Goal: Task Accomplishment & Management: Manage account settings

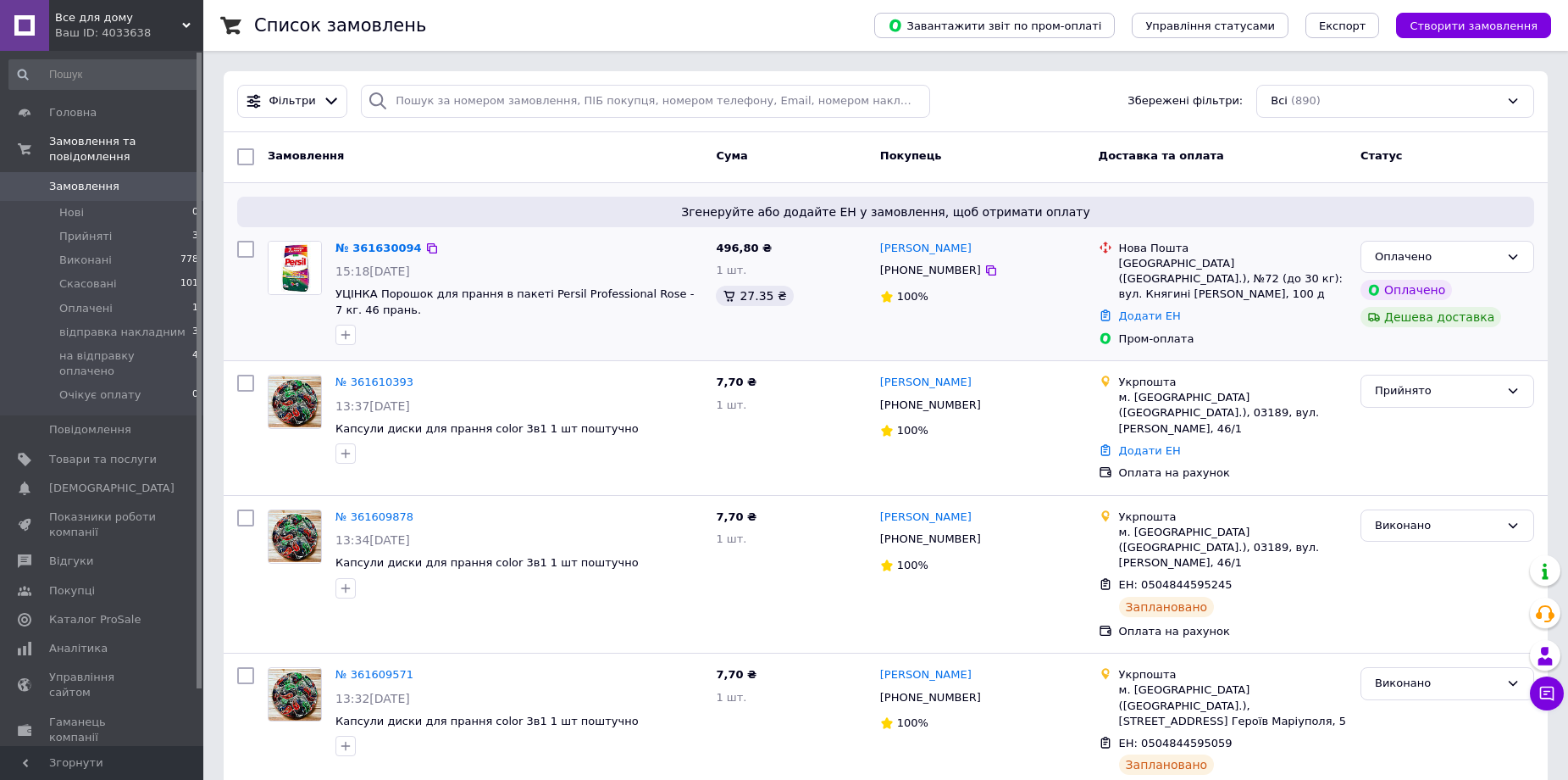
click at [357, 243] on link "№ 361630094" at bounding box center [379, 248] width 87 height 13
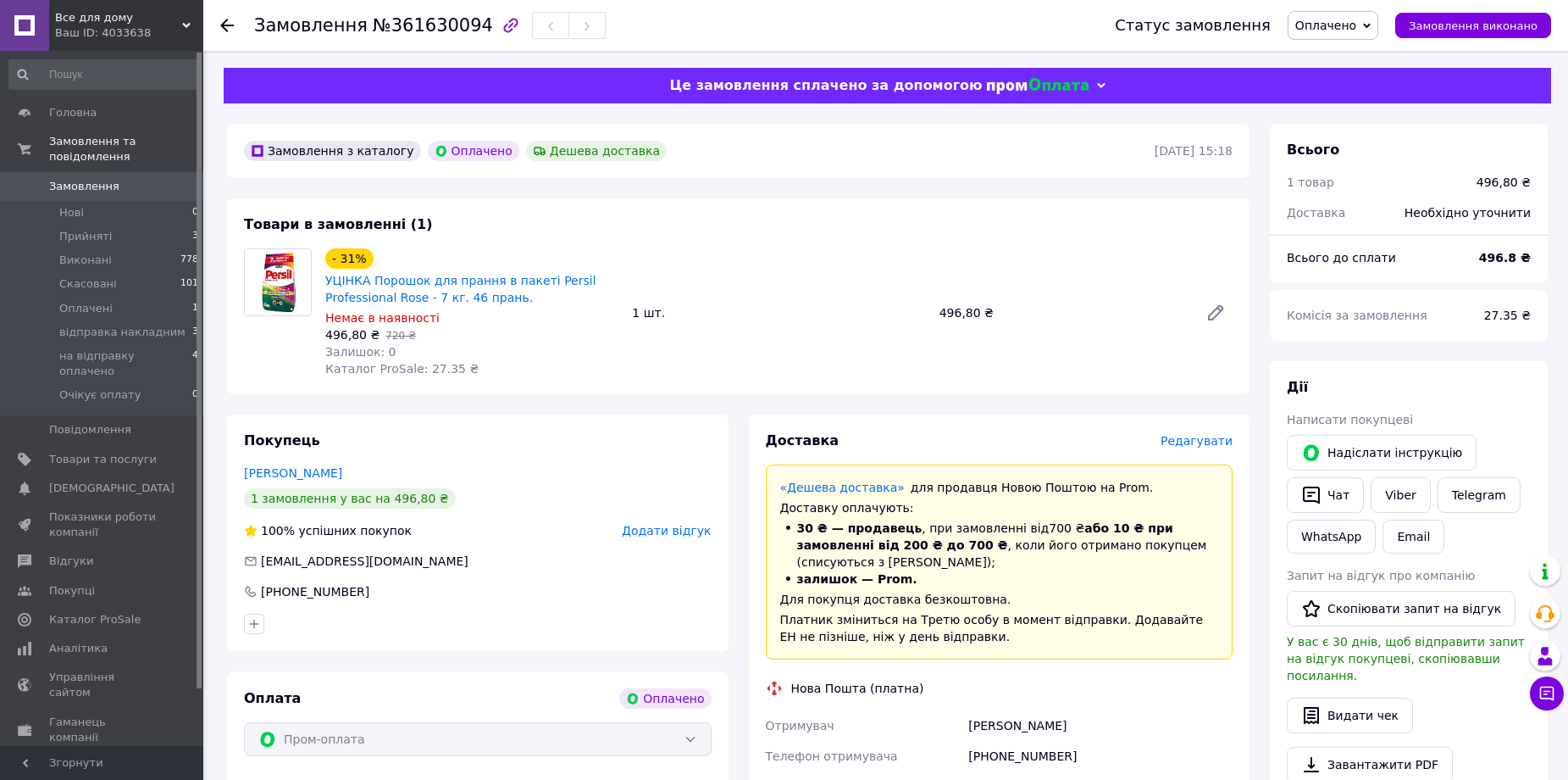
click at [1353, 19] on span "Оплачено" at bounding box center [1326, 26] width 61 height 14
click at [1436, 155] on li "на відправку оплачено" at bounding box center [1364, 160] width 151 height 25
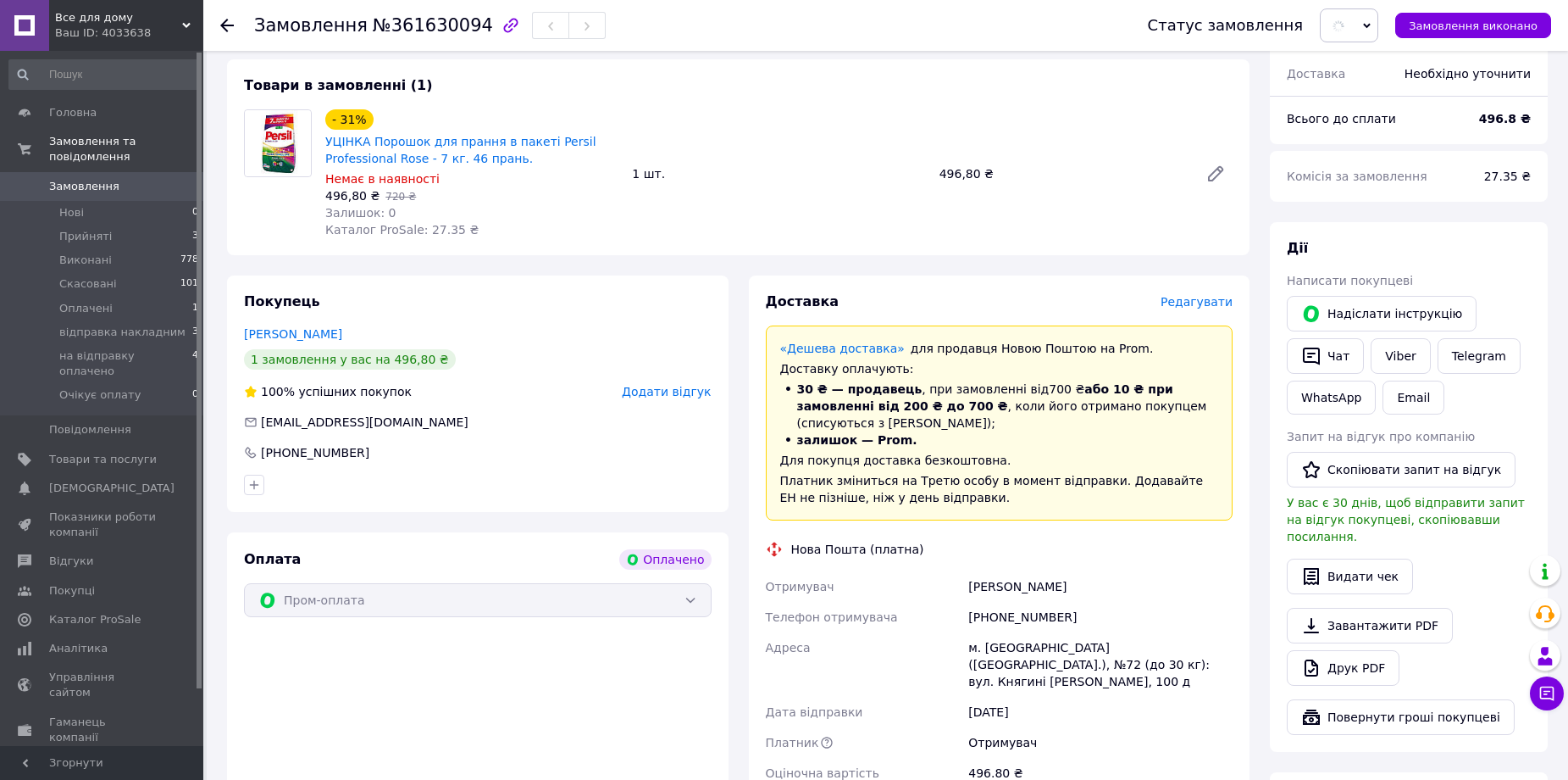
scroll to position [339, 0]
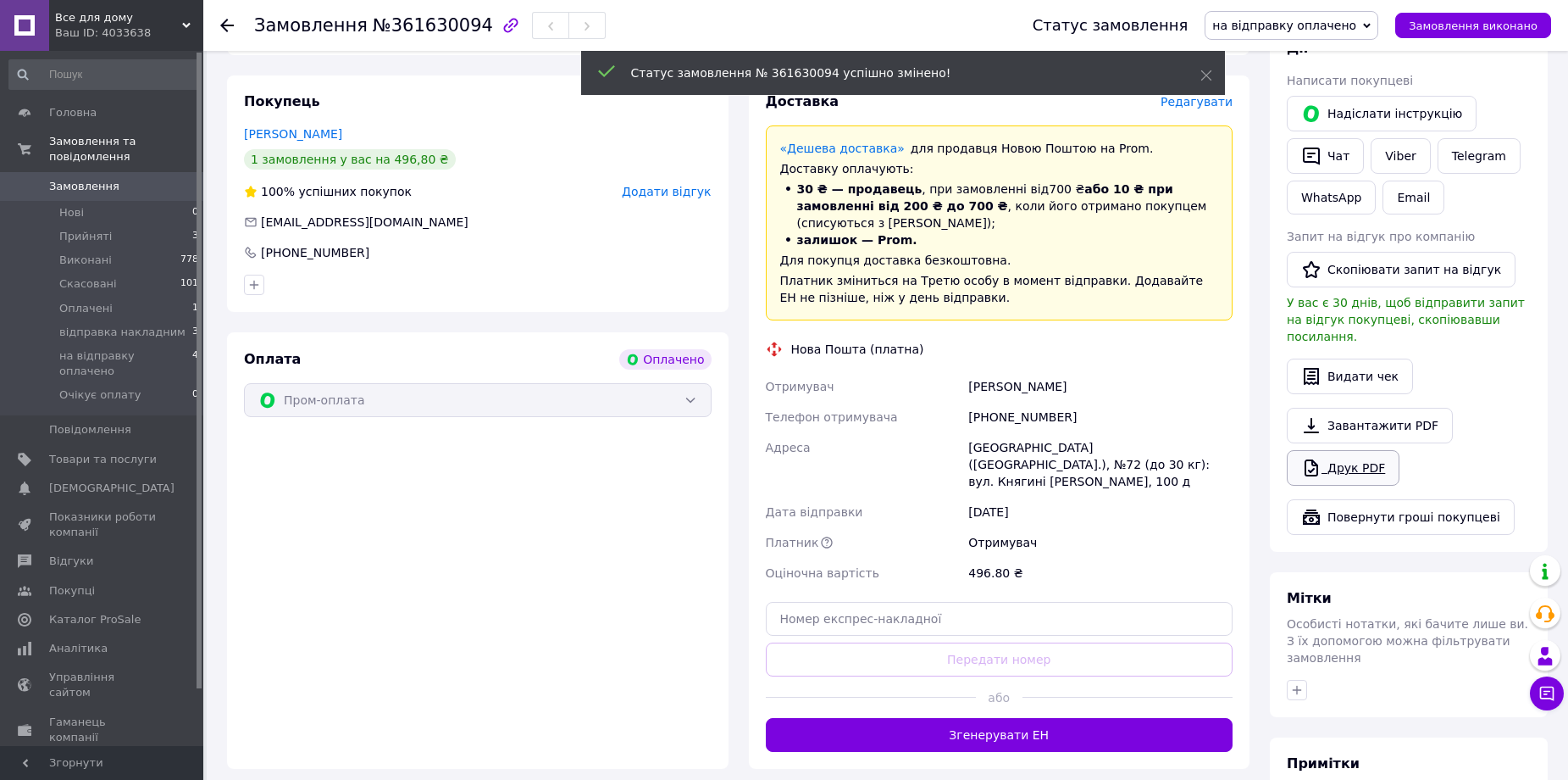
click at [1349, 460] on link "Друк PDF" at bounding box center [1343, 467] width 112 height 35
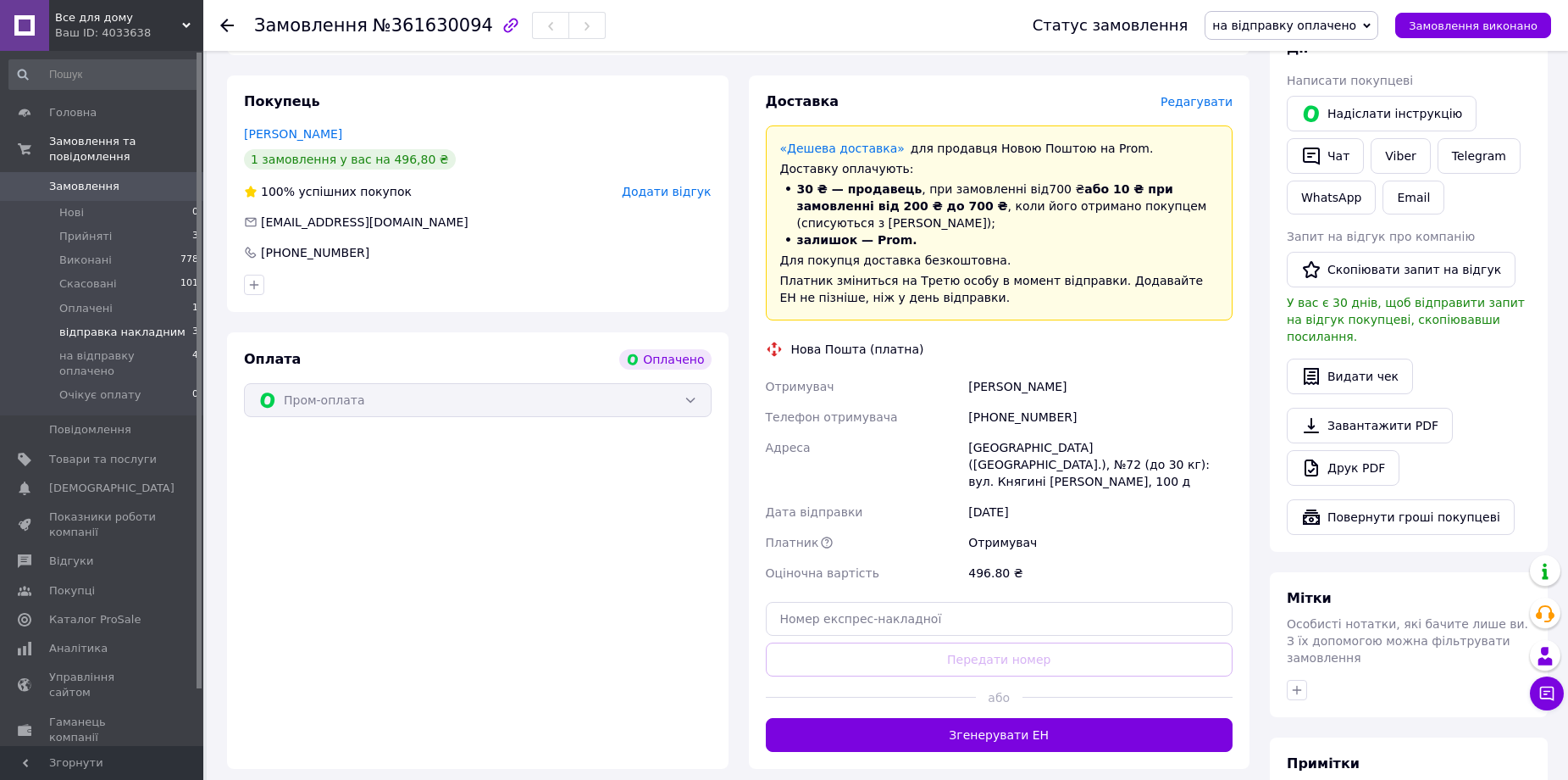
click at [91, 325] on span "відправка накладним" at bounding box center [123, 332] width 126 height 16
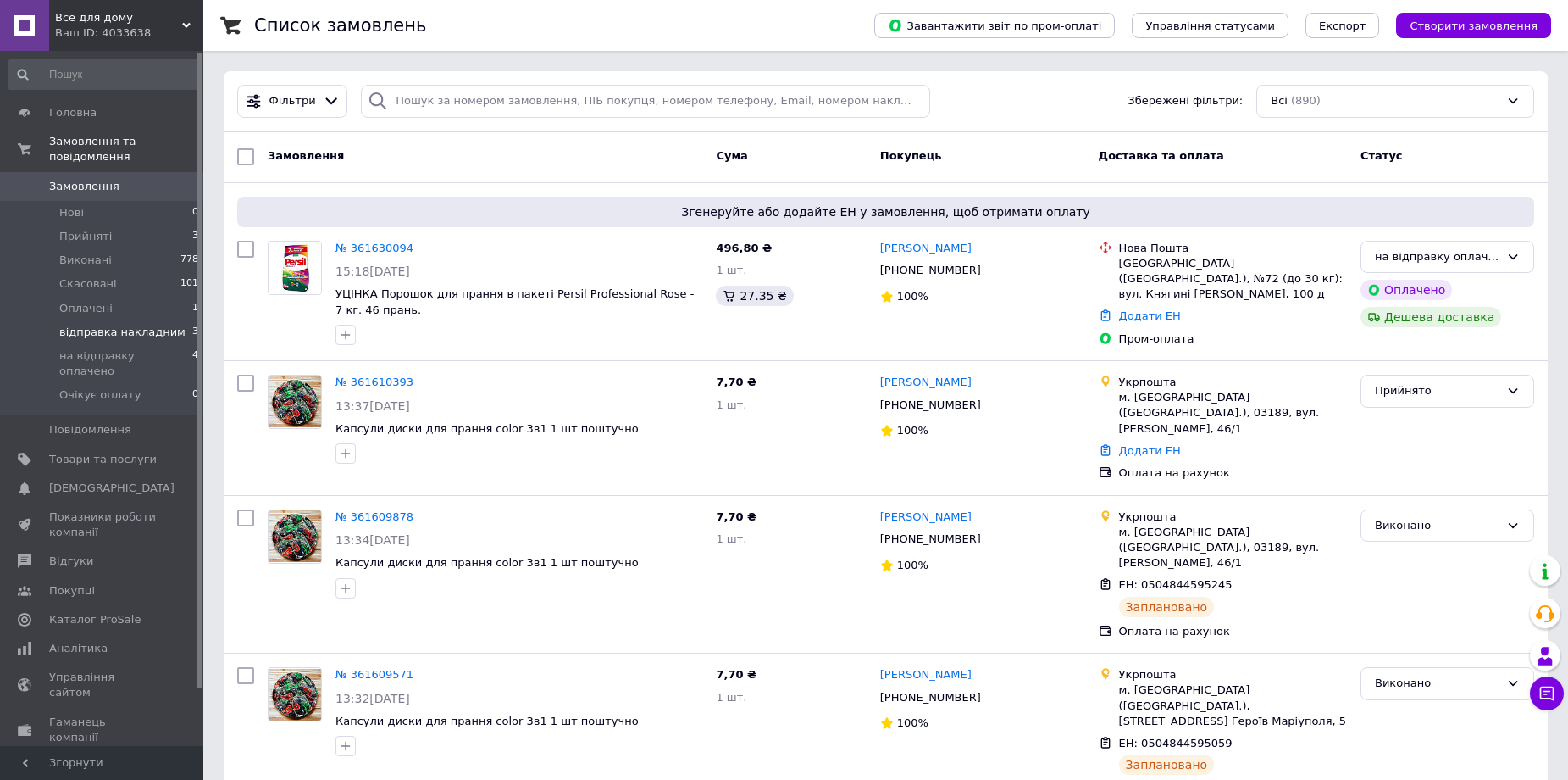
click at [106, 325] on span "відправка накладним" at bounding box center [123, 332] width 126 height 16
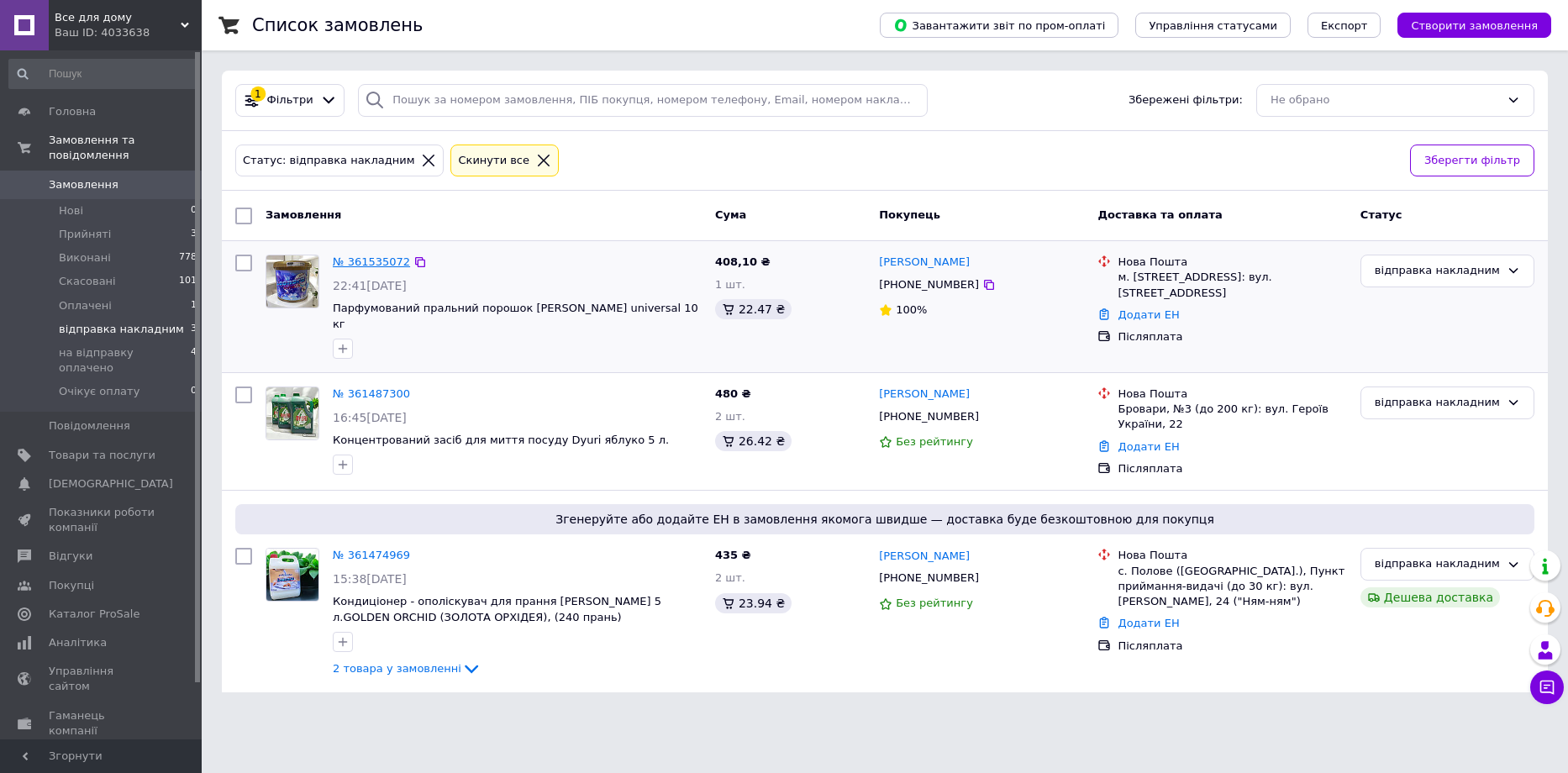
click at [364, 265] on link "№ 361535072" at bounding box center [372, 262] width 77 height 13
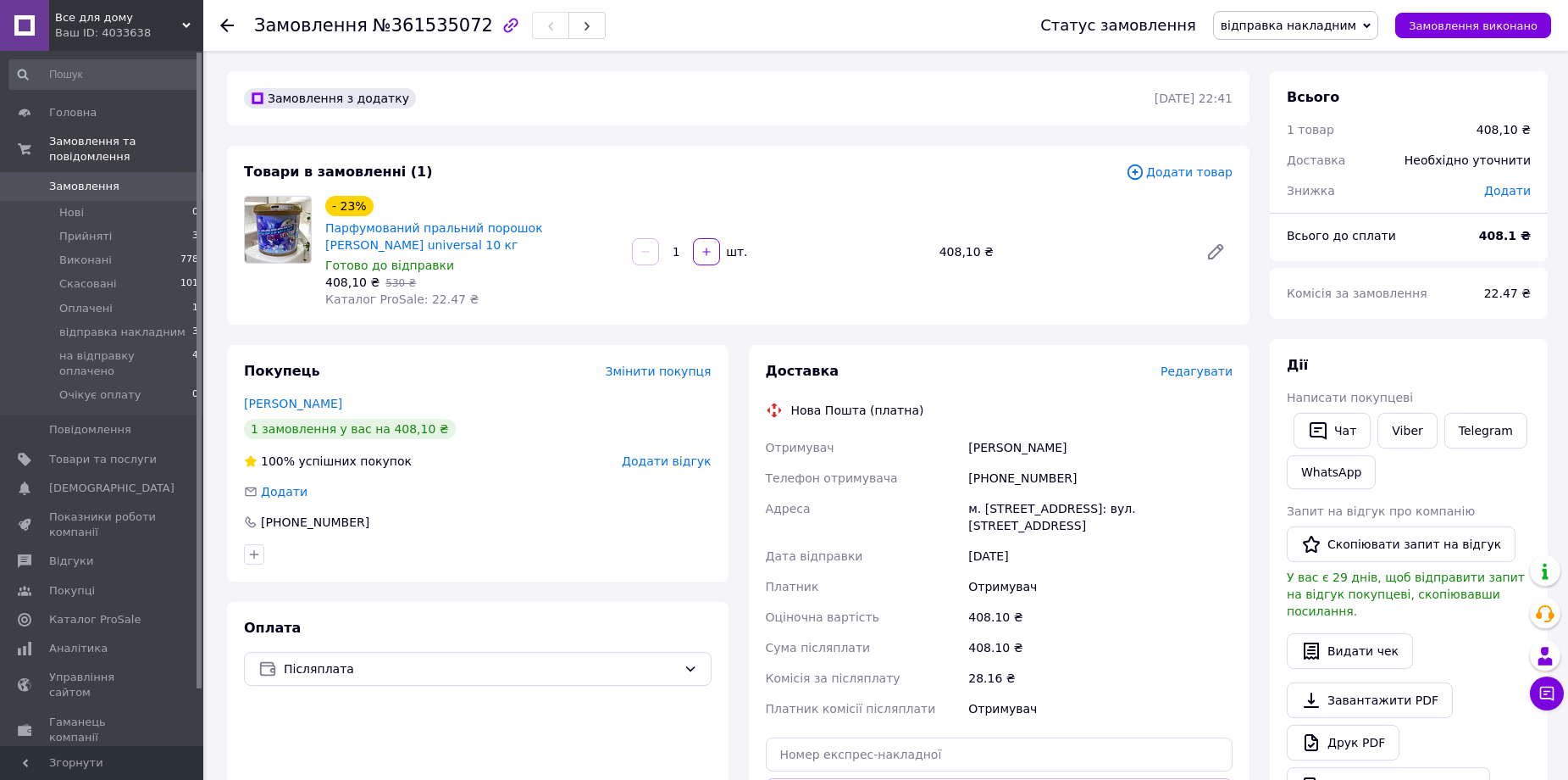
click at [1203, 372] on span "Редагувати" at bounding box center [1196, 371] width 72 height 14
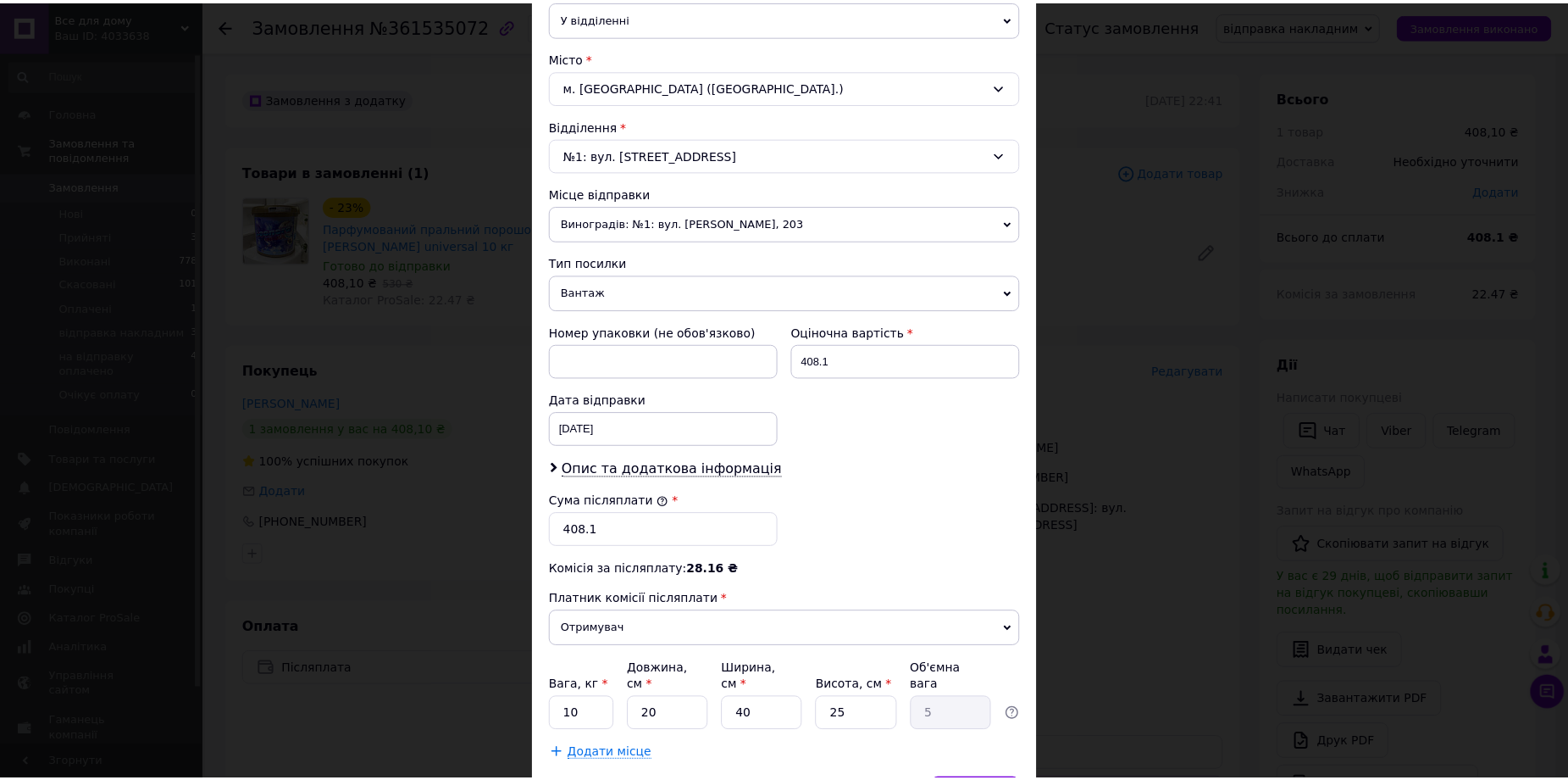
scroll to position [513, 0]
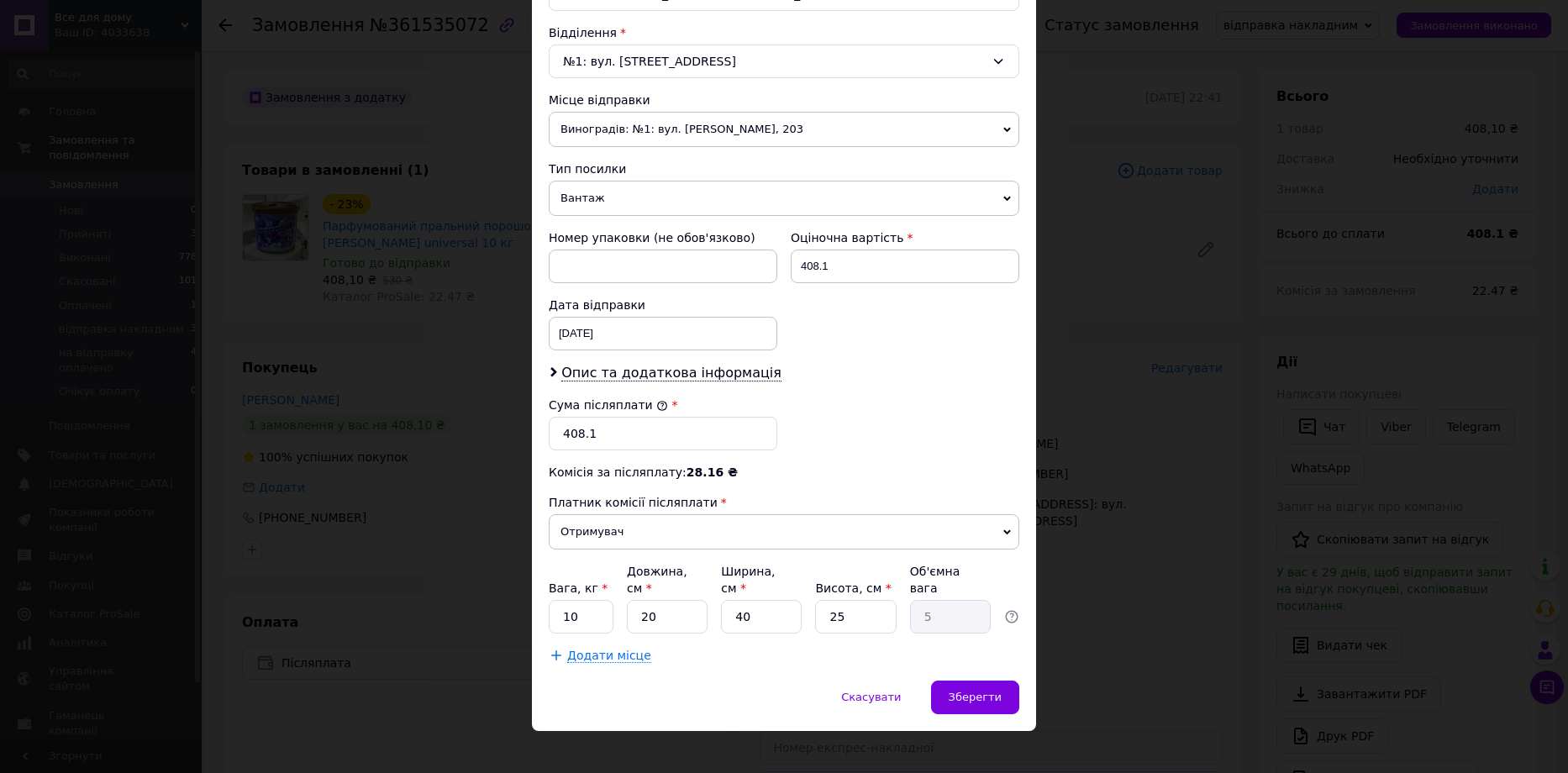
click at [668, 128] on span "Виноградів: №1: вул. [PERSON_NAME], 203" at bounding box center [784, 129] width 470 height 35
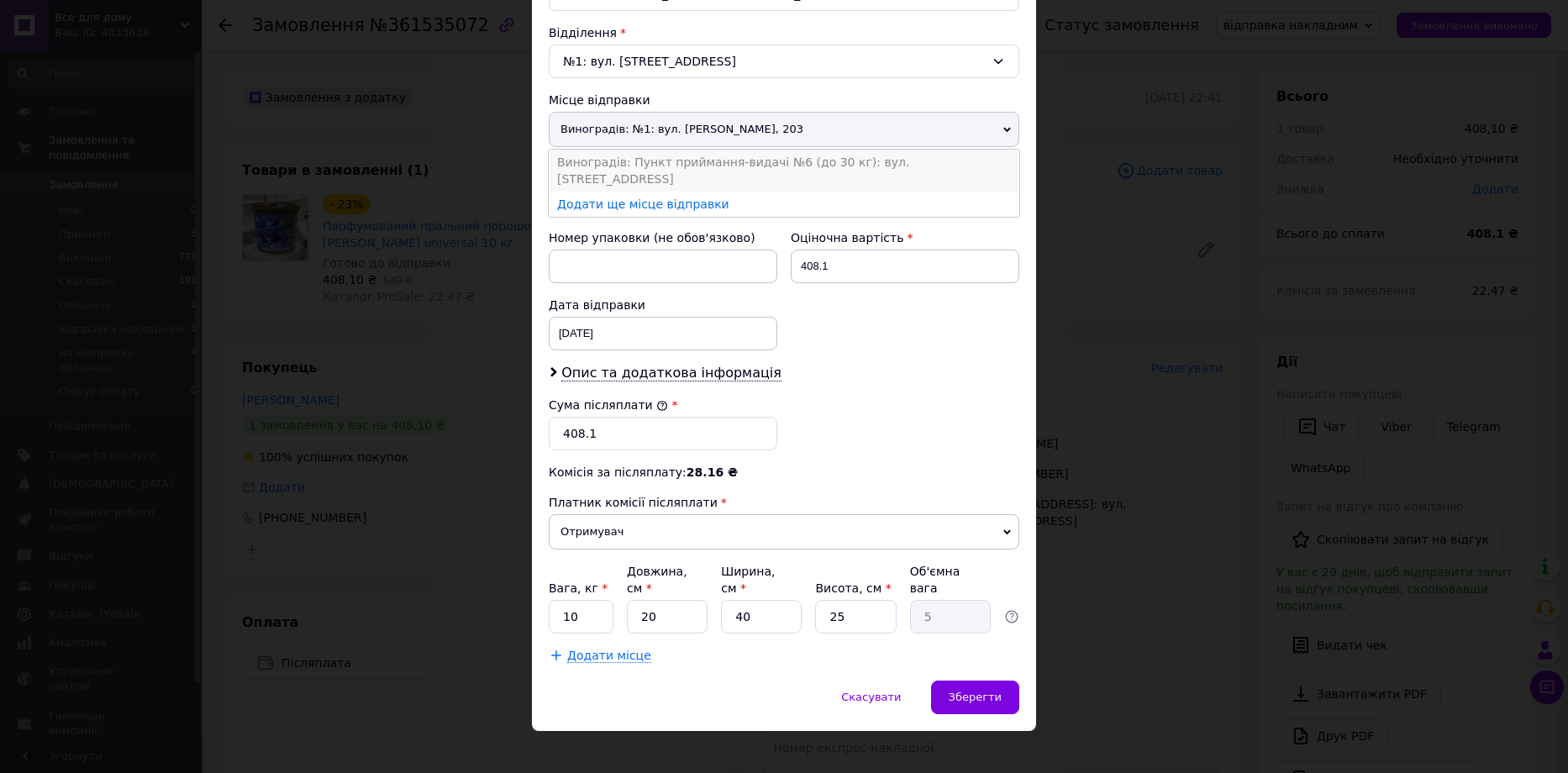
click at [690, 161] on li "Виноградів: Пункт приймання-видачі №6 (до 30 кг): вул. [STREET_ADDRESS]" at bounding box center [784, 170] width 470 height 42
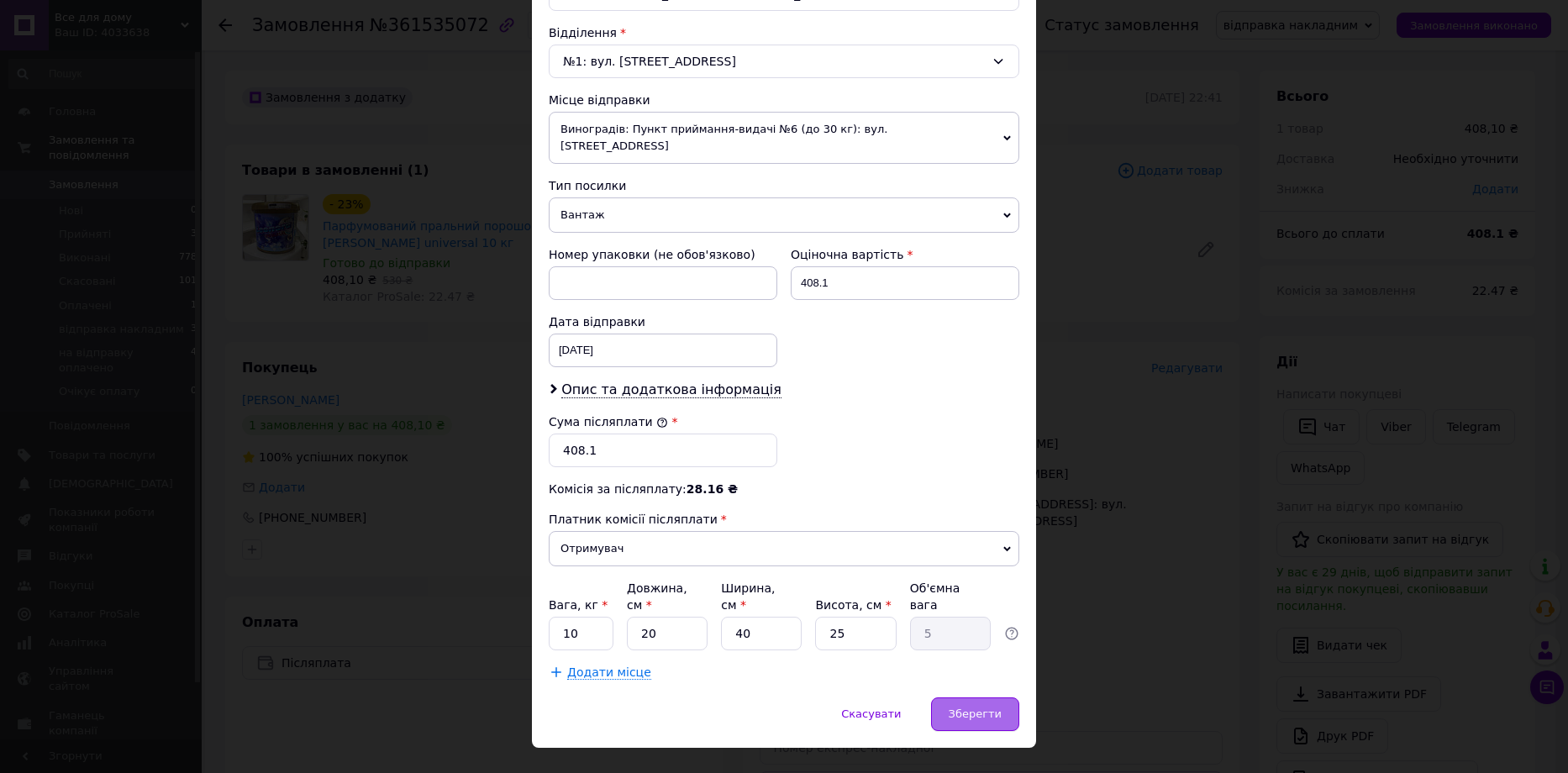
click at [973, 698] on div "Зберегти" at bounding box center [975, 714] width 88 height 33
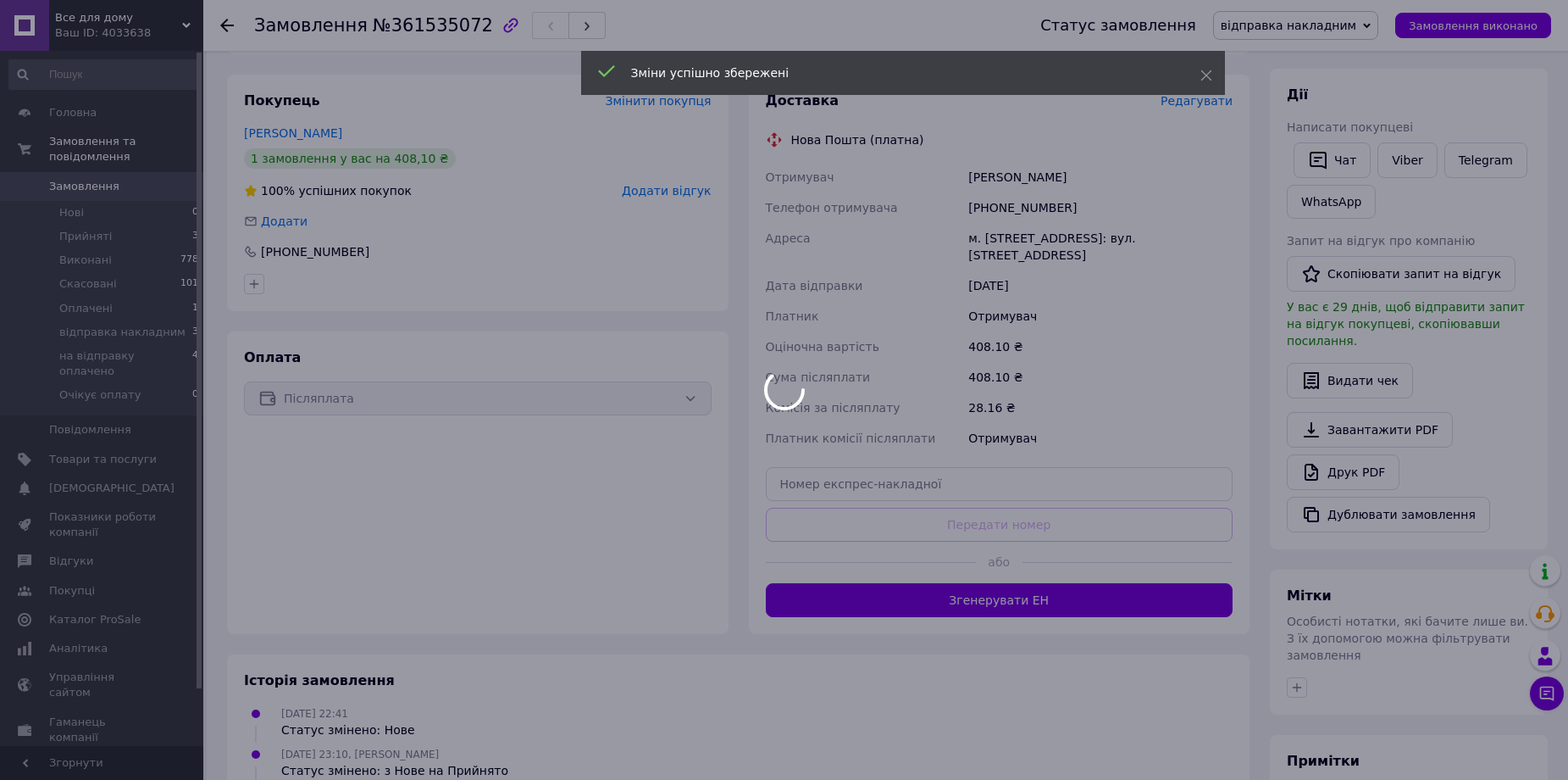
scroll to position [423, 0]
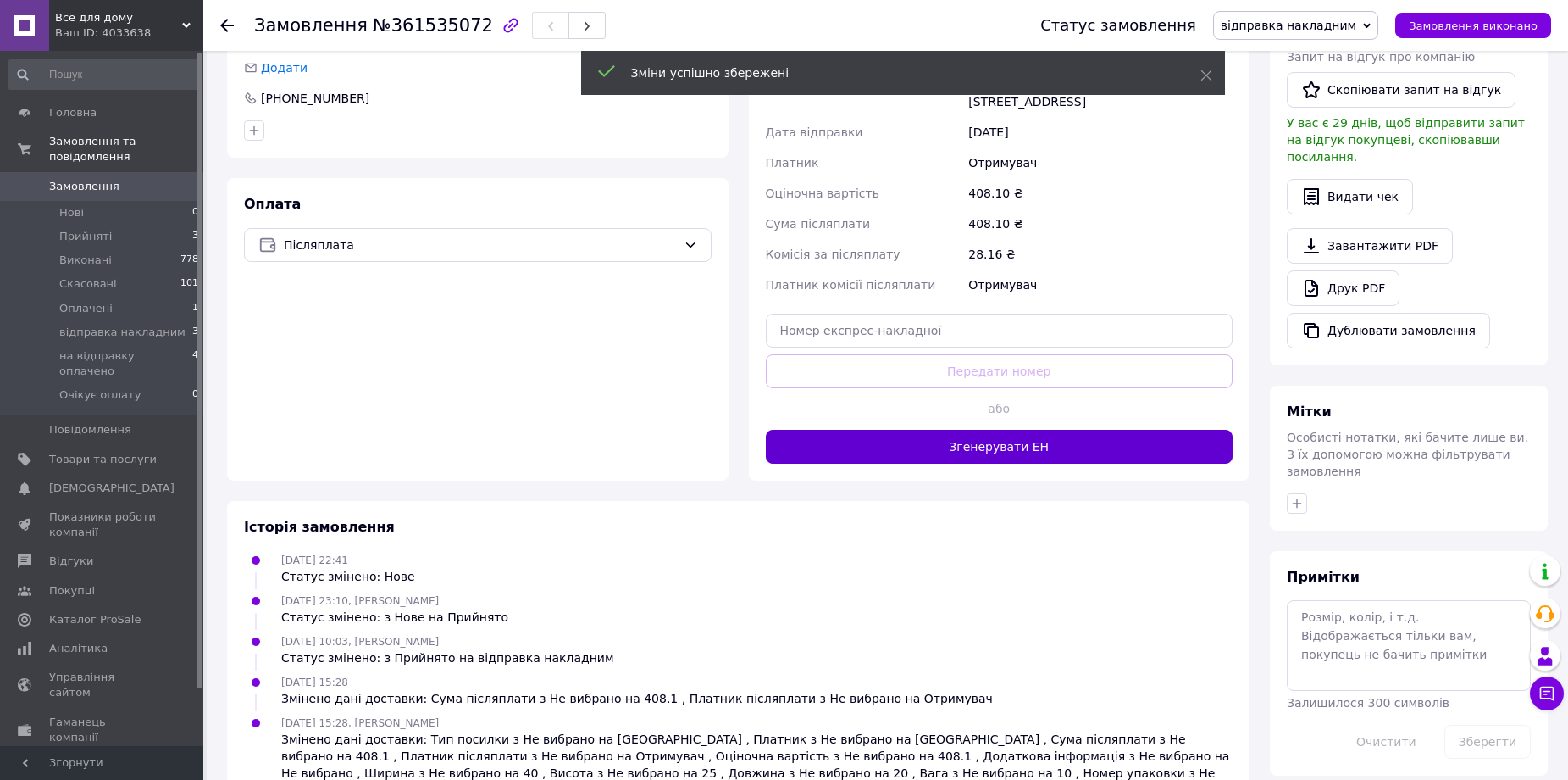
click at [996, 449] on button "Згенерувати ЕН" at bounding box center [999, 446] width 467 height 34
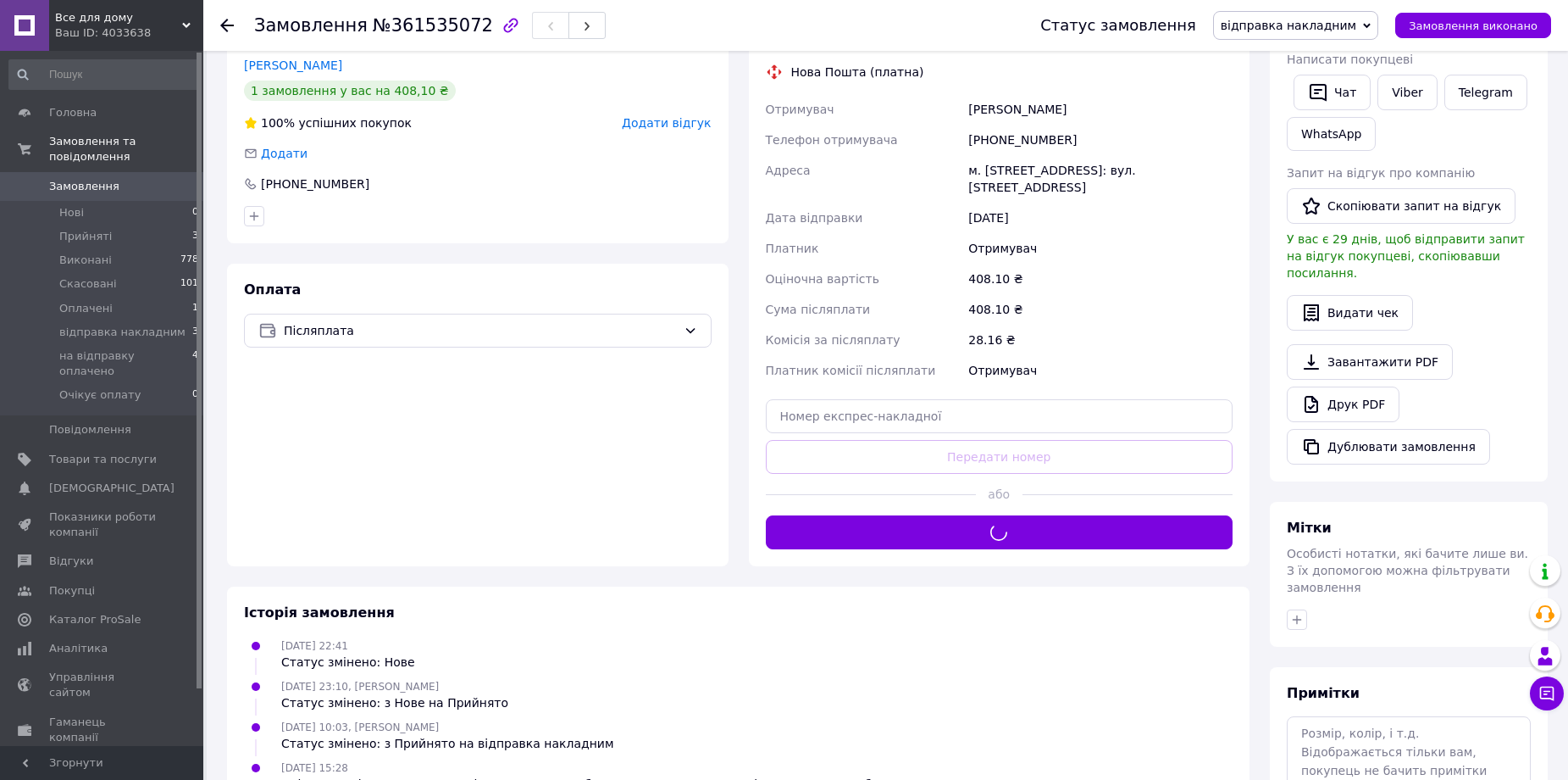
scroll to position [255, 0]
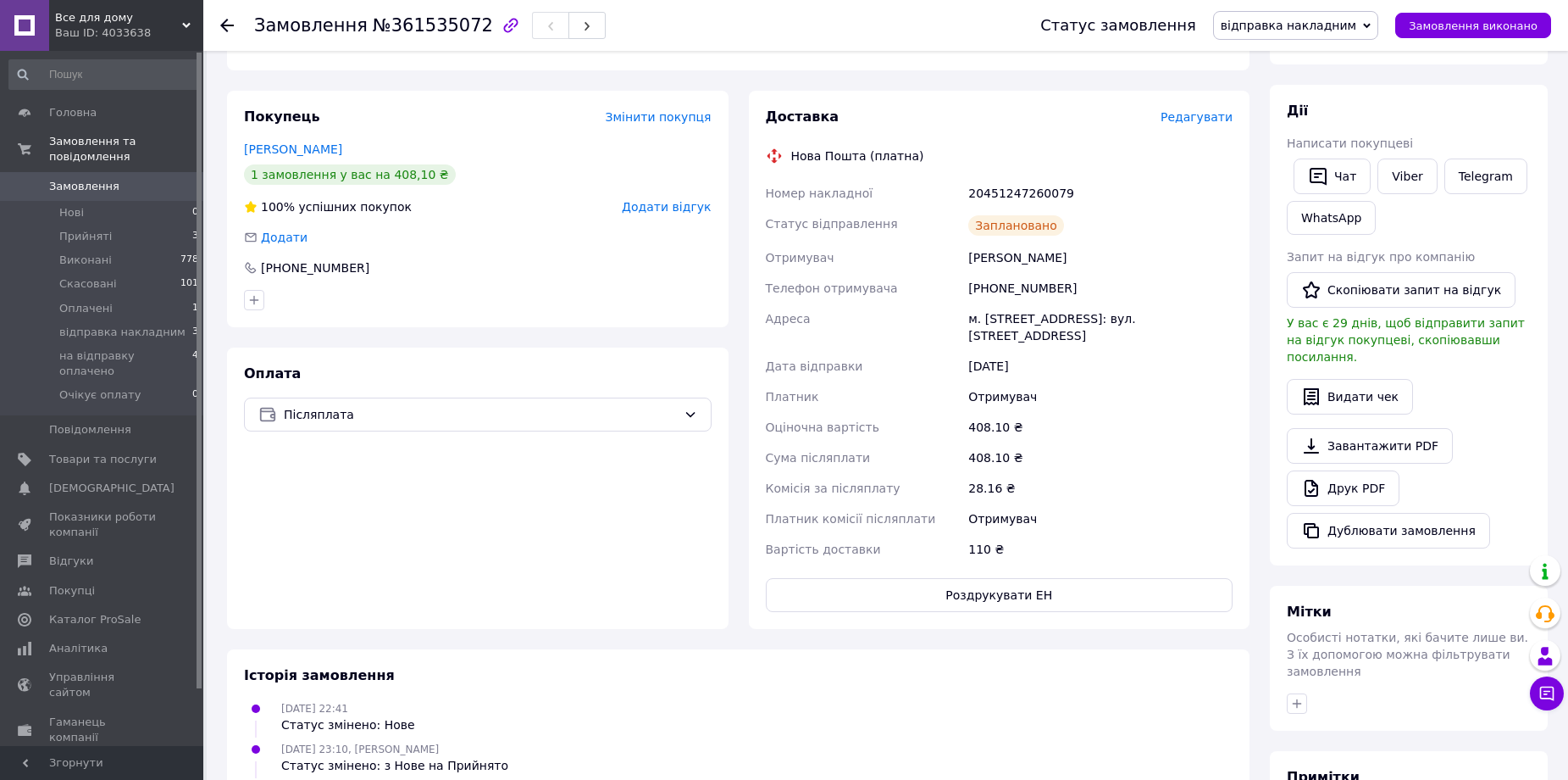
click at [1015, 185] on div "20451247260079" at bounding box center [1100, 193] width 271 height 30
copy div "20451247260079"
click at [1396, 174] on link "Viber" at bounding box center [1407, 176] width 60 height 35
click at [1530, 25] on span "Замовлення виконано" at bounding box center [1473, 26] width 129 height 13
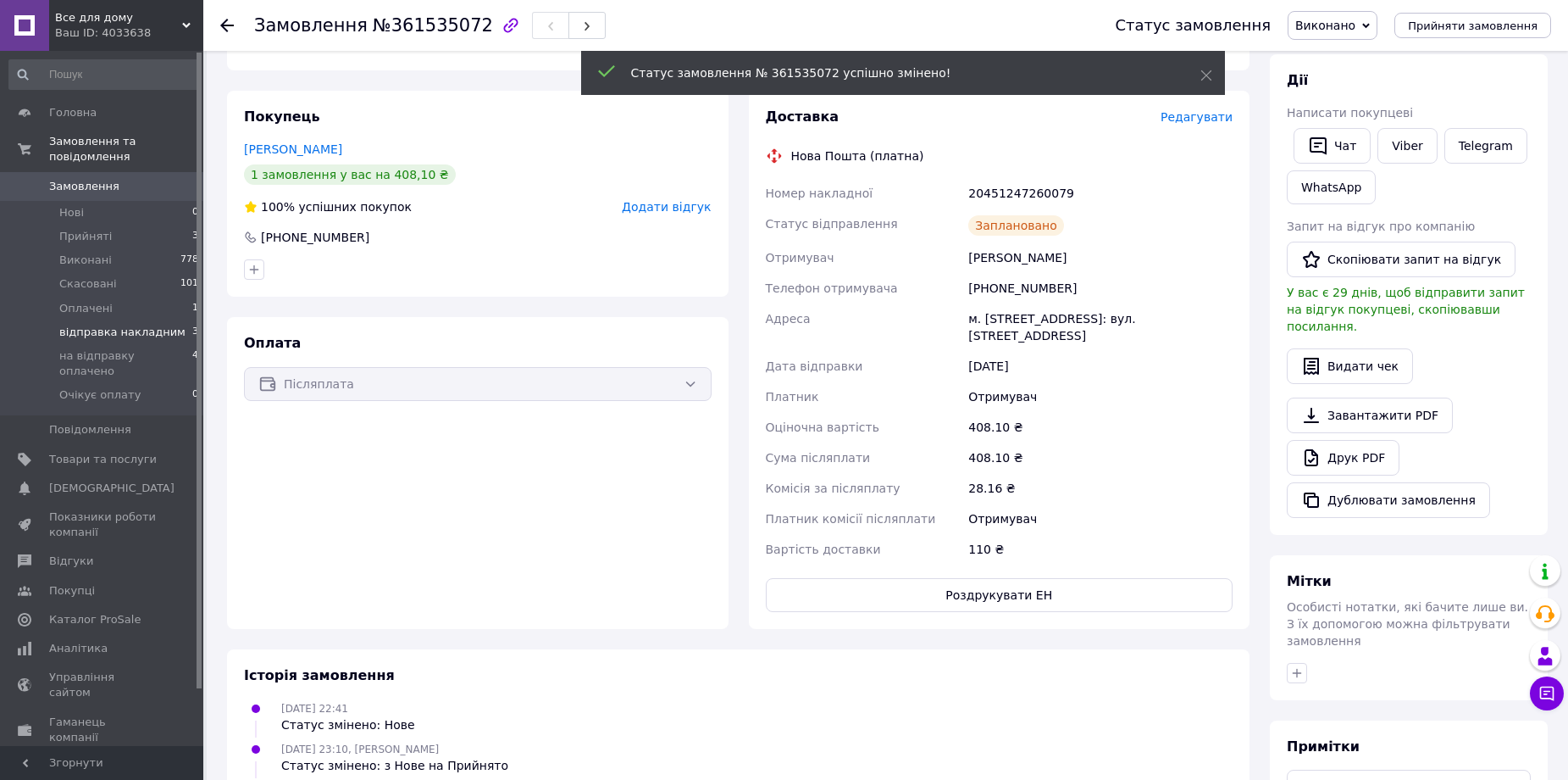
click at [141, 325] on span "відправка накладним" at bounding box center [123, 332] width 126 height 16
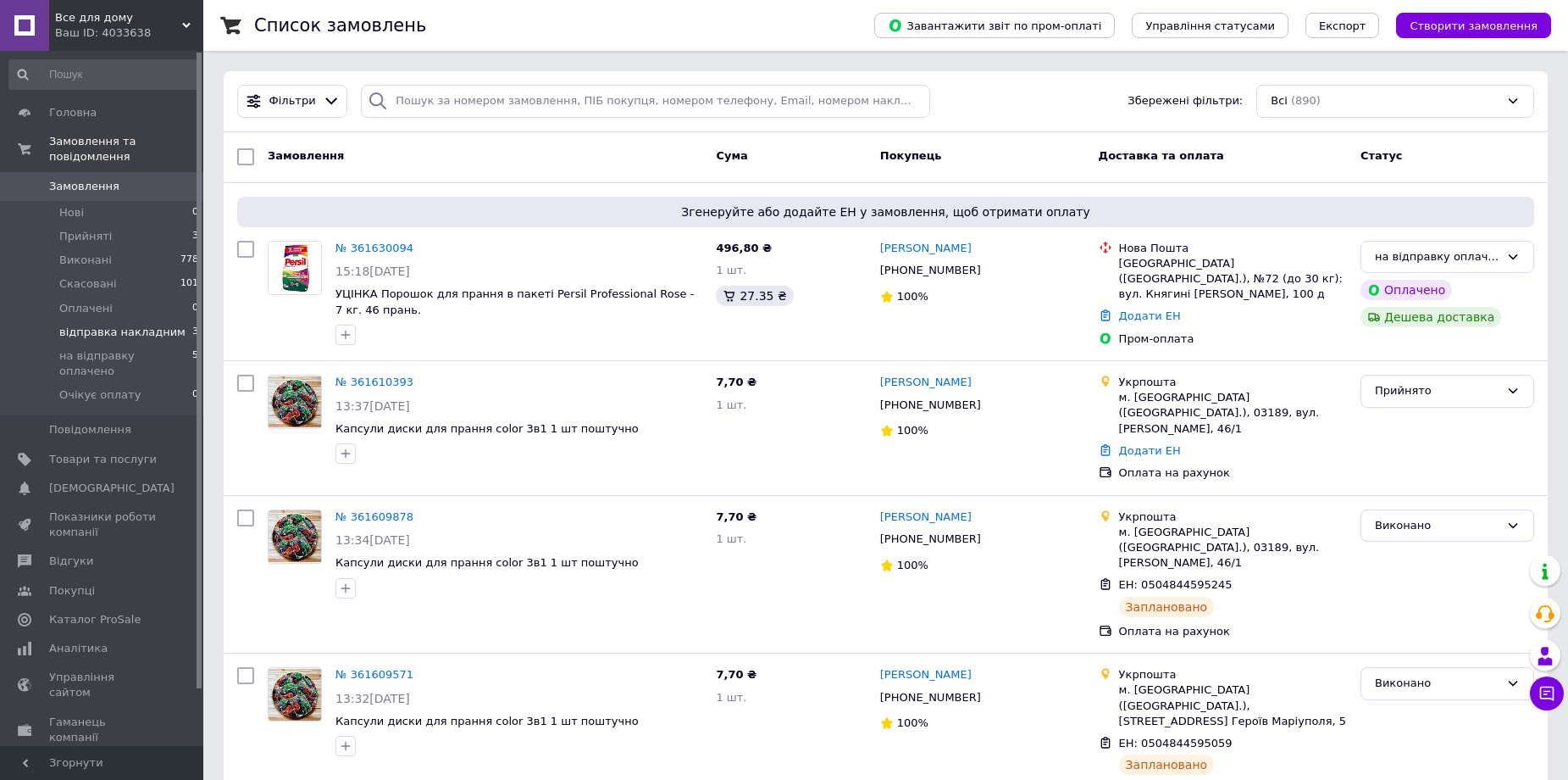
click at [159, 325] on span "відправка накладним" at bounding box center [123, 332] width 126 height 16
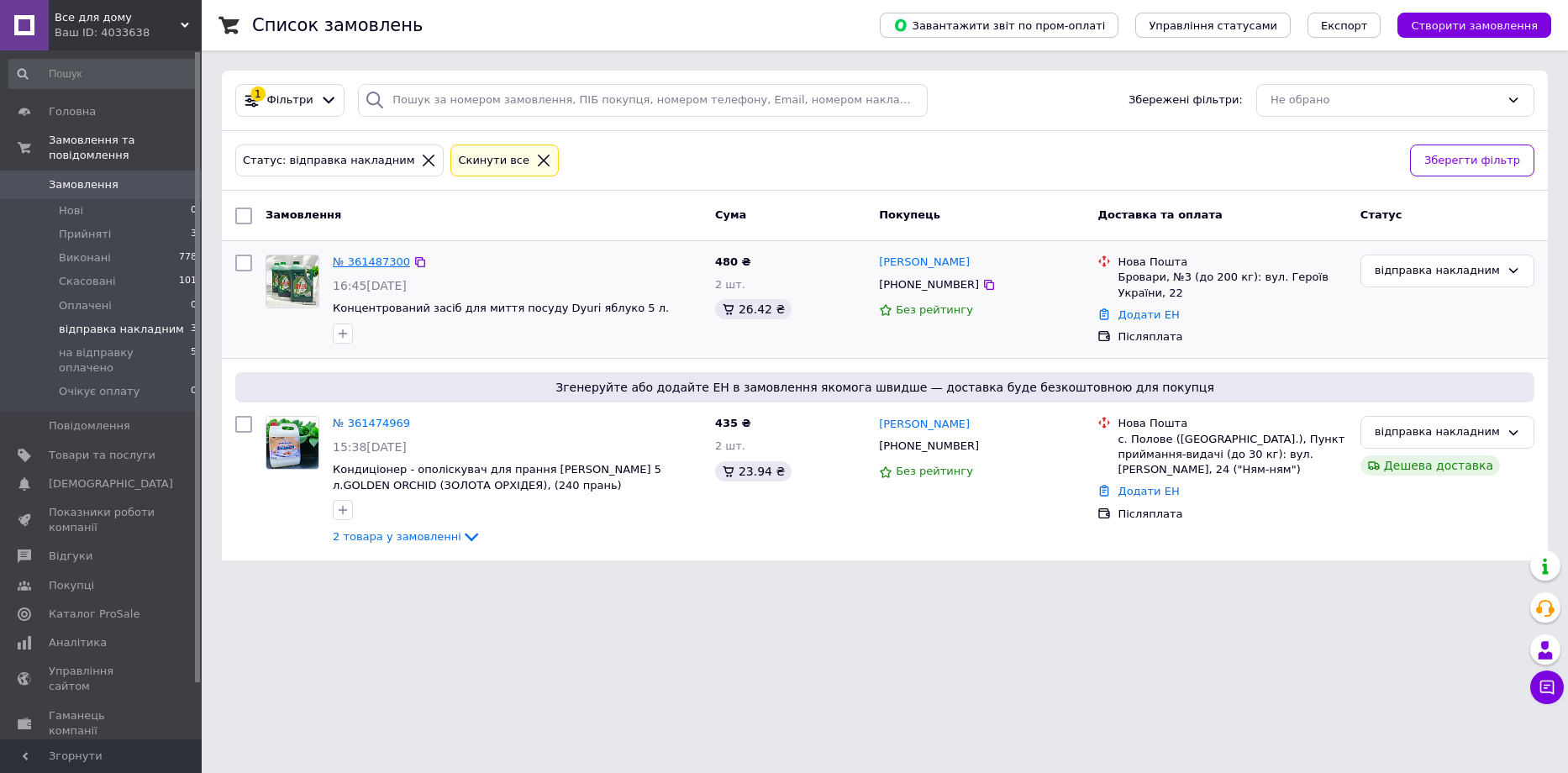
click at [377, 264] on link "№ 361487300" at bounding box center [372, 262] width 77 height 13
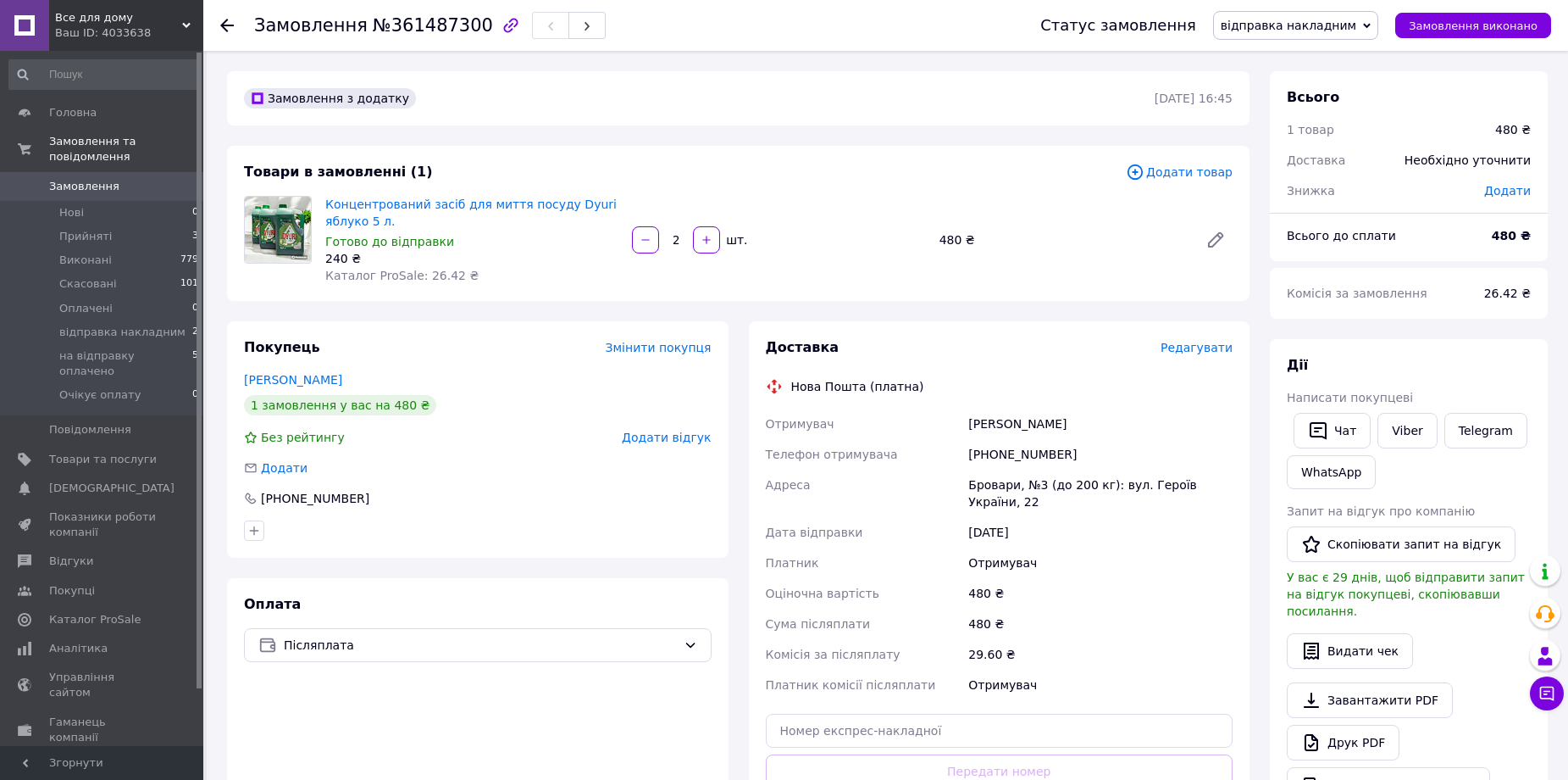
click at [1185, 351] on span "Редагувати" at bounding box center [1196, 348] width 72 height 14
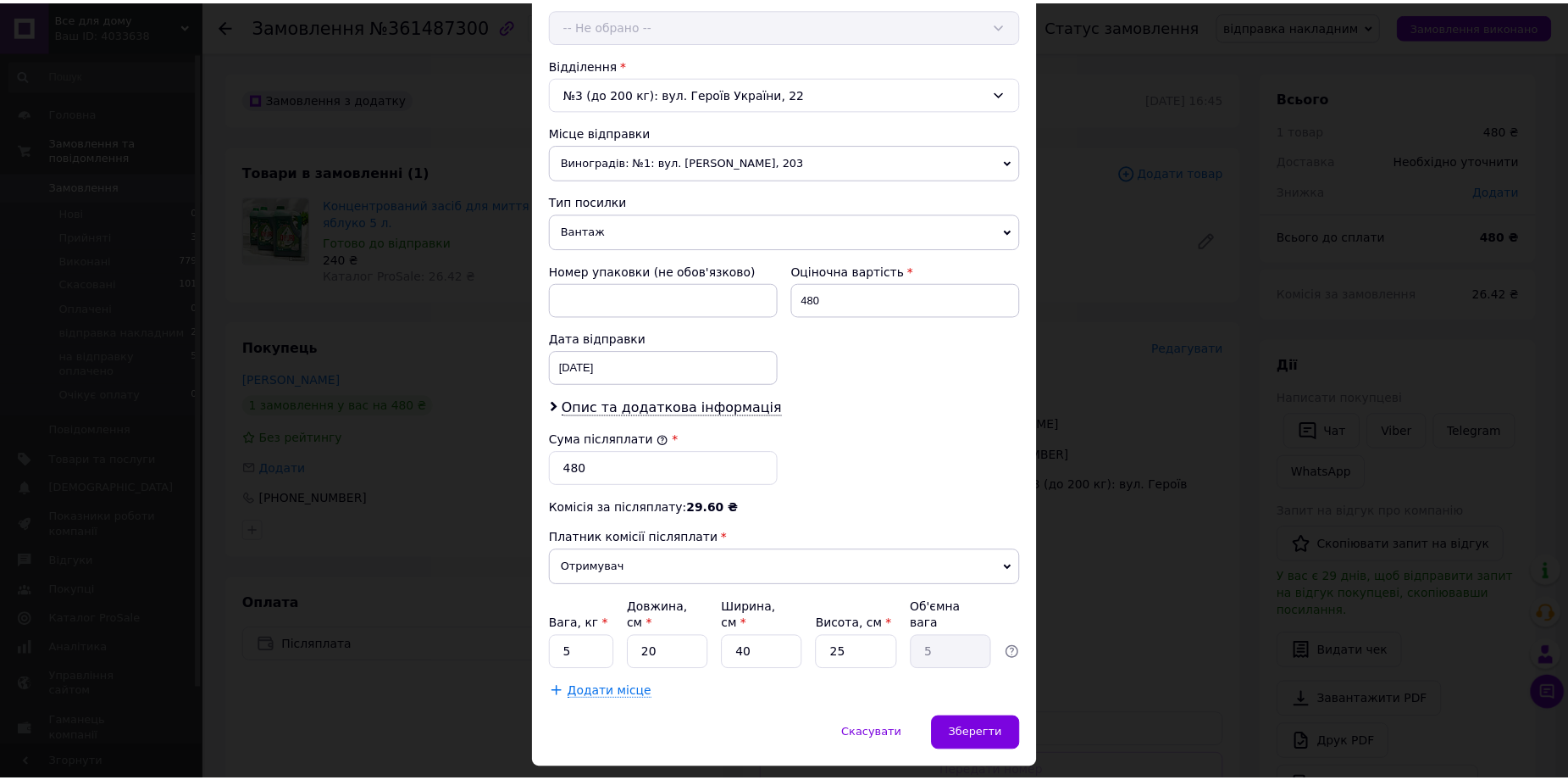
scroll to position [513, 0]
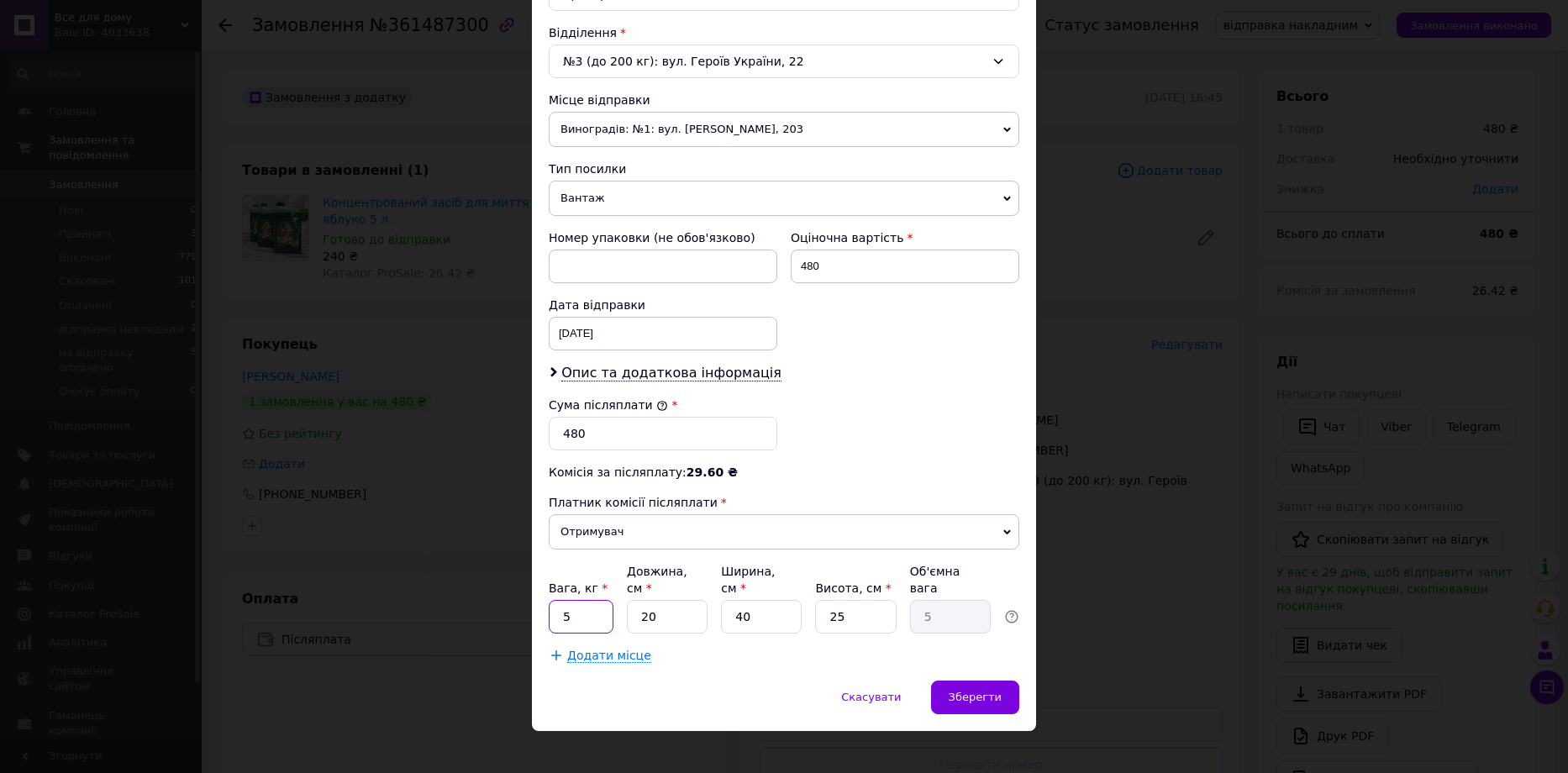
click at [594, 600] on input "5" at bounding box center [580, 616] width 64 height 33
type input "10"
click at [724, 129] on span "Виноградів: №1: вул. [PERSON_NAME], 203" at bounding box center [784, 129] width 470 height 35
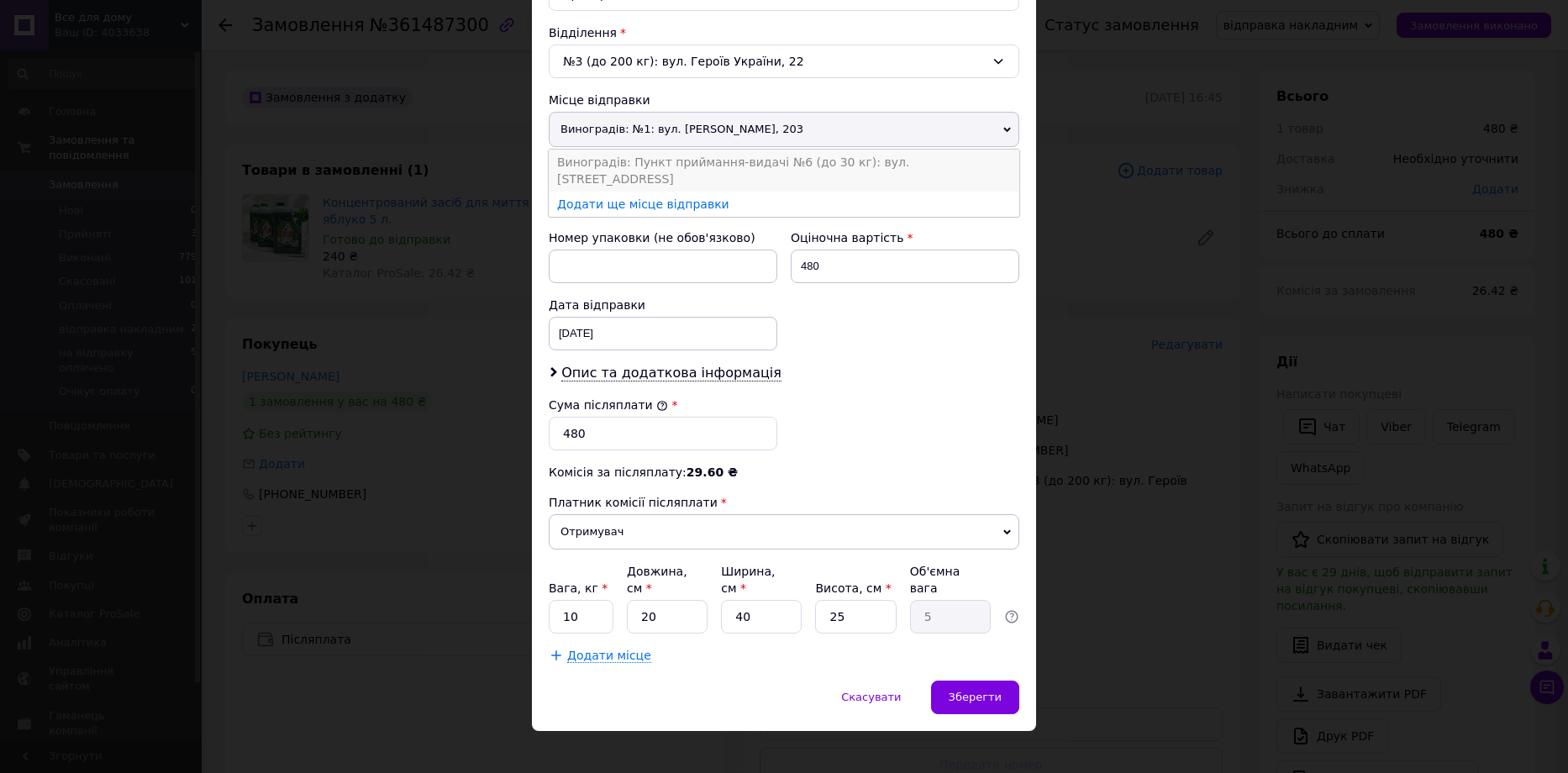
click at [725, 150] on li "Виноградів: Пункт приймання-видачі №6 (до 30 кг): вул. [STREET_ADDRESS]" at bounding box center [784, 170] width 470 height 42
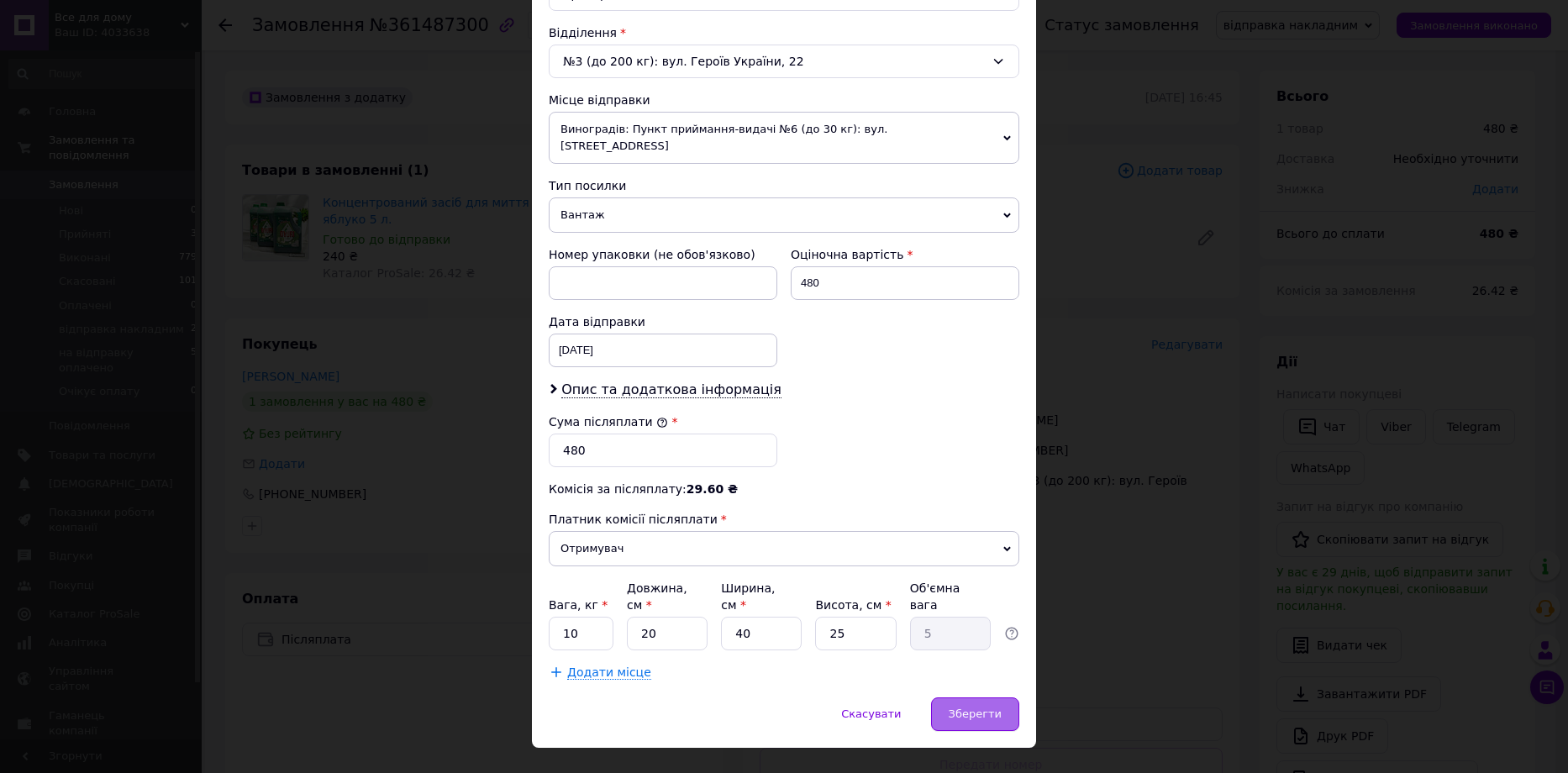
click at [985, 707] on span "Зберегти" at bounding box center [975, 713] width 53 height 13
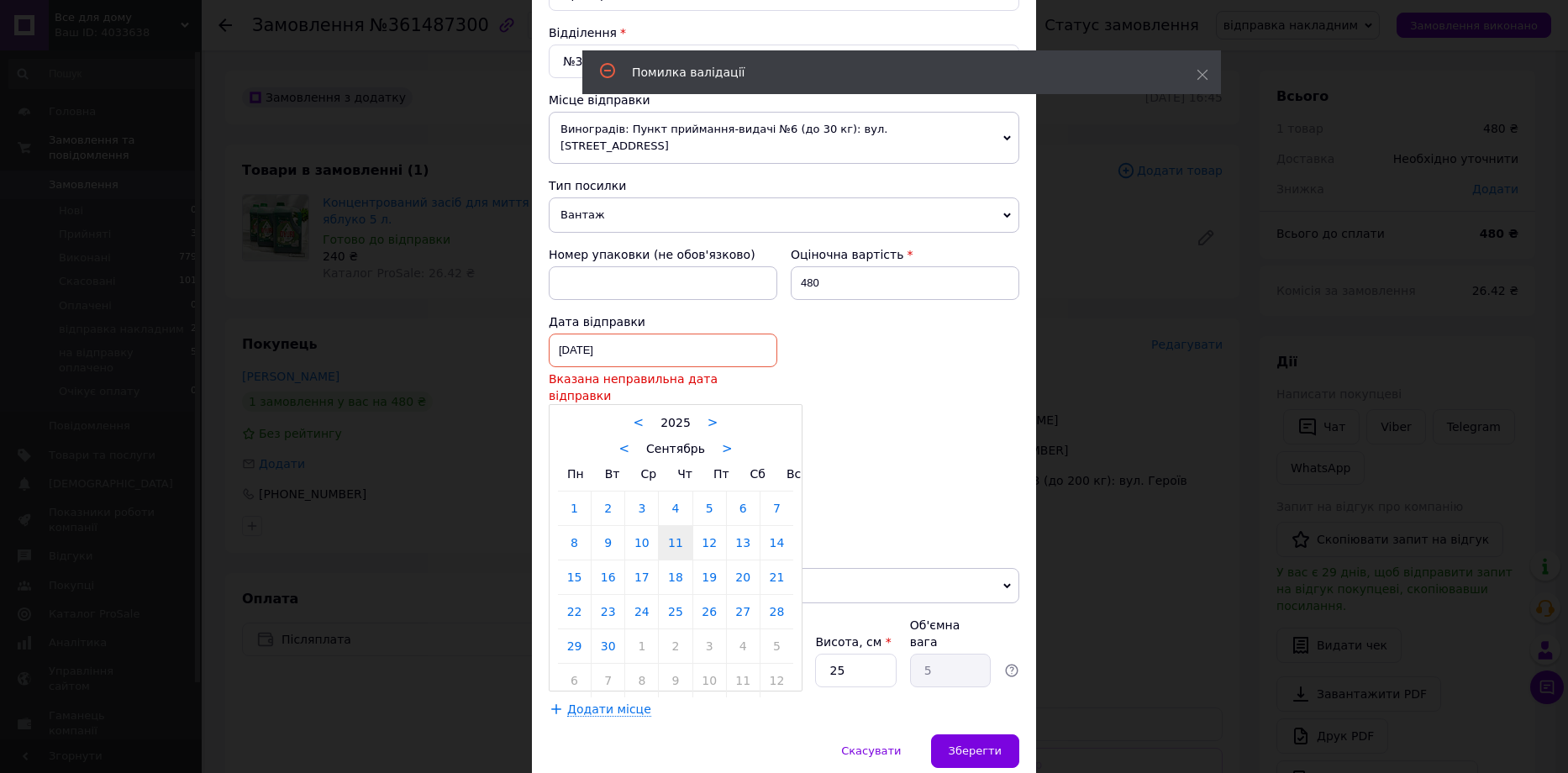
click at [690, 334] on div "[DATE] < 2025 > < Сентябрь > Пн Вт Ср Чт Пт Сб Вс 1 2 3 4 5 6 7 8 9 10 11 12 13…" at bounding box center [663, 350] width 228 height 33
click at [711, 526] on link "12" at bounding box center [710, 542] width 33 height 33
type input "[DATE]"
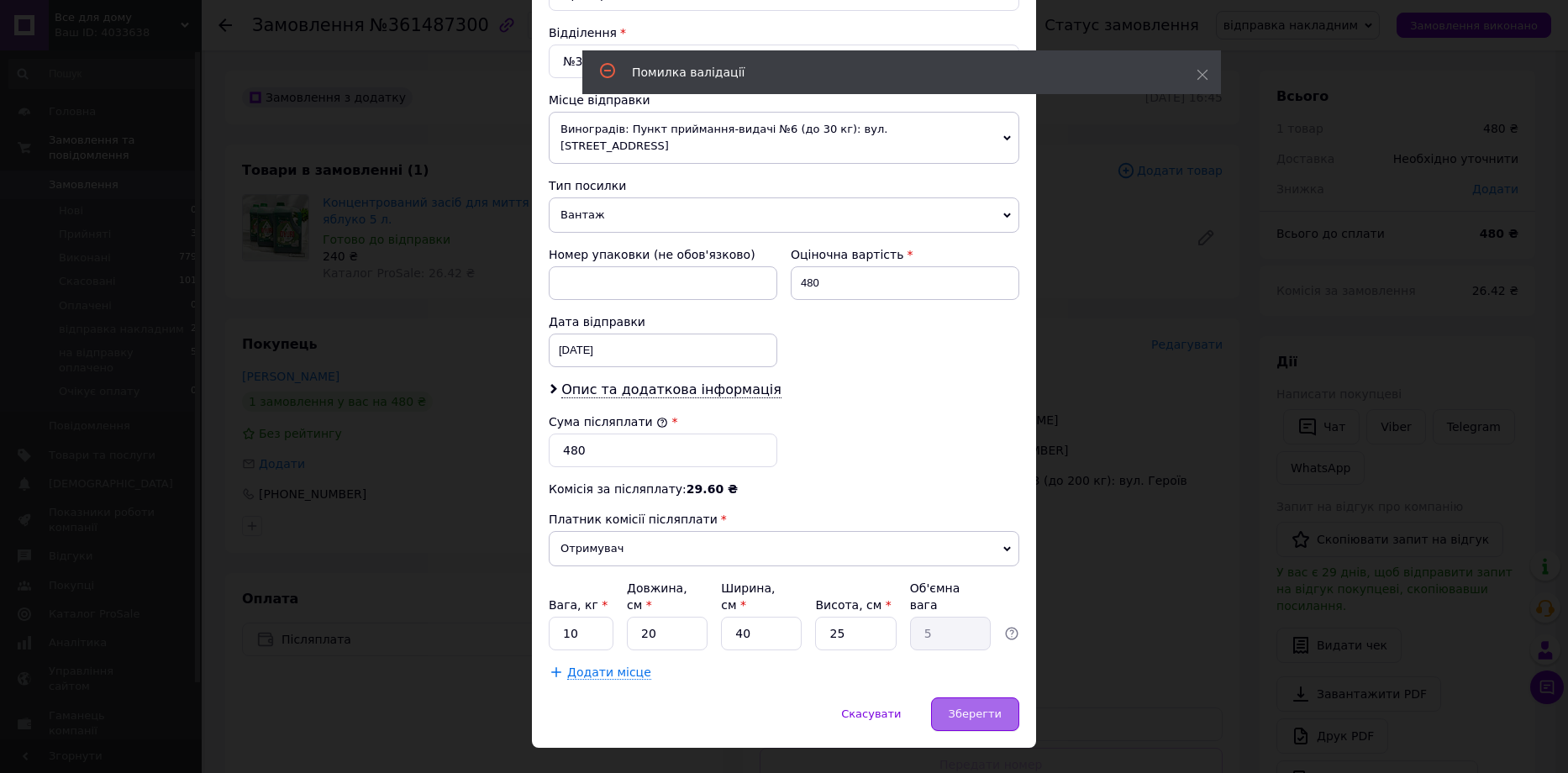
click at [972, 698] on div "Зберегти" at bounding box center [975, 714] width 88 height 33
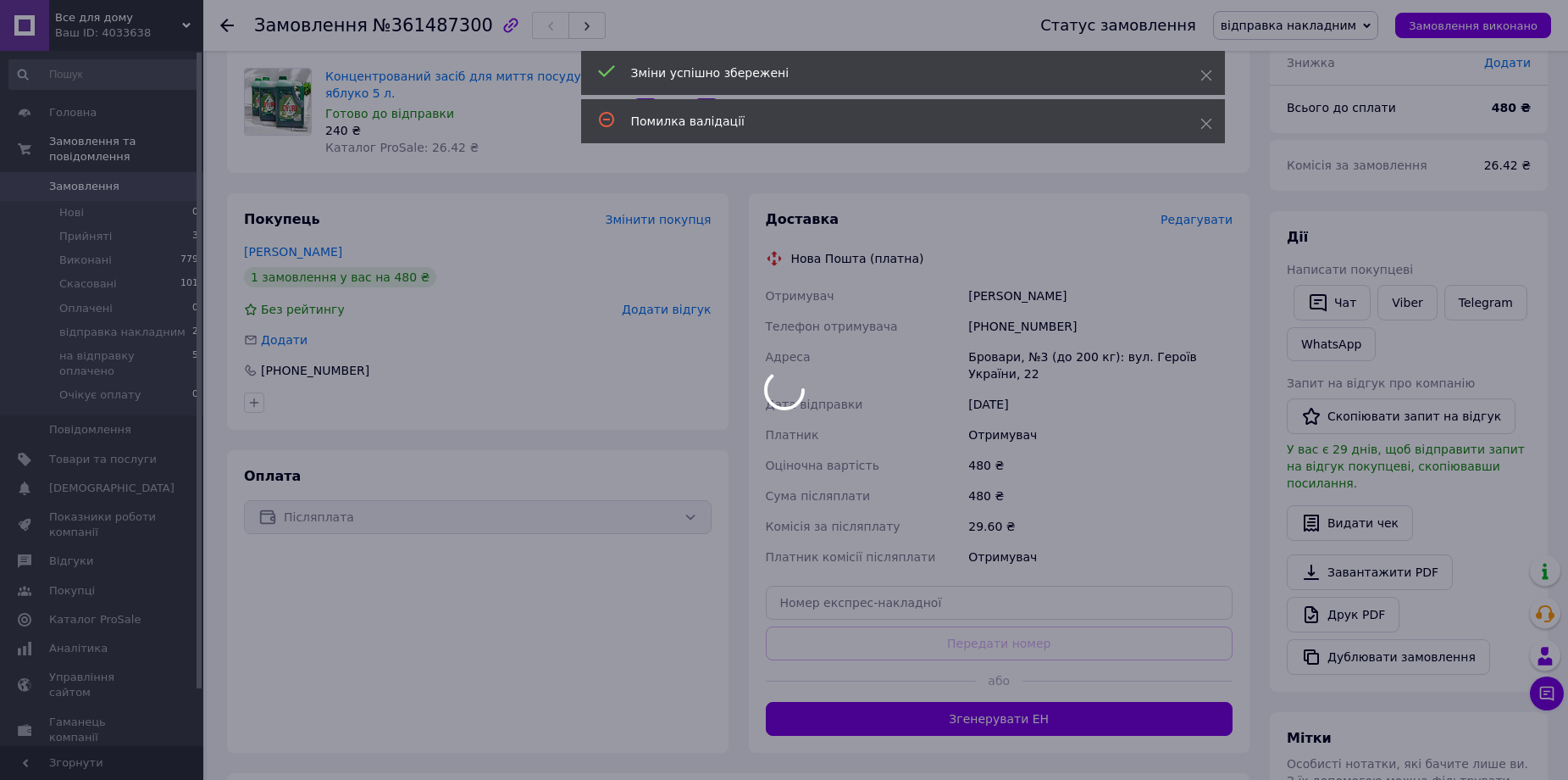
scroll to position [255, 0]
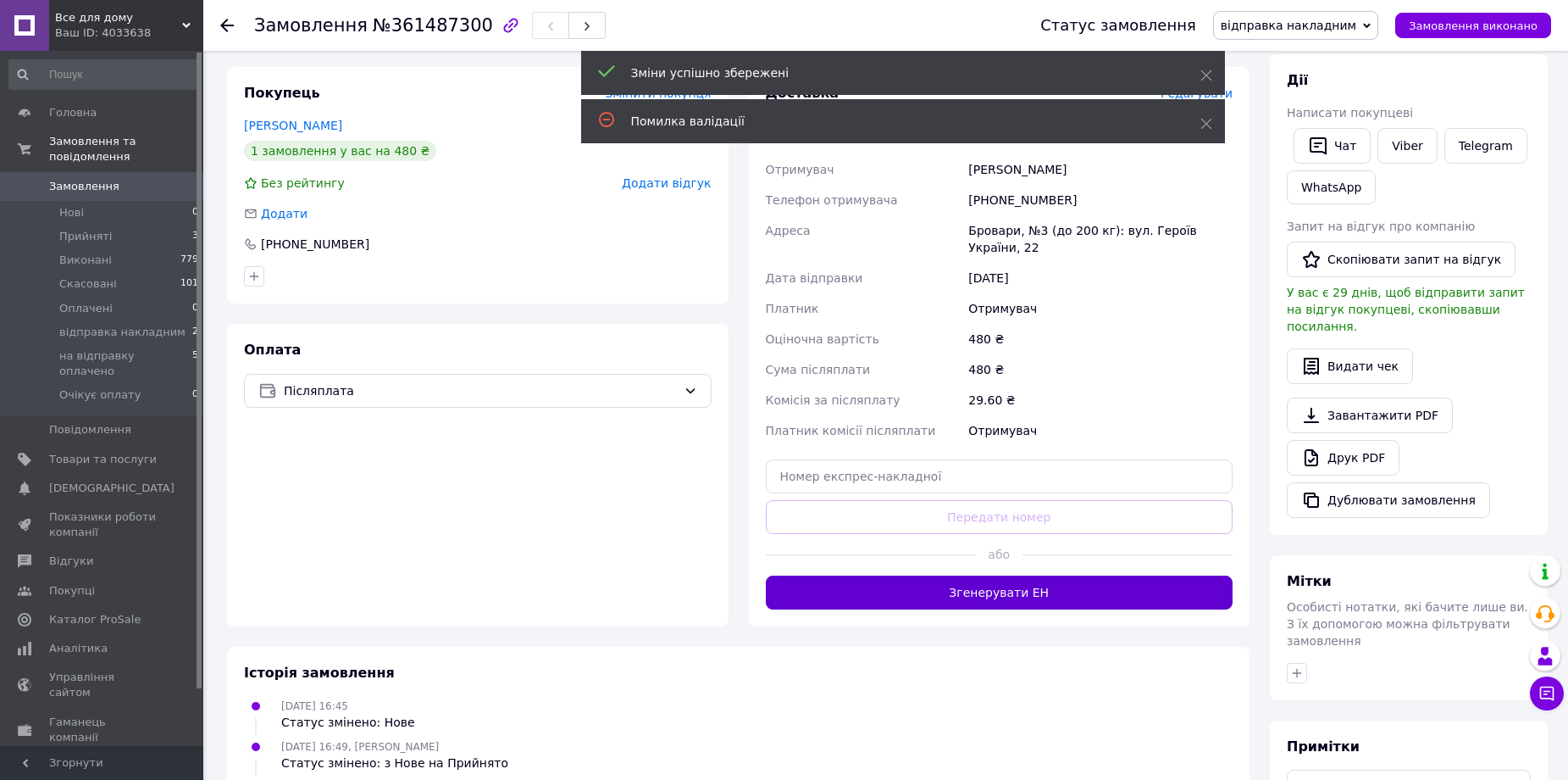
click at [960, 576] on button "Згенерувати ЕН" at bounding box center [999, 592] width 467 height 34
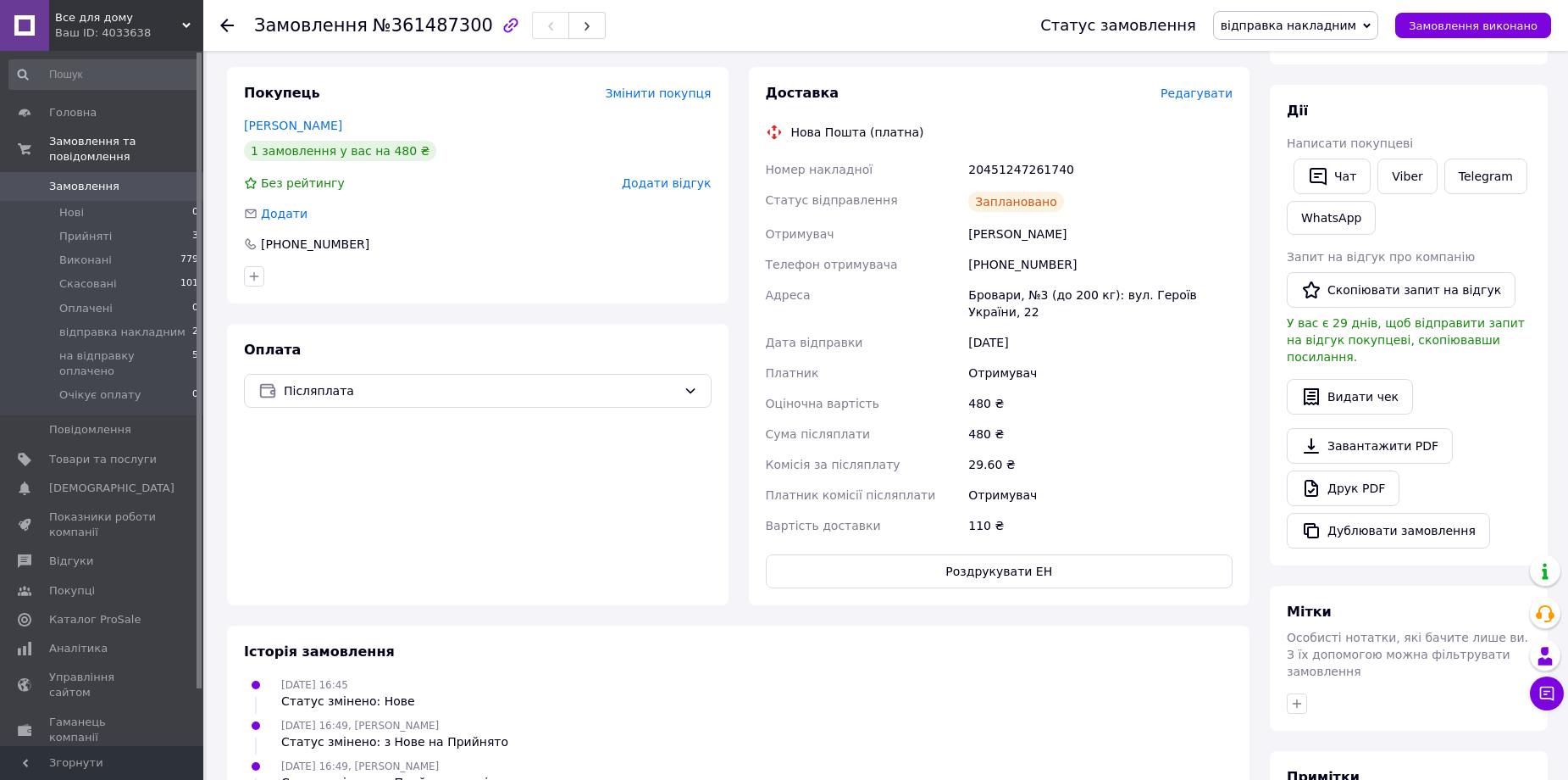
click at [1018, 167] on div "20451247261740" at bounding box center [1100, 169] width 271 height 30
click at [1019, 167] on div "20451247261740" at bounding box center [1100, 169] width 271 height 30
copy div "20451247261740"
click at [1405, 181] on link "Viber" at bounding box center [1407, 176] width 60 height 35
click at [1505, 29] on span "Замовлення виконано" at bounding box center [1473, 26] width 129 height 13
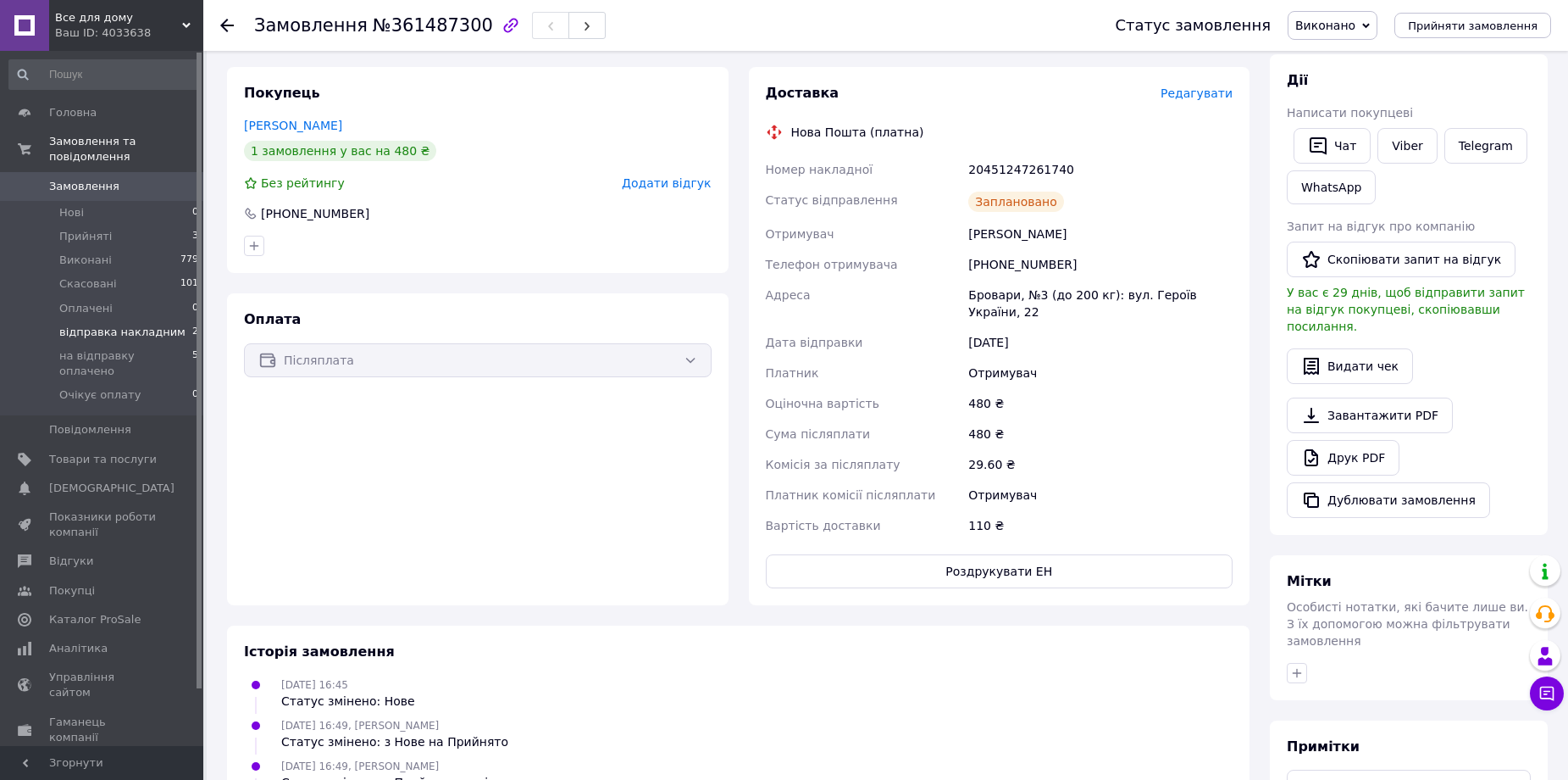
click at [112, 325] on span "відправка накладним" at bounding box center [123, 332] width 126 height 16
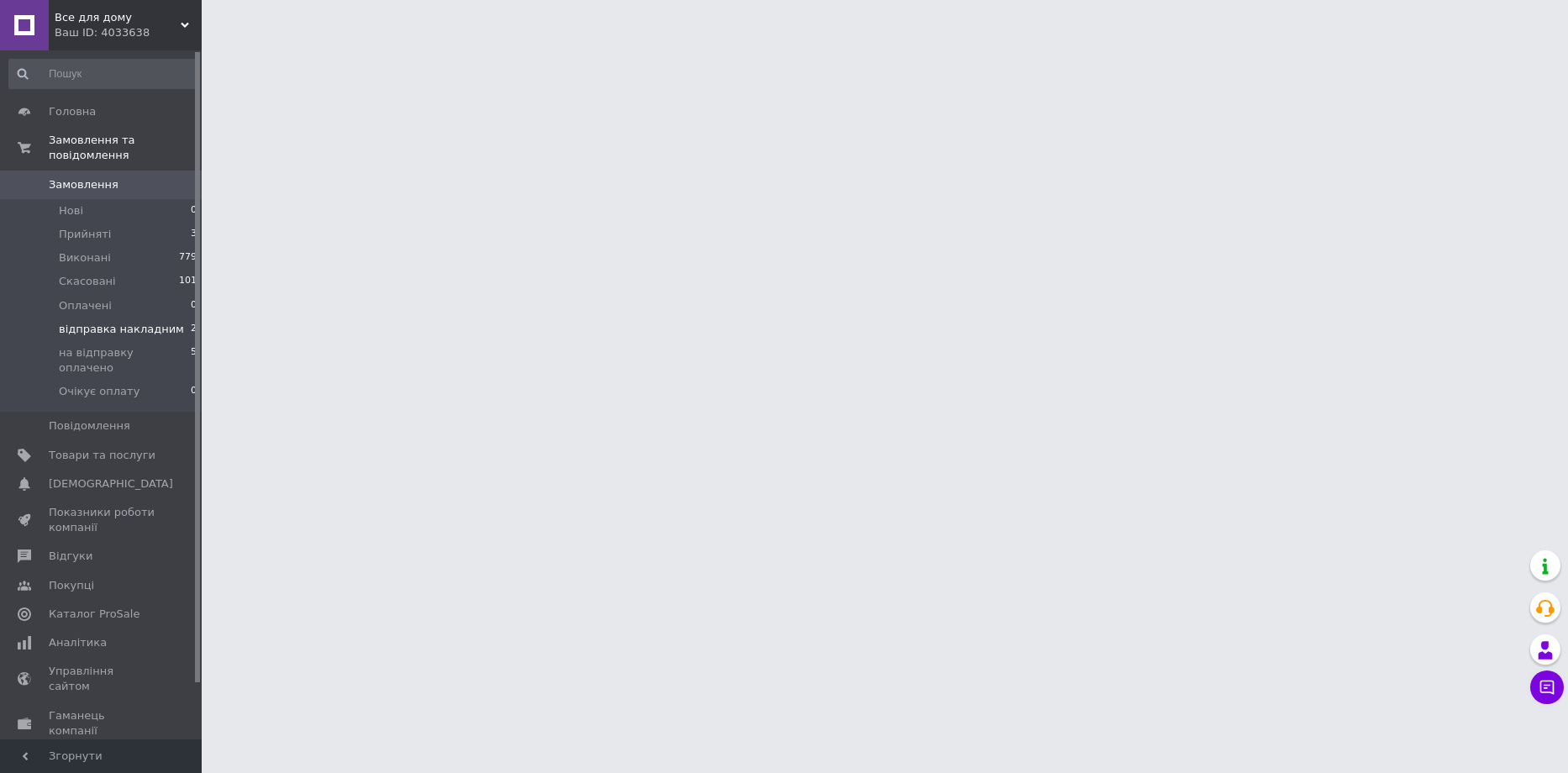
click at [122, 322] on span "відправка накладним" at bounding box center [122, 329] width 125 height 15
click at [153, 322] on span "відправка накладним" at bounding box center [122, 329] width 125 height 15
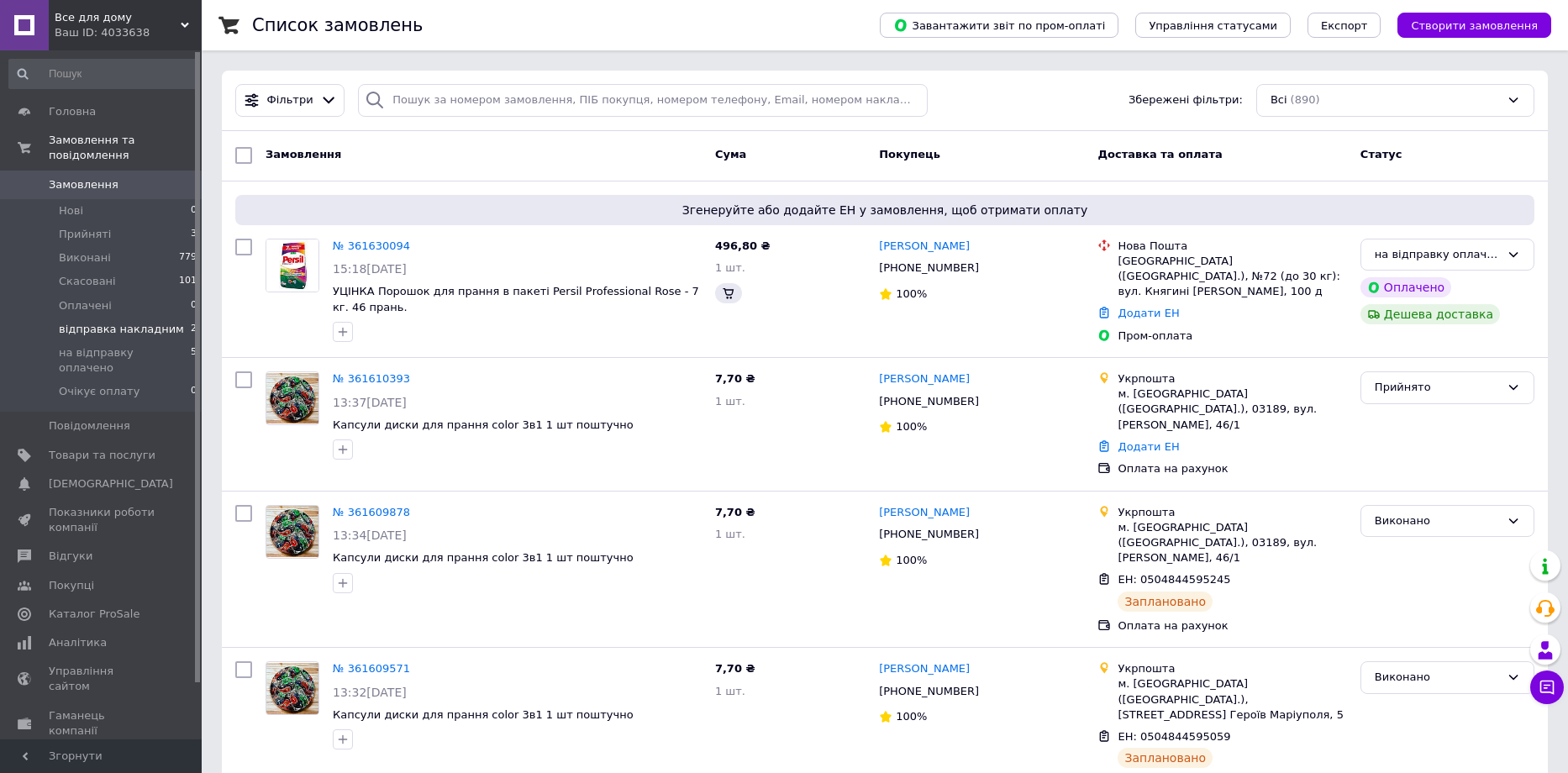
click at [157, 322] on span "відправка накладним" at bounding box center [122, 329] width 125 height 15
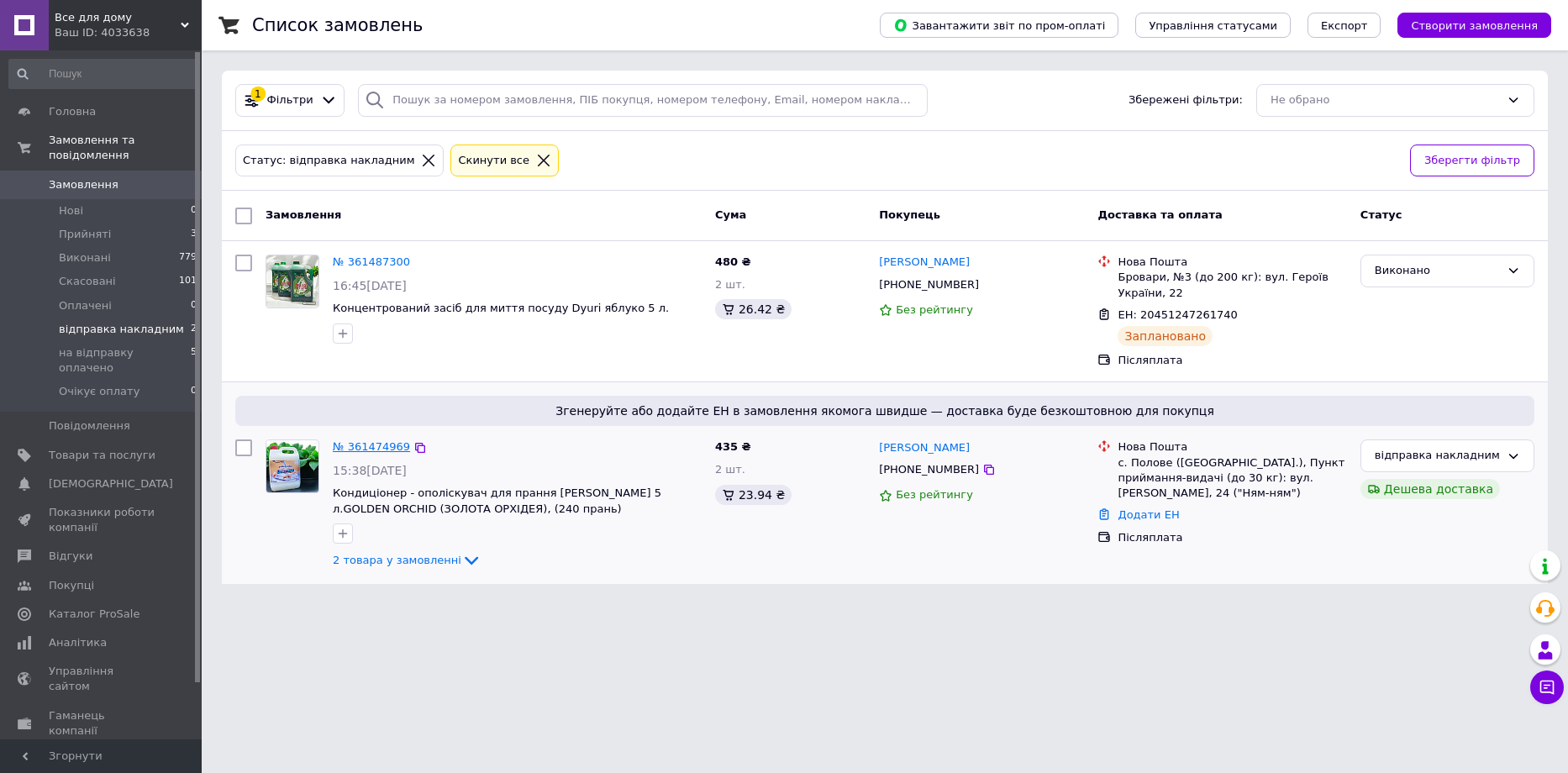
click at [374, 445] on link "№ 361474969" at bounding box center [372, 446] width 77 height 13
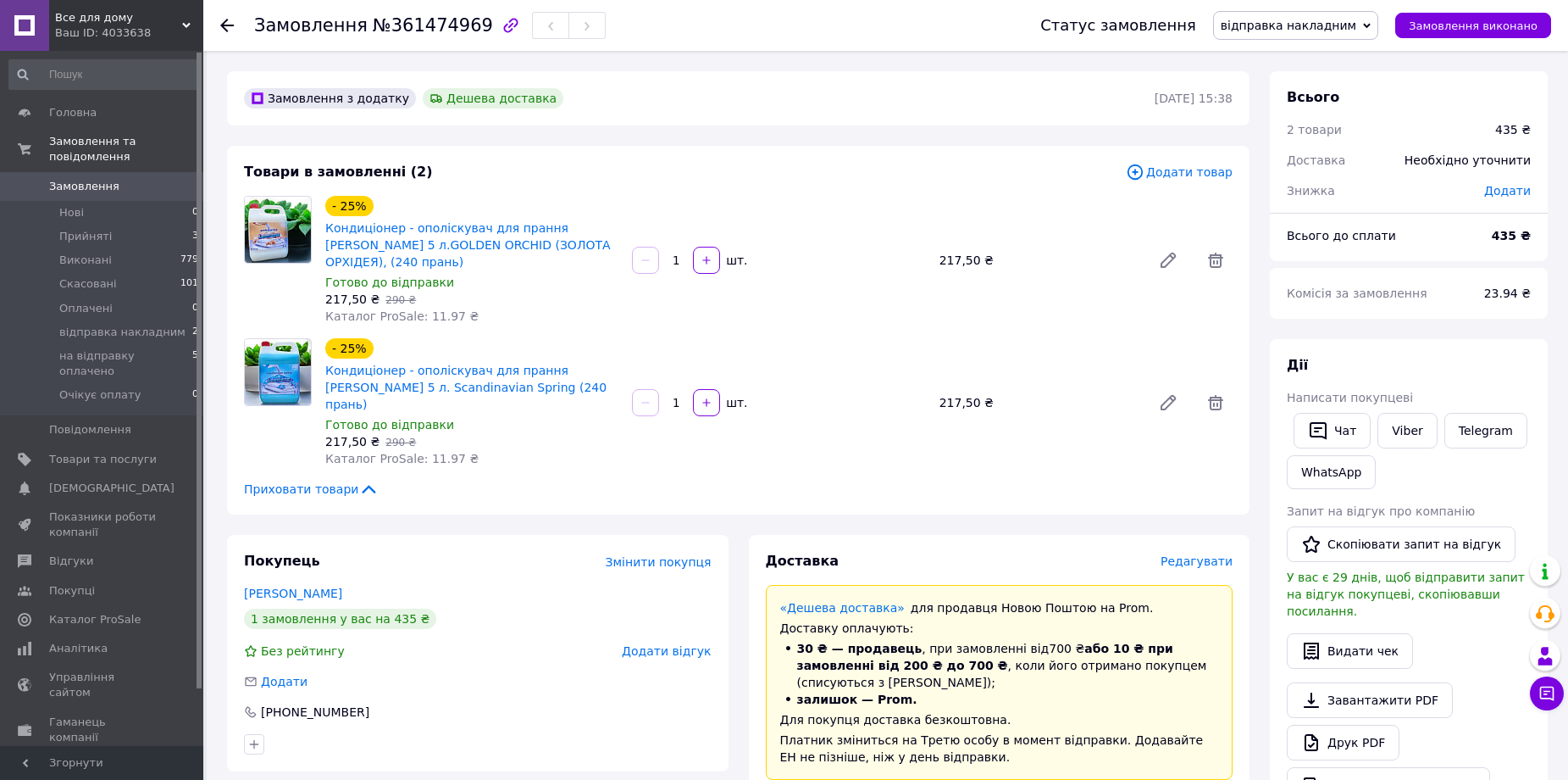
click at [1183, 554] on span "Редагувати" at bounding box center [1196, 561] width 72 height 14
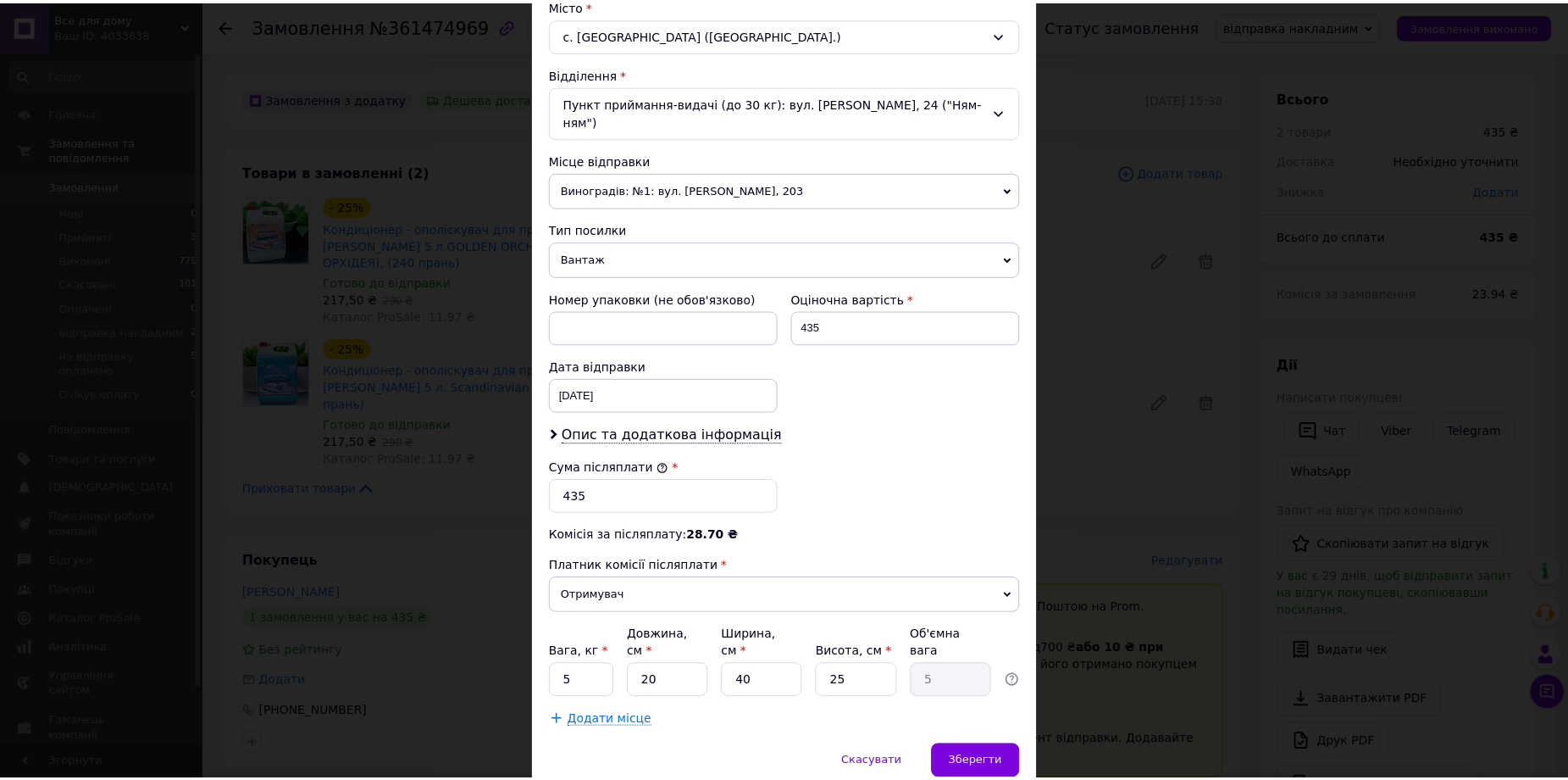
scroll to position [513, 0]
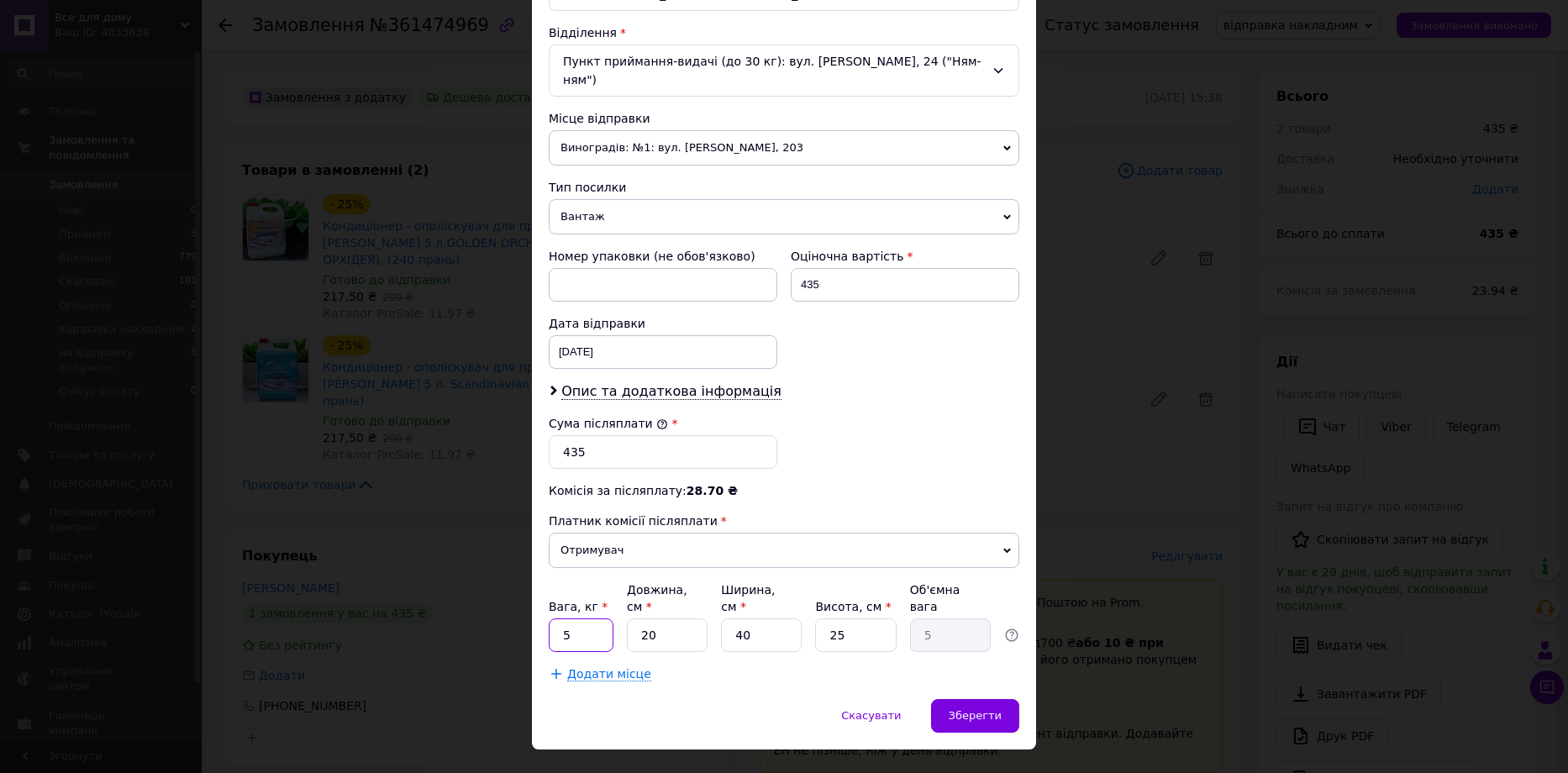
click at [590, 619] on input "5" at bounding box center [580, 635] width 64 height 33
type input "10"
click at [960, 709] on span "Зберегти" at bounding box center [975, 715] width 53 height 13
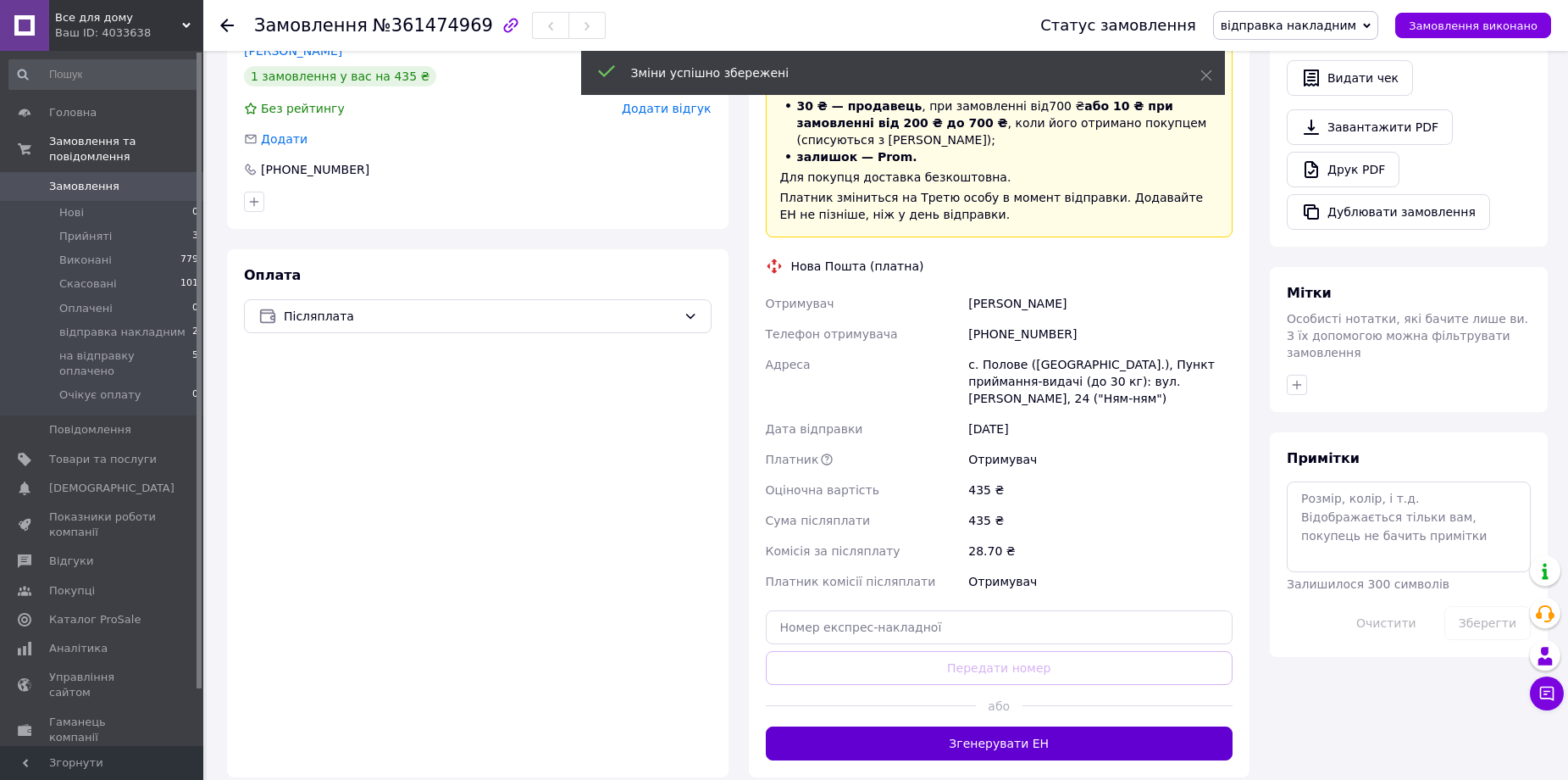
scroll to position [593, 0]
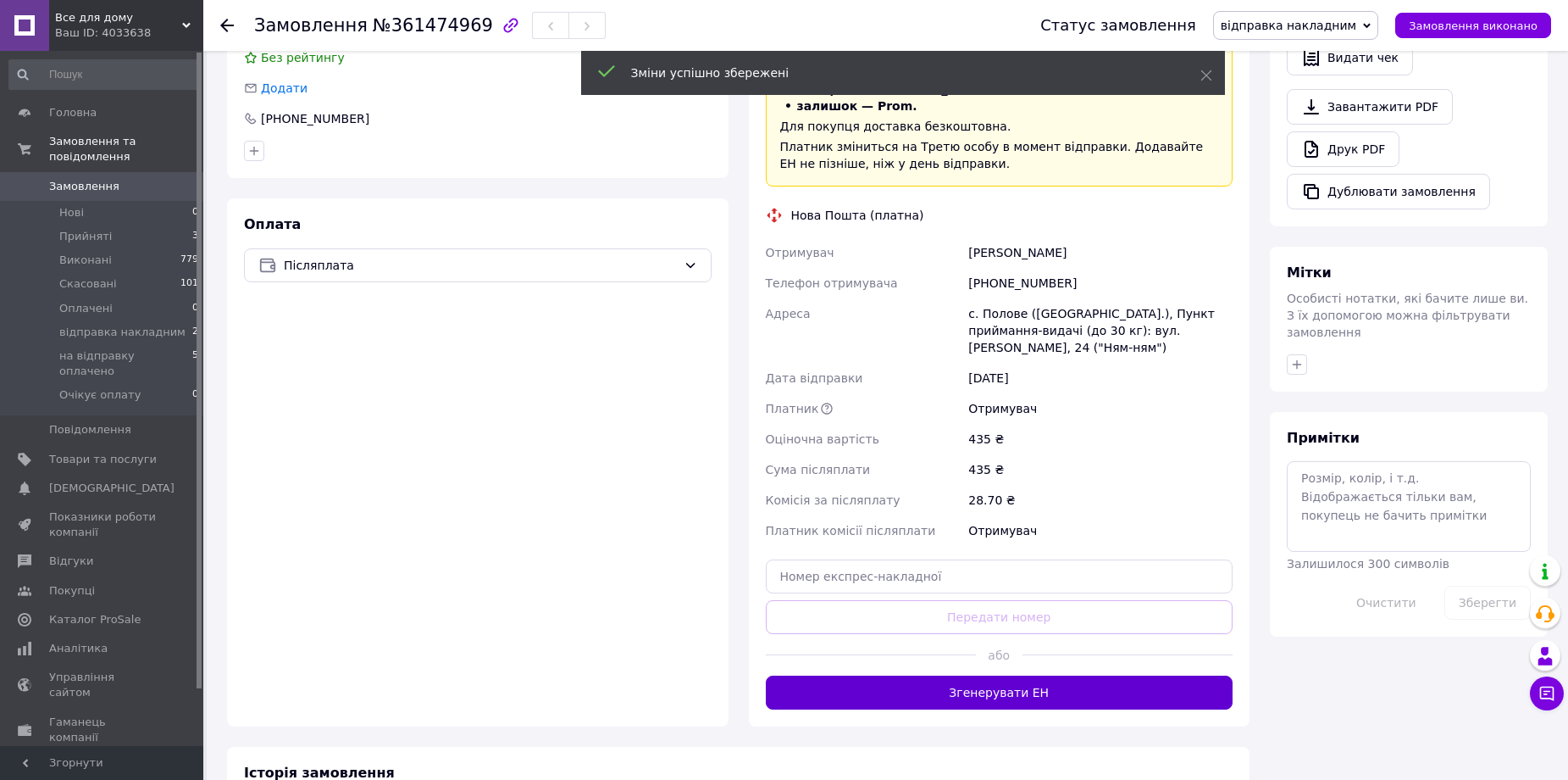
click at [953, 675] on button "Згенерувати ЕН" at bounding box center [999, 692] width 467 height 34
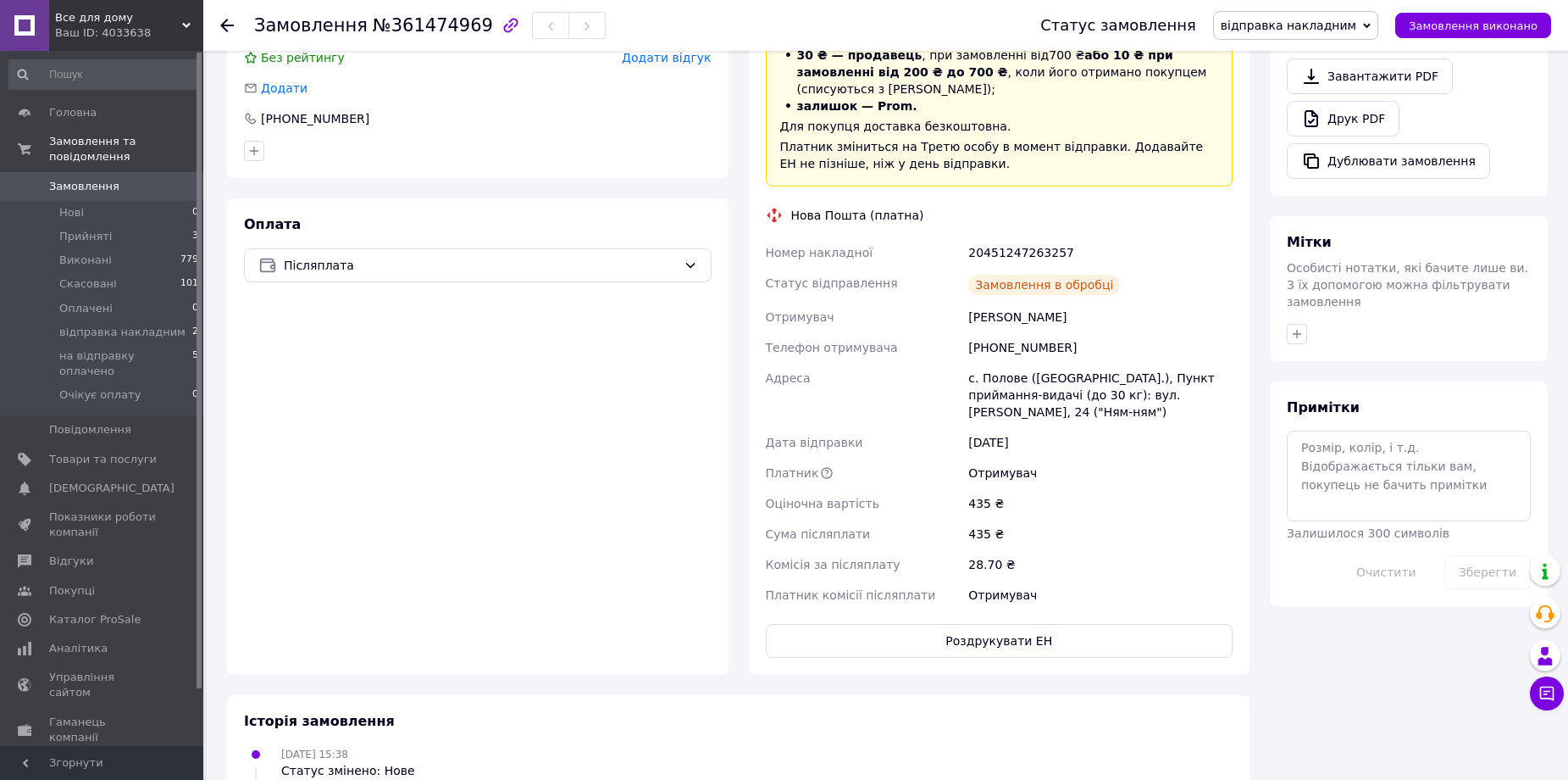
click at [1036, 237] on div "20451247263257" at bounding box center [1100, 252] width 271 height 30
copy div "20451247263257"
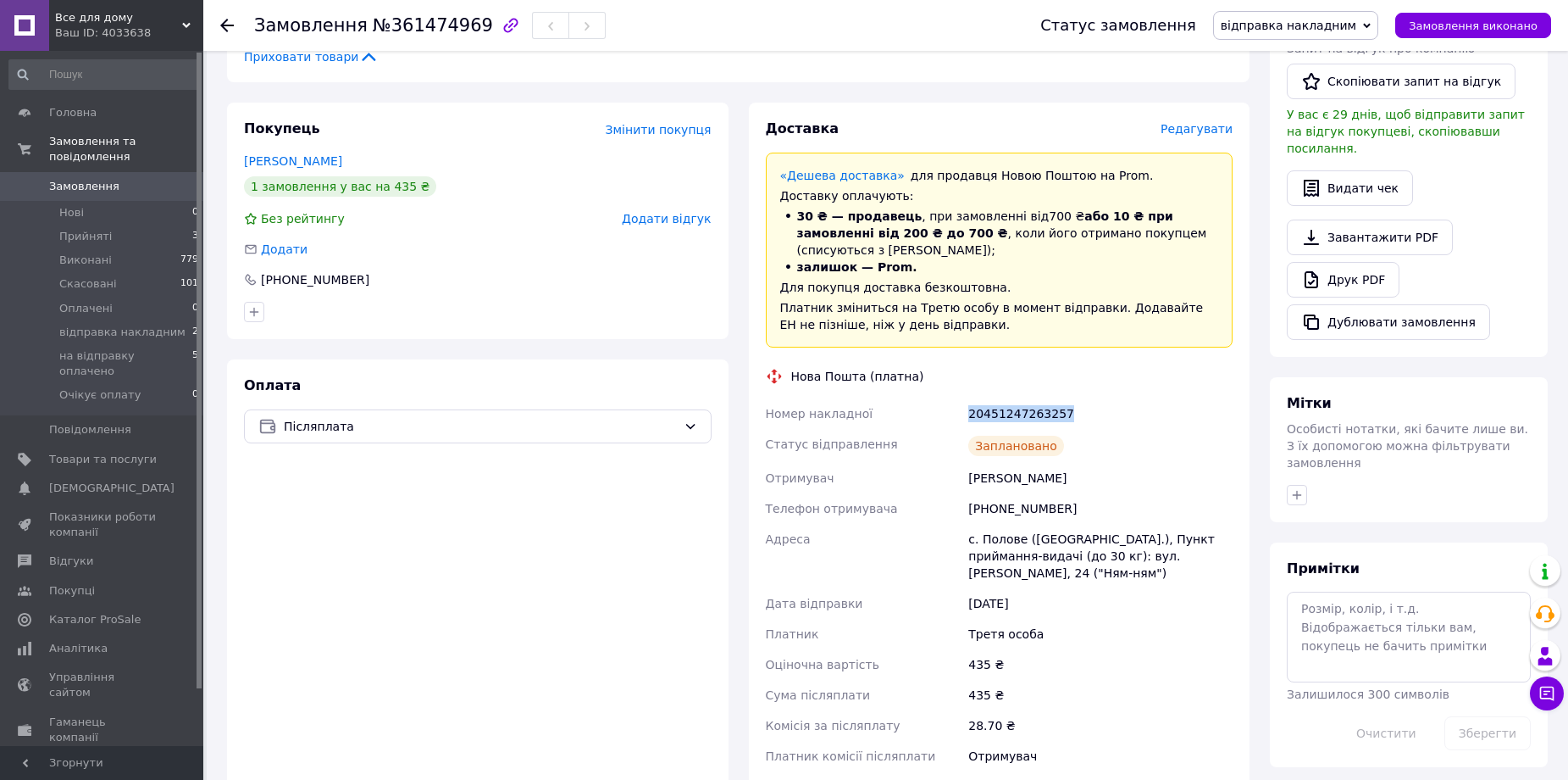
scroll to position [339, 0]
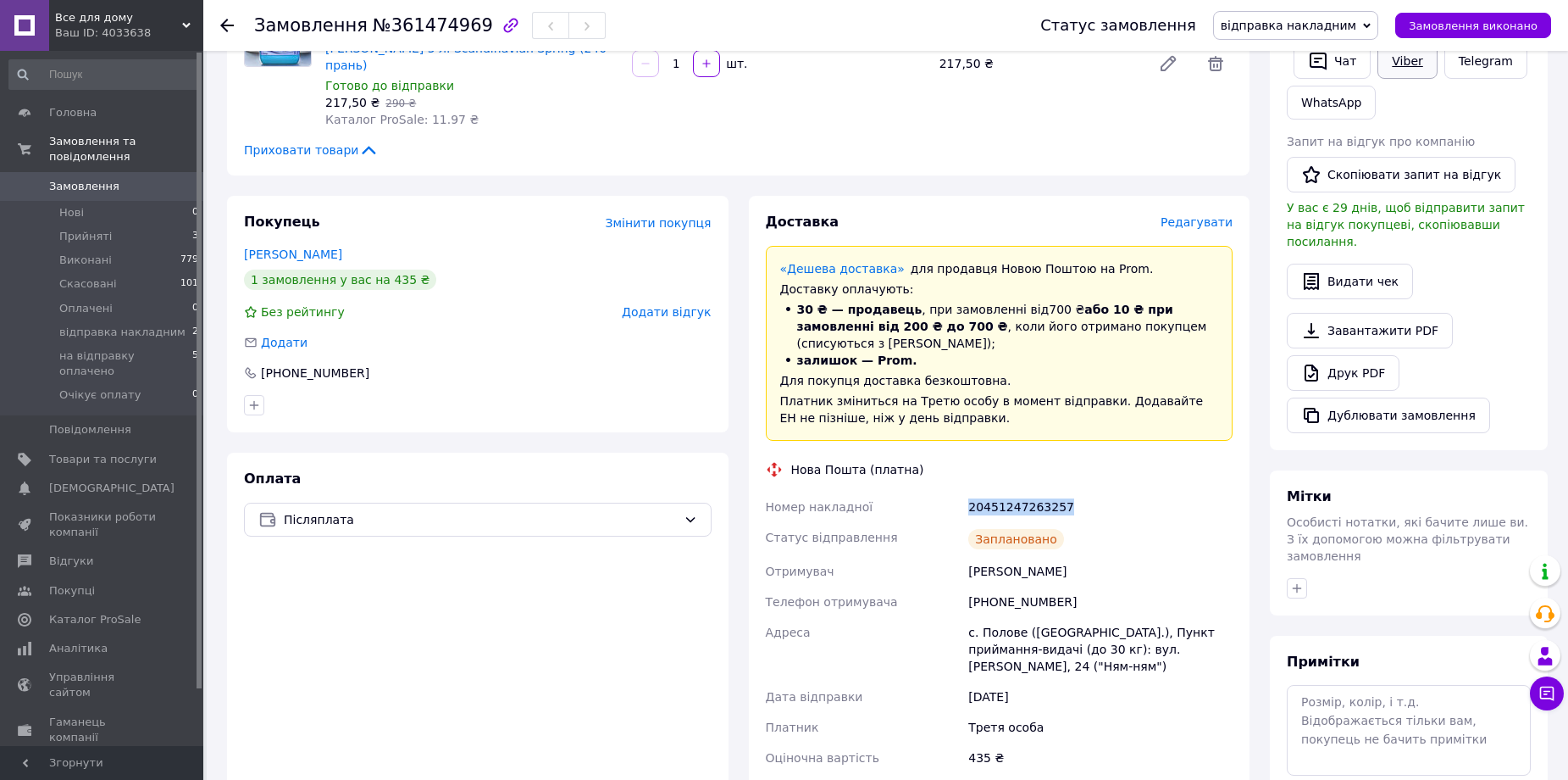
click at [1424, 61] on link "Viber" at bounding box center [1407, 61] width 60 height 35
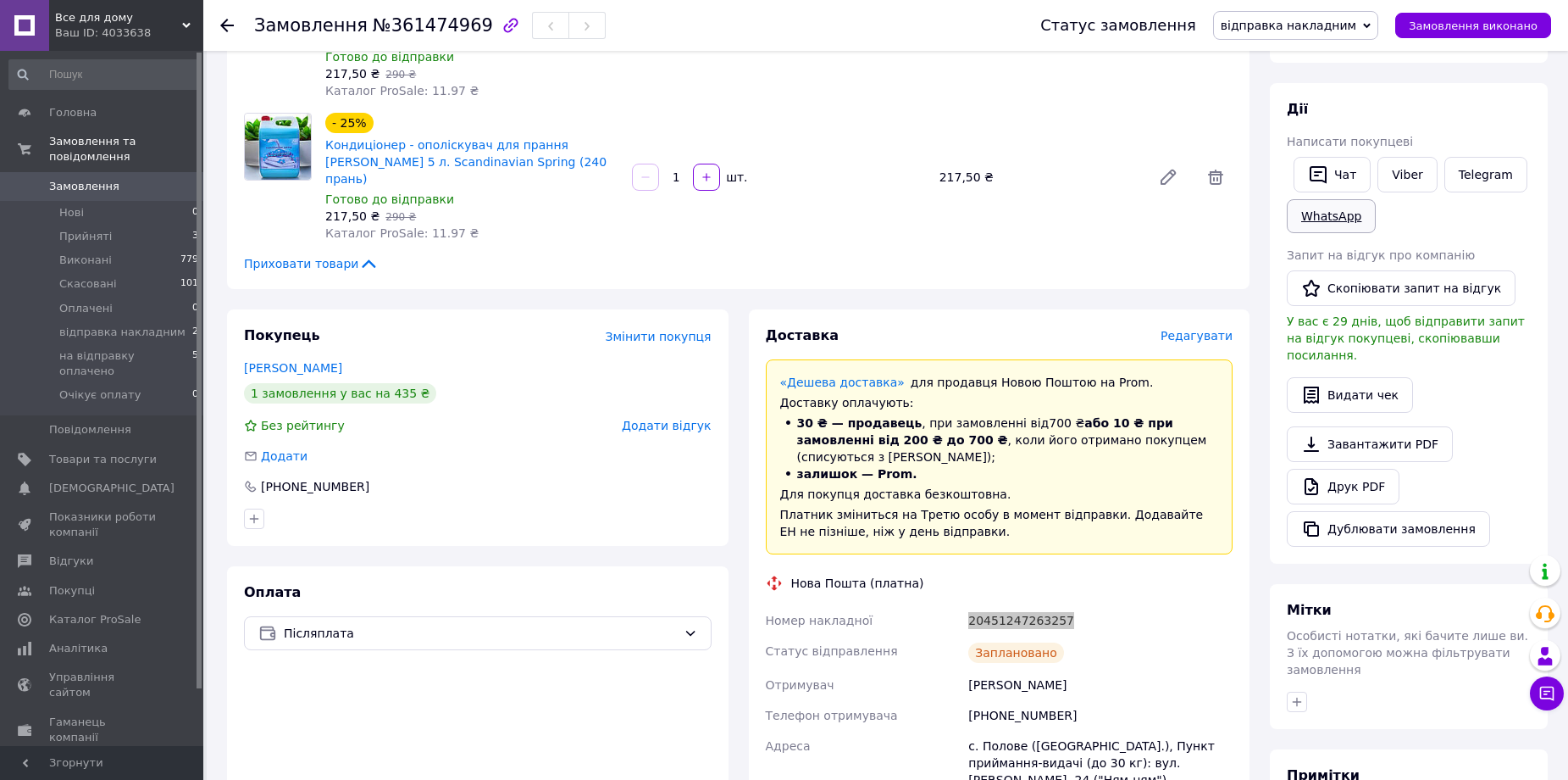
scroll to position [85, 0]
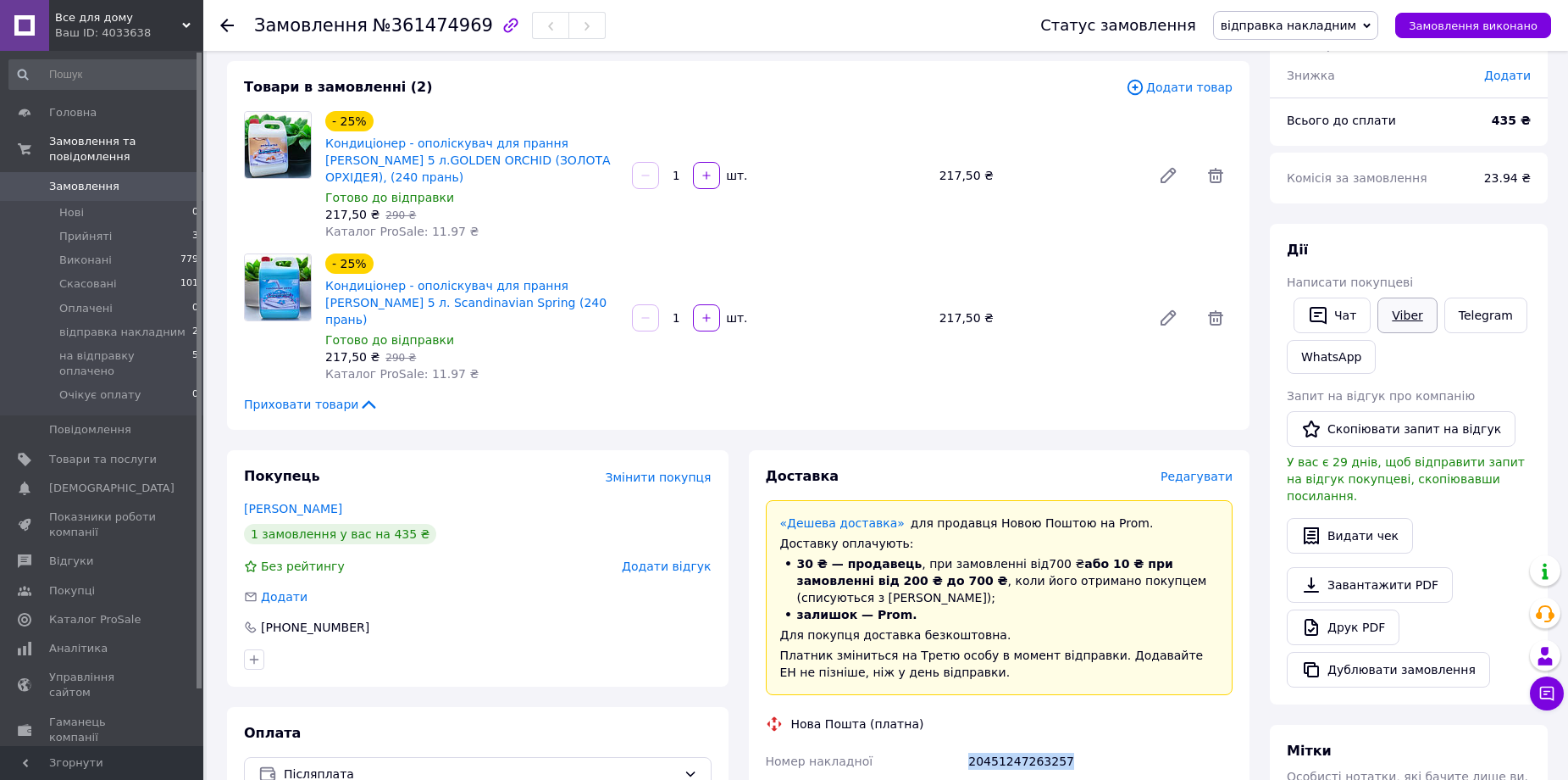
click at [1408, 328] on link "Viber" at bounding box center [1407, 315] width 60 height 35
click at [1501, 22] on span "Замовлення виконано" at bounding box center [1473, 26] width 129 height 13
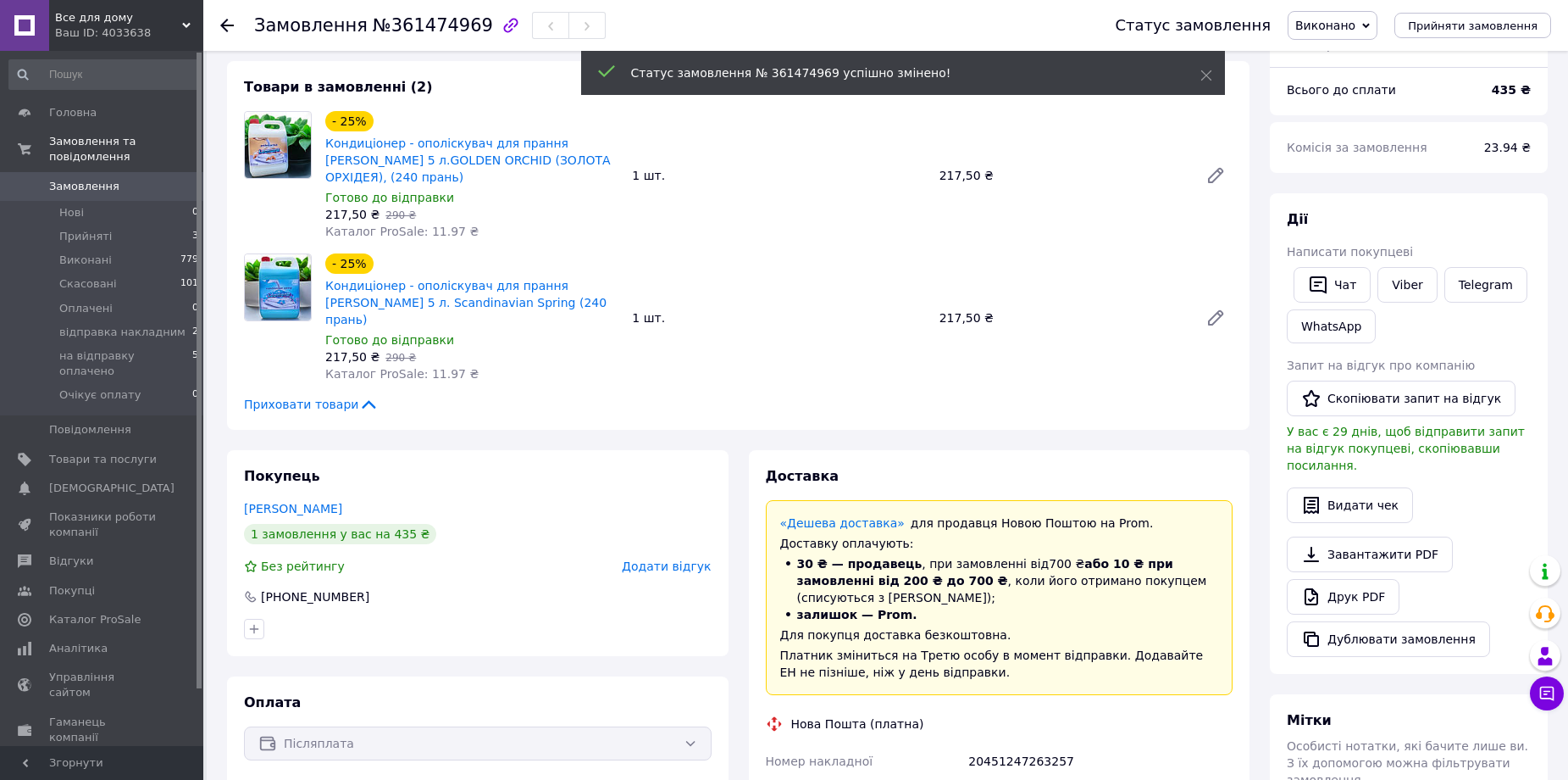
click at [153, 348] on span "на відправку оплачено" at bounding box center [126, 363] width 133 height 30
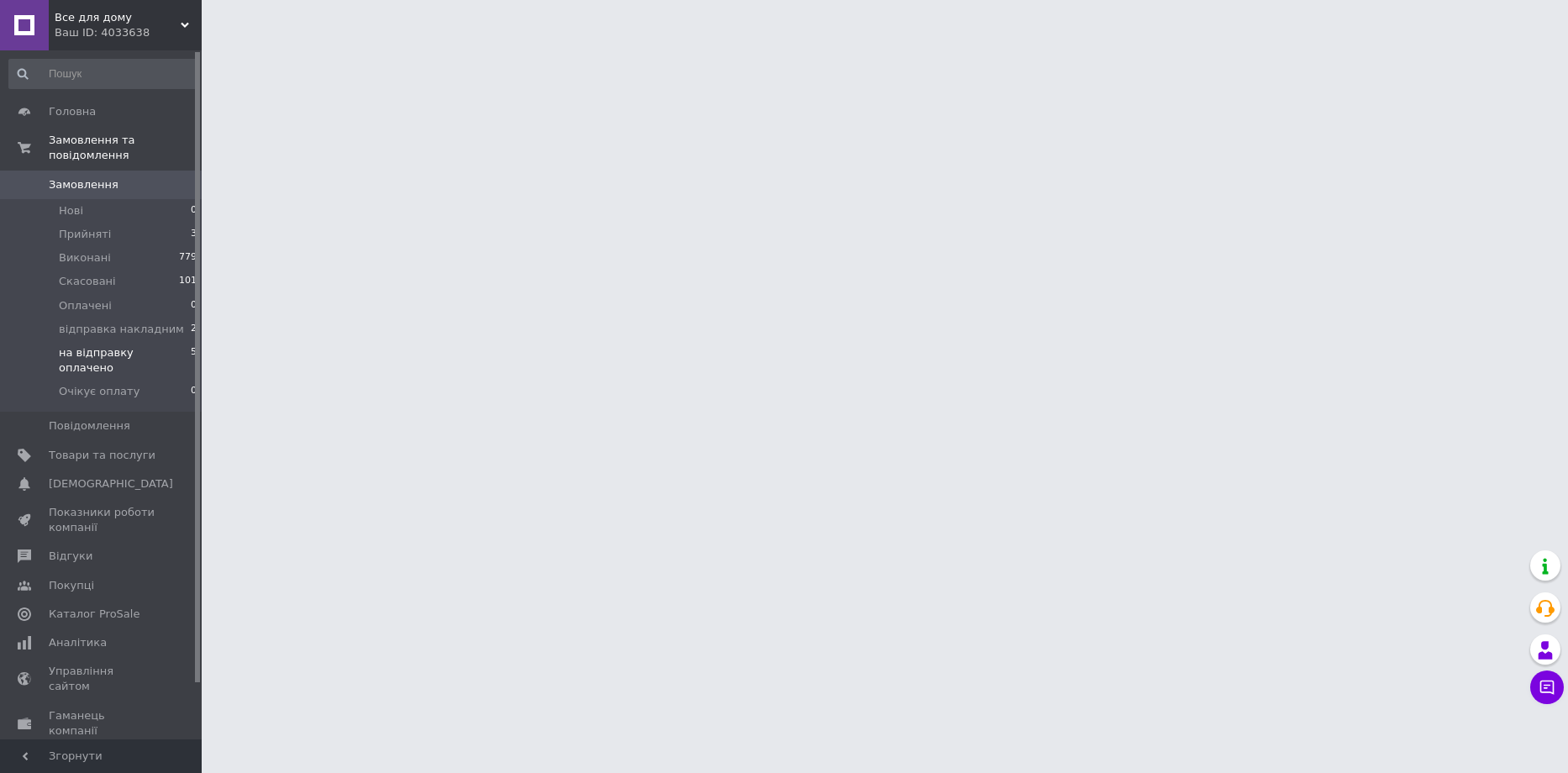
click at [163, 345] on span "на відправку оплачено" at bounding box center [125, 359] width 132 height 30
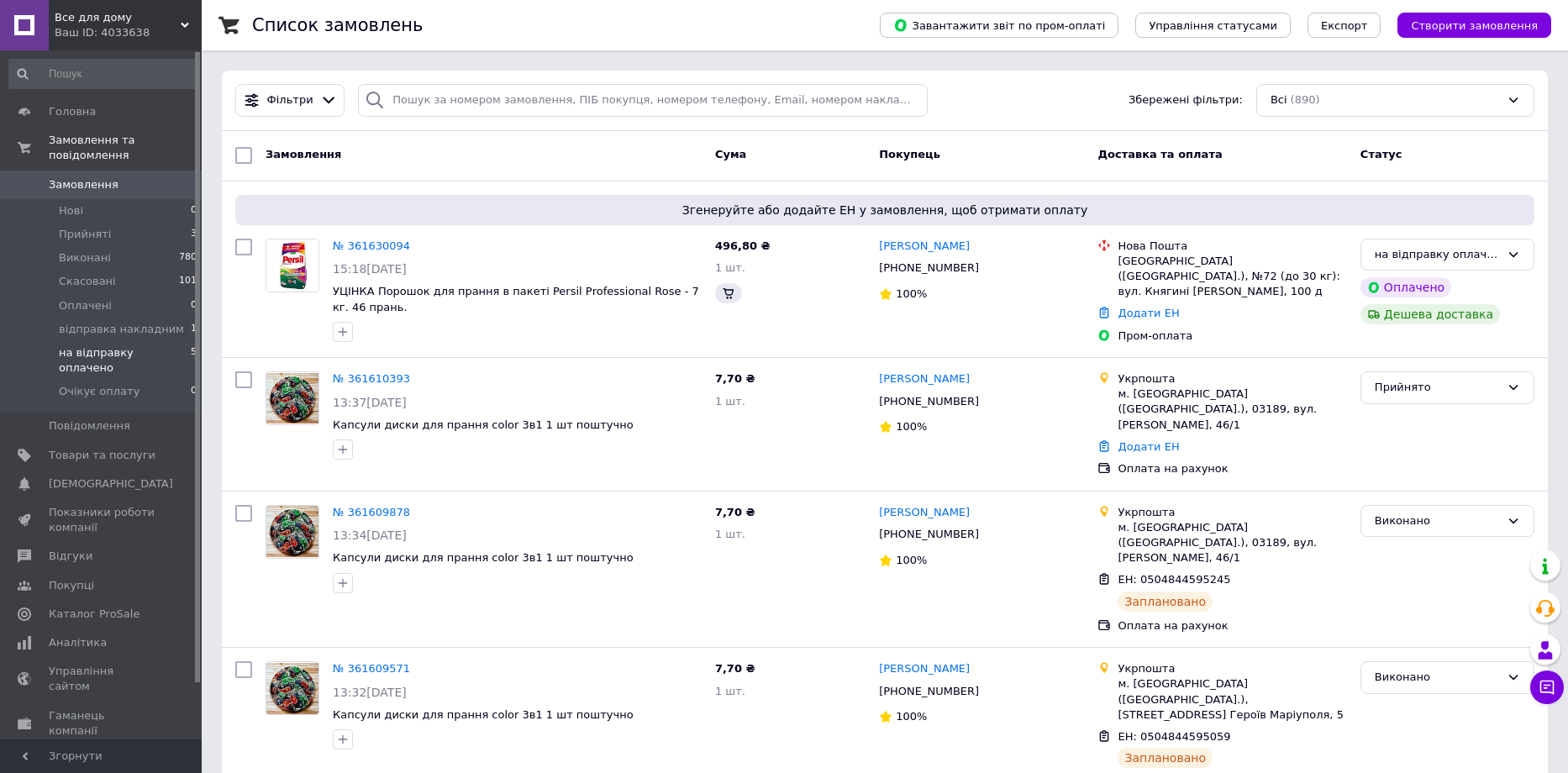
click at [164, 345] on span "на відправку оплачено" at bounding box center [125, 359] width 132 height 30
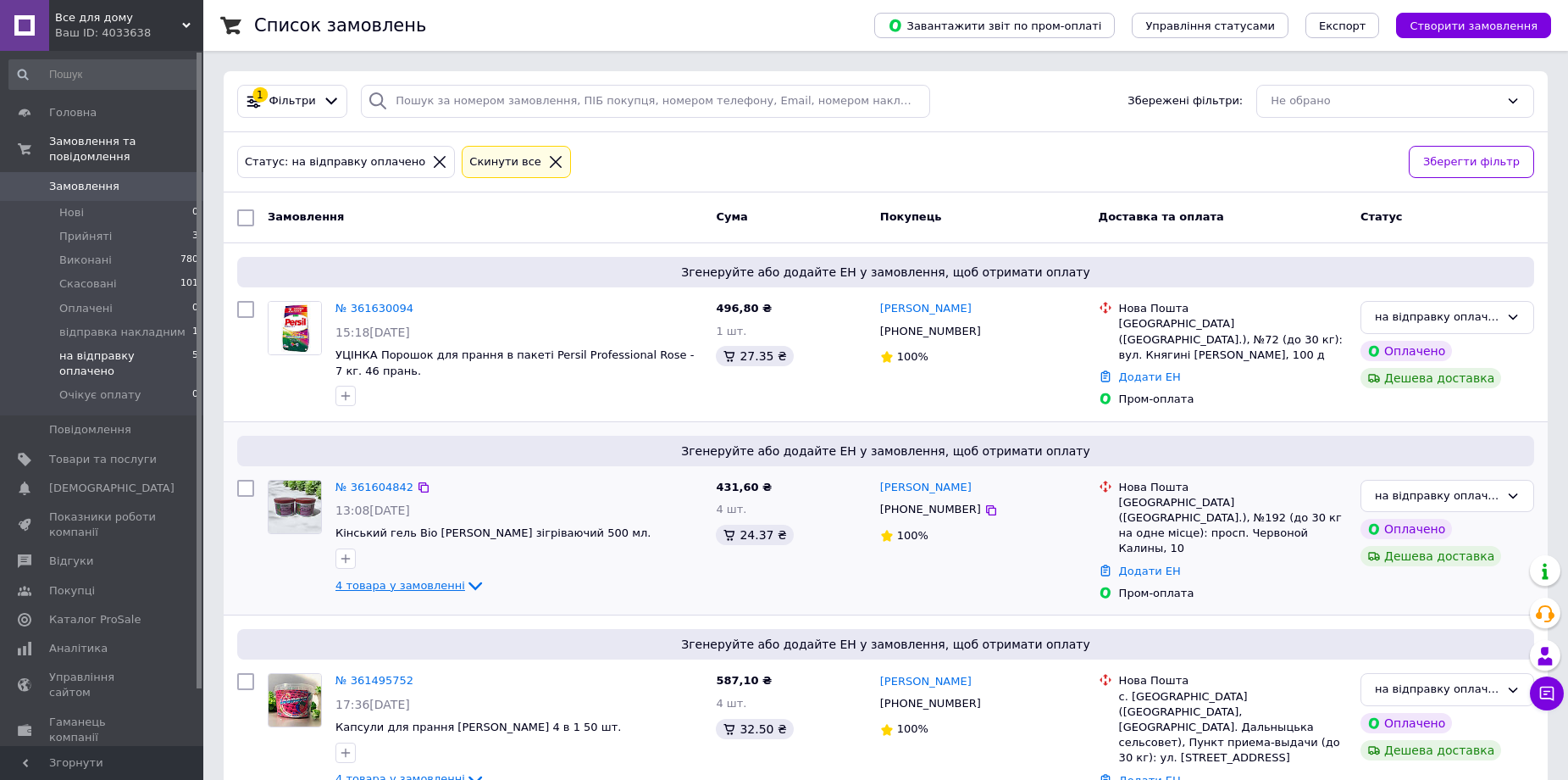
click at [437, 583] on span "4 товара у замовленні" at bounding box center [401, 585] width 130 height 13
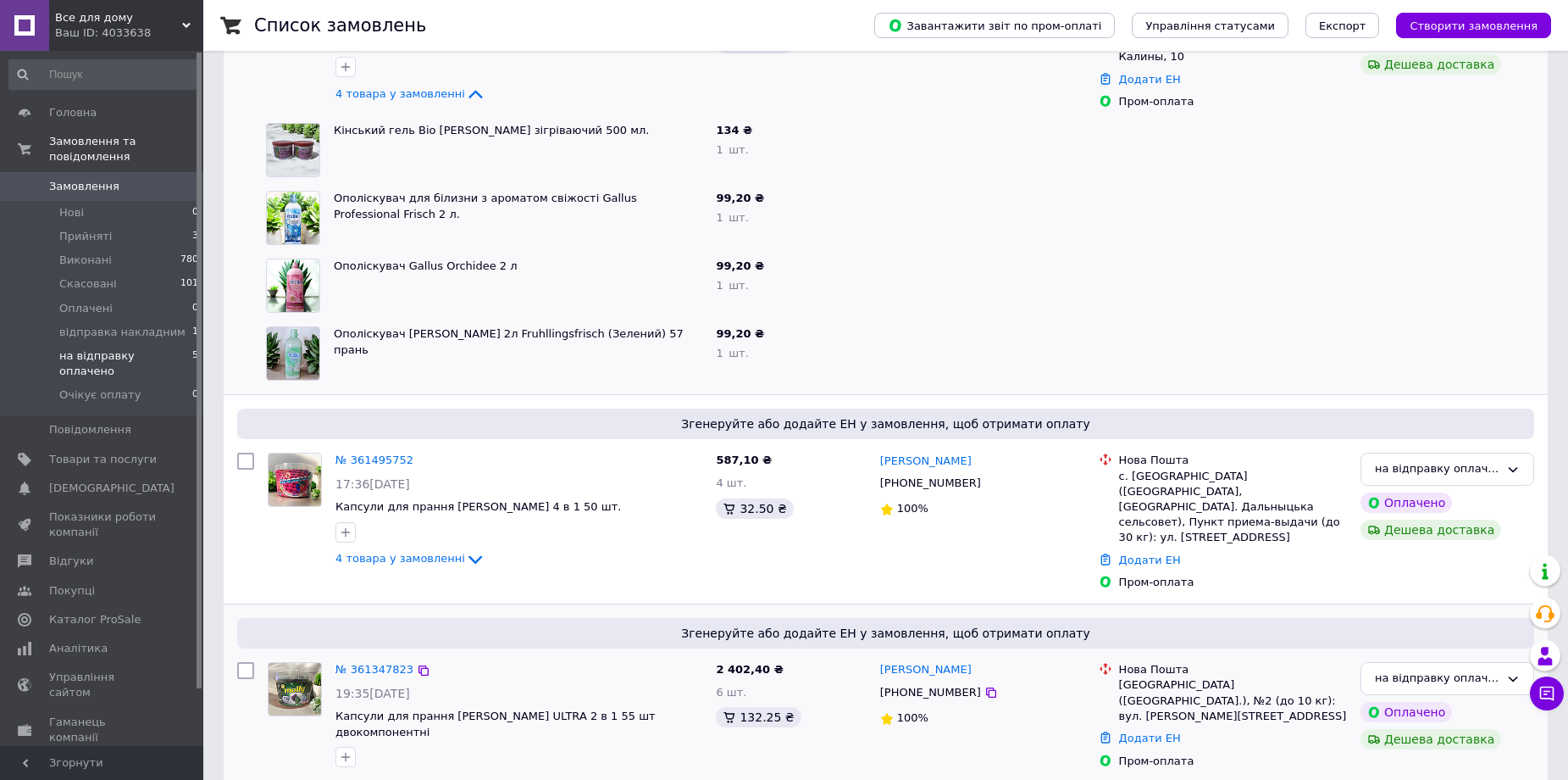
scroll to position [590, 0]
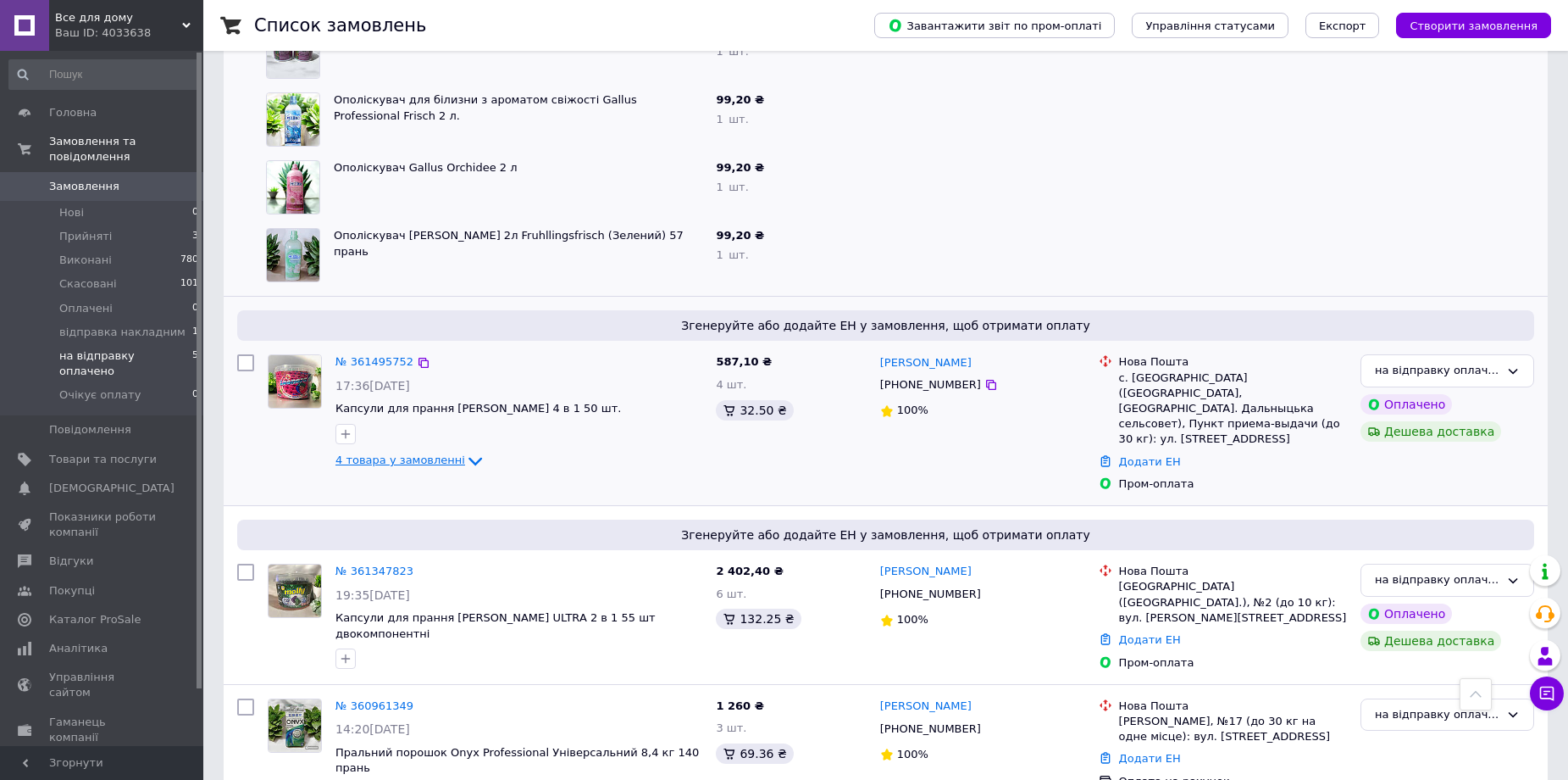
click at [401, 458] on span "4 товара у замовленні" at bounding box center [401, 460] width 130 height 13
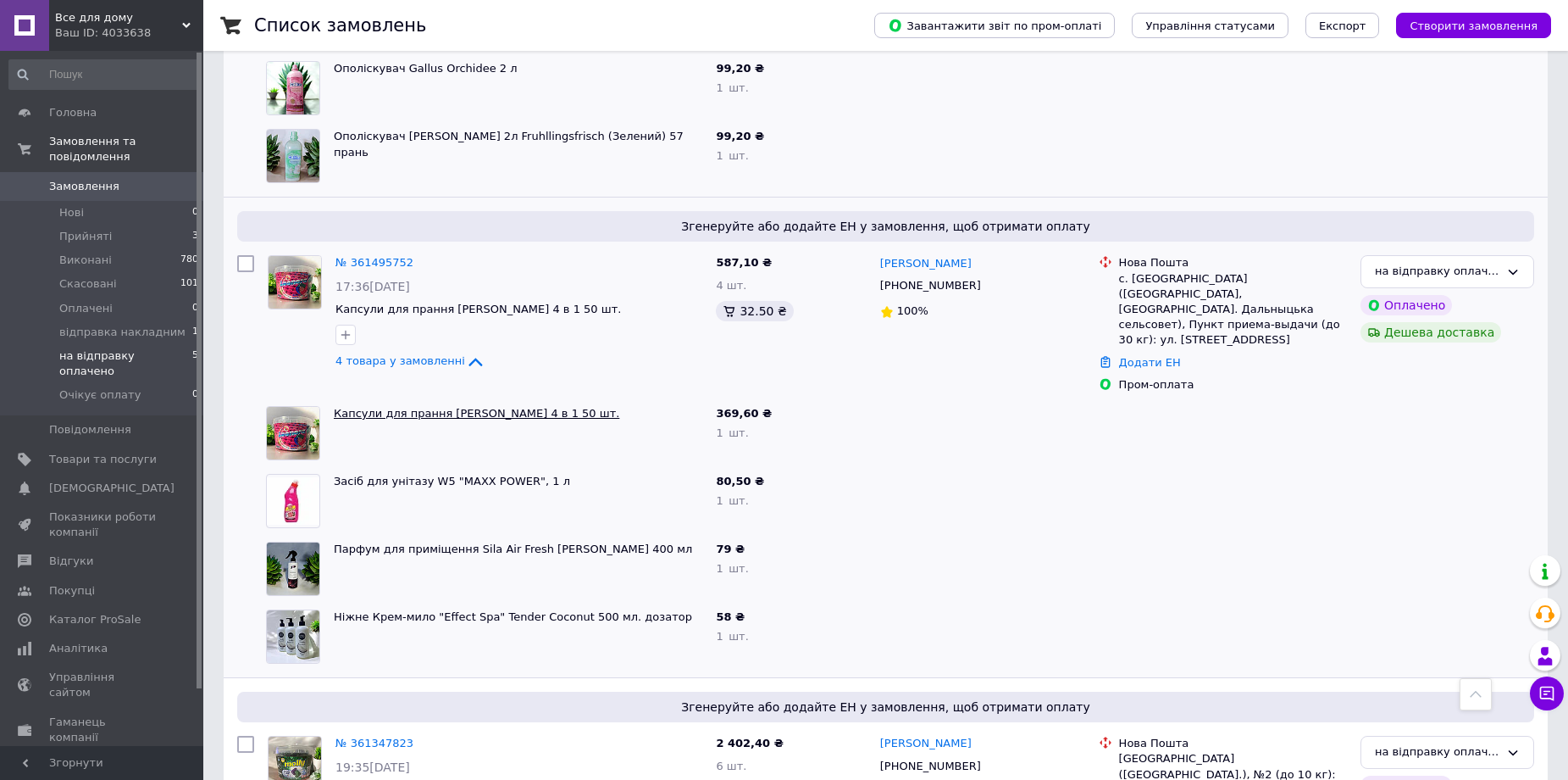
scroll to position [759, 0]
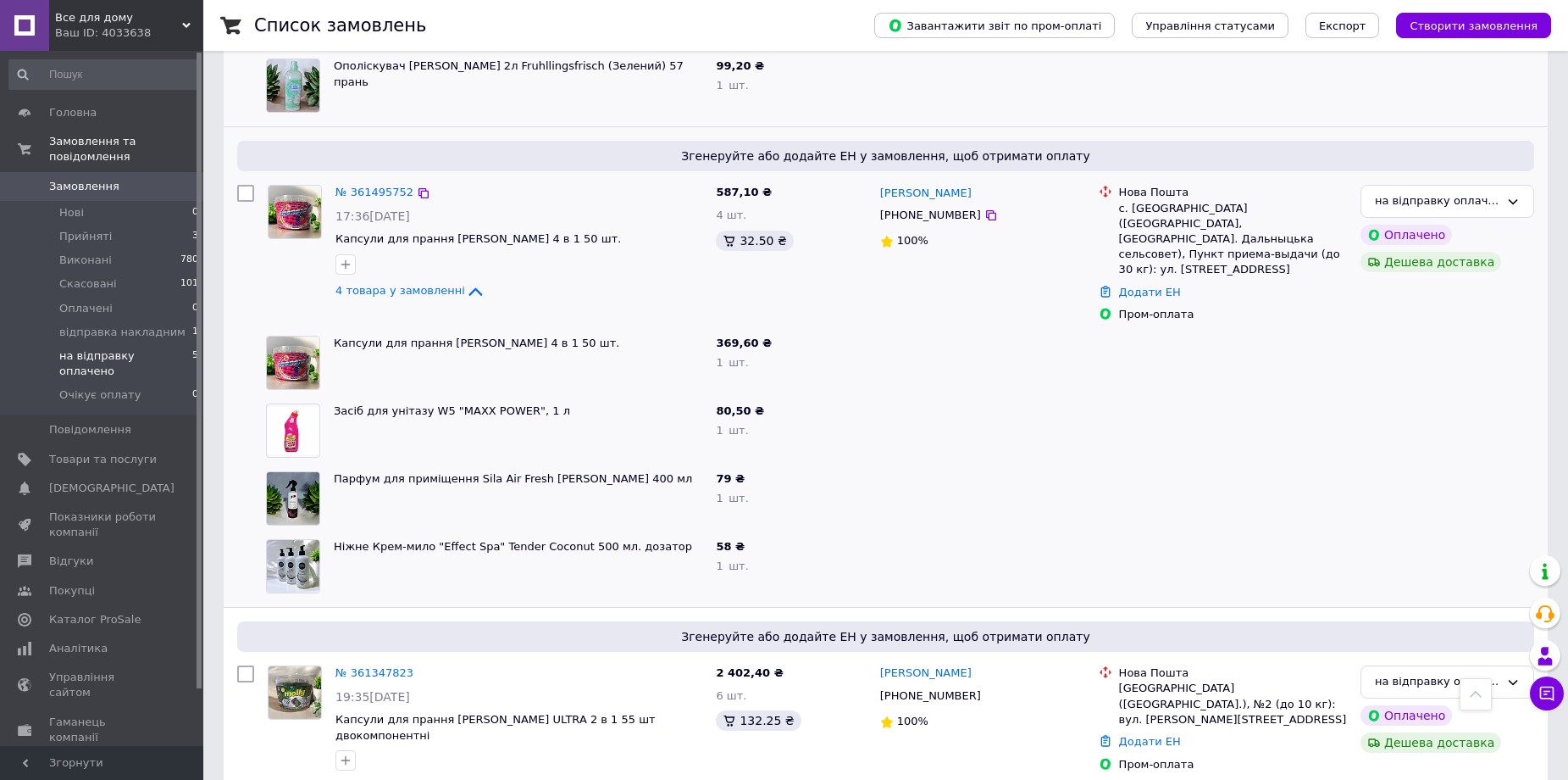
click at [378, 178] on div "№ 361495752 17:36[DATE] Капсули для прання [PERSON_NAME] колор 4 в 1 50 шт. 4 т…" at bounding box center [519, 243] width 381 height 130
click at [384, 185] on link "№ 361495752" at bounding box center [375, 191] width 78 height 13
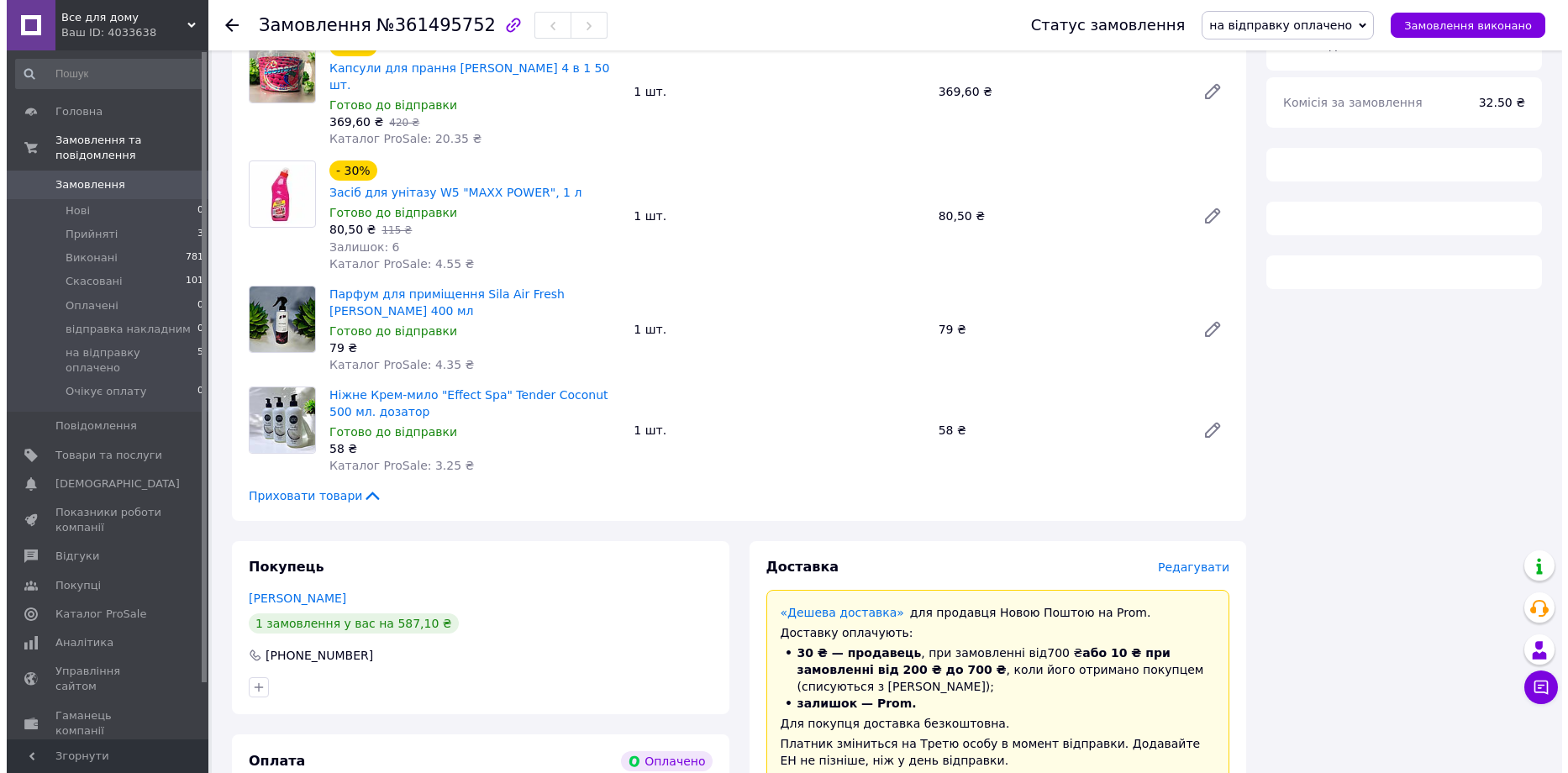
scroll to position [314, 0]
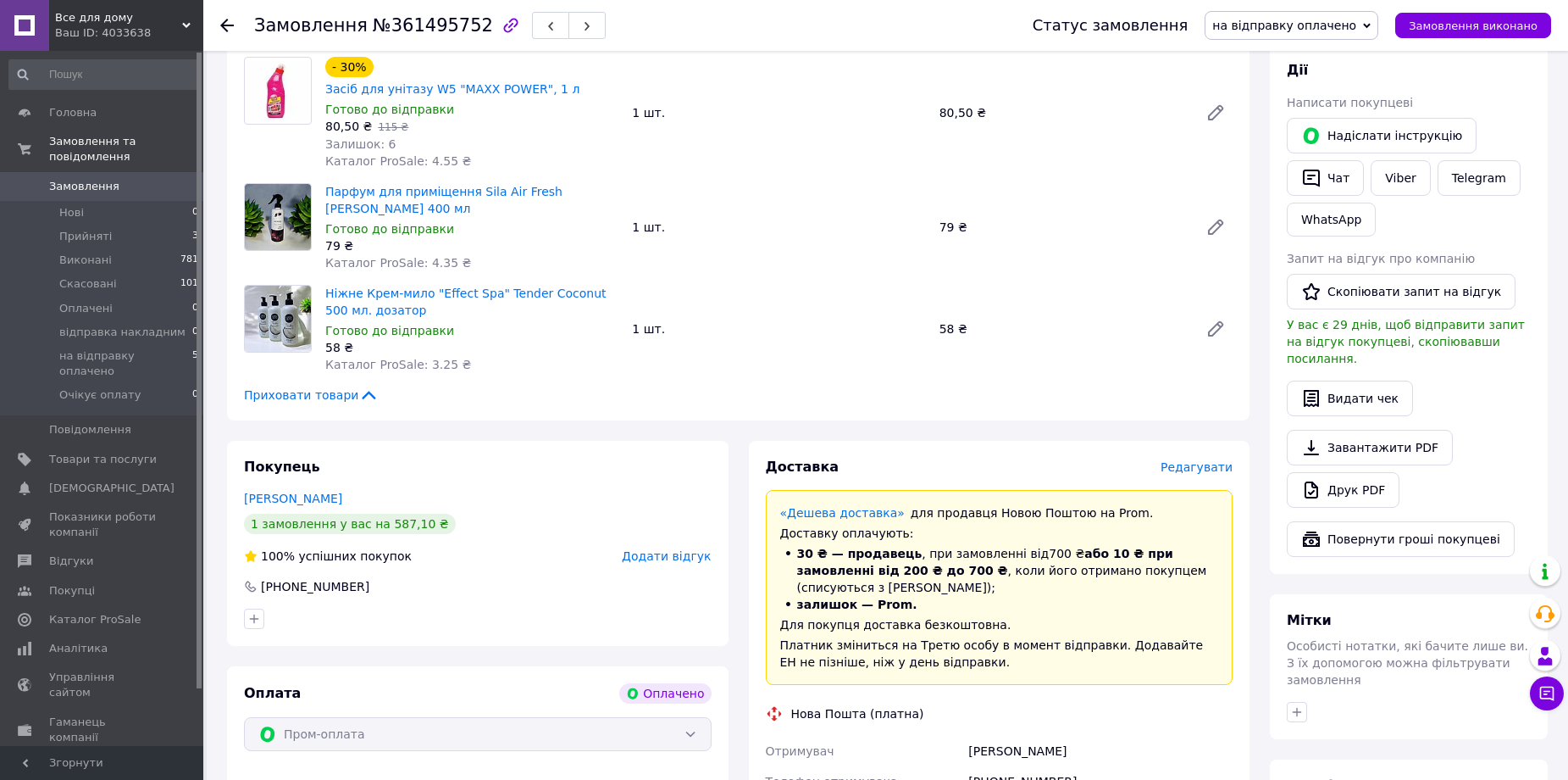
click at [1195, 461] on span "Редагувати" at bounding box center [1196, 467] width 72 height 14
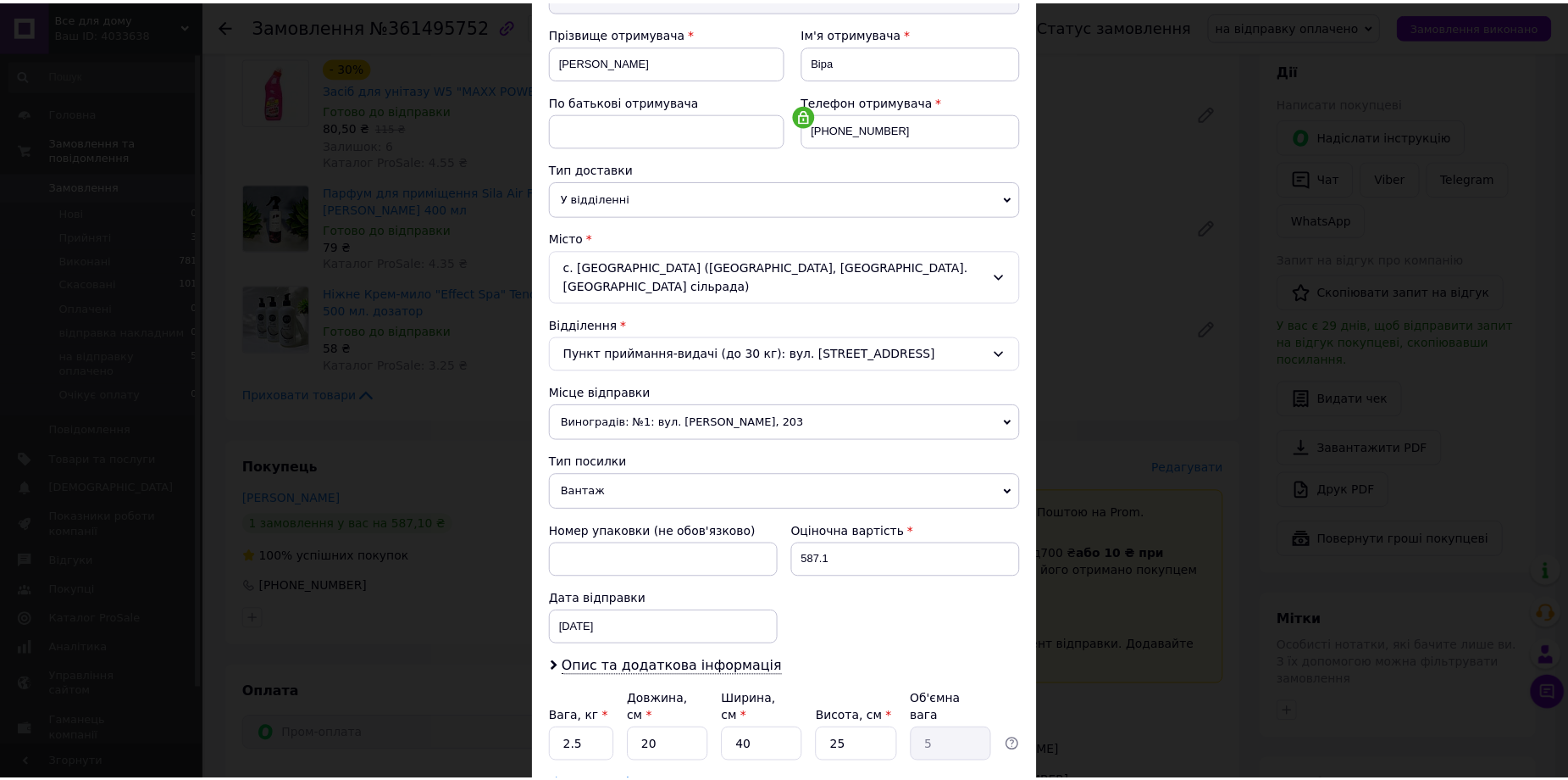
scroll to position [345, 0]
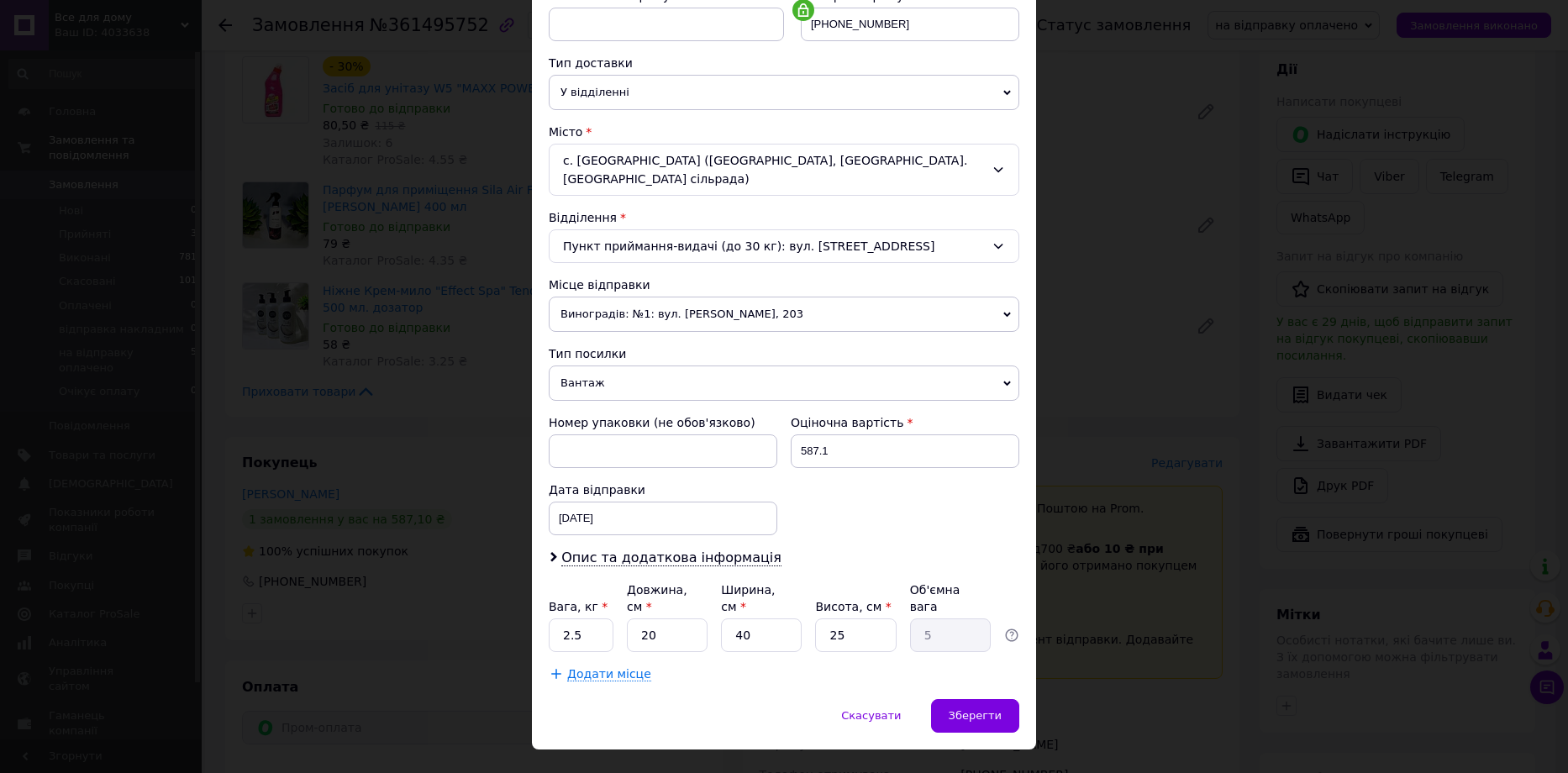
click at [658, 297] on span "Виноградів: №1: вул. [PERSON_NAME], 203" at bounding box center [784, 314] width 470 height 35
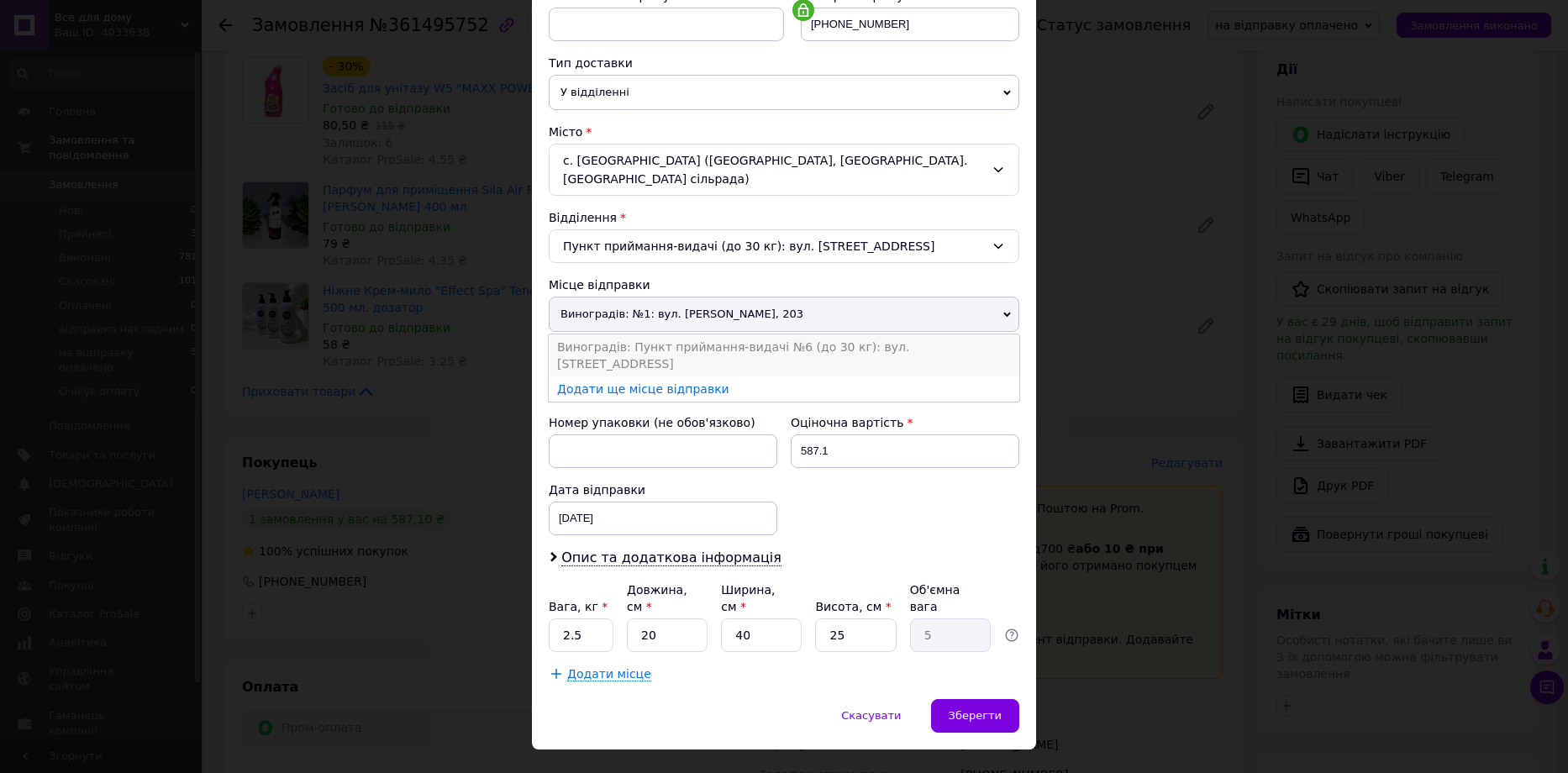
click at [664, 335] on li "Виноградів: Пункт приймання-видачі №6 (до 30 кг): вул. [STREET_ADDRESS]" at bounding box center [784, 355] width 470 height 42
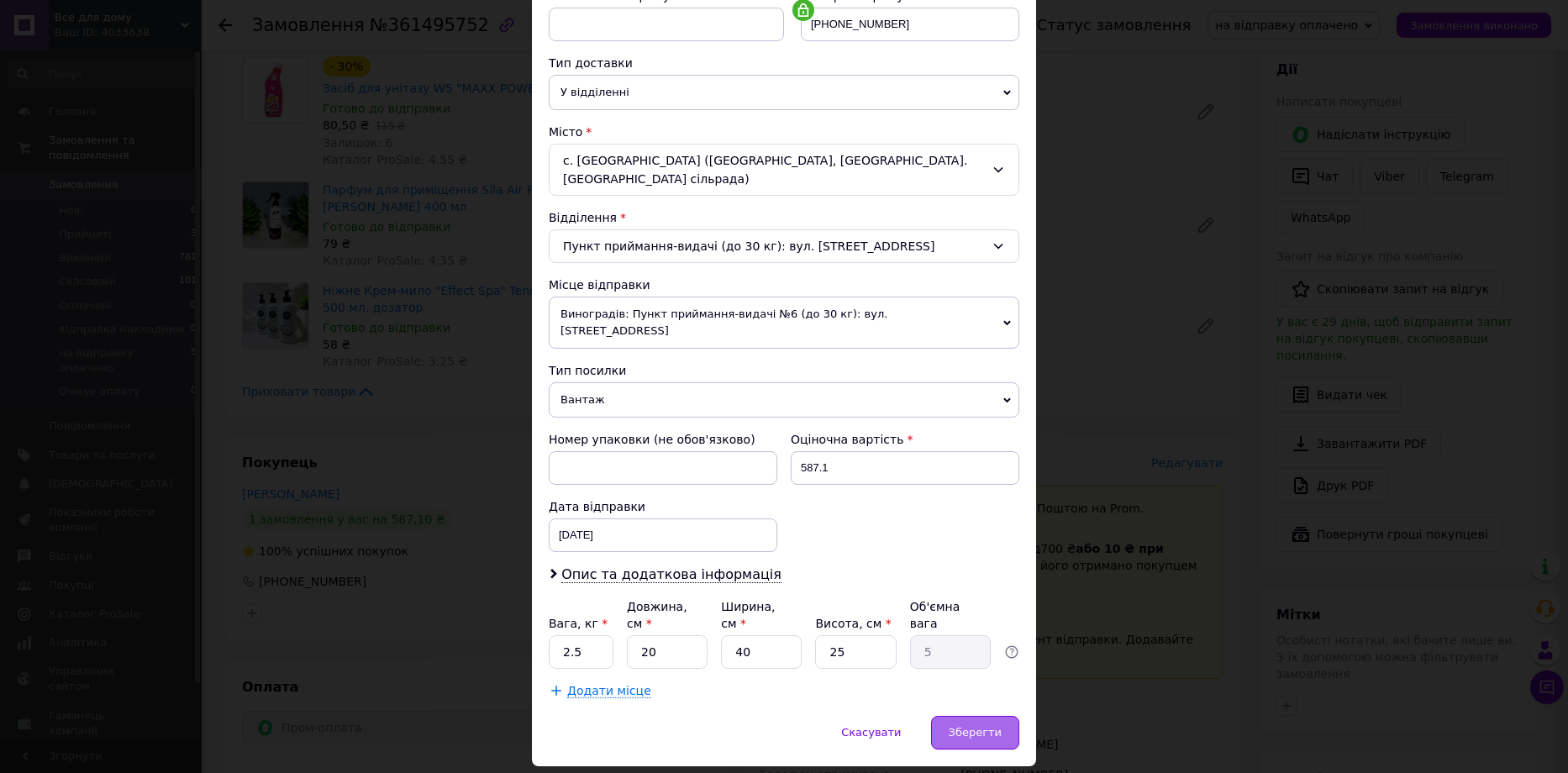
click at [976, 726] on span "Зберегти" at bounding box center [975, 732] width 53 height 13
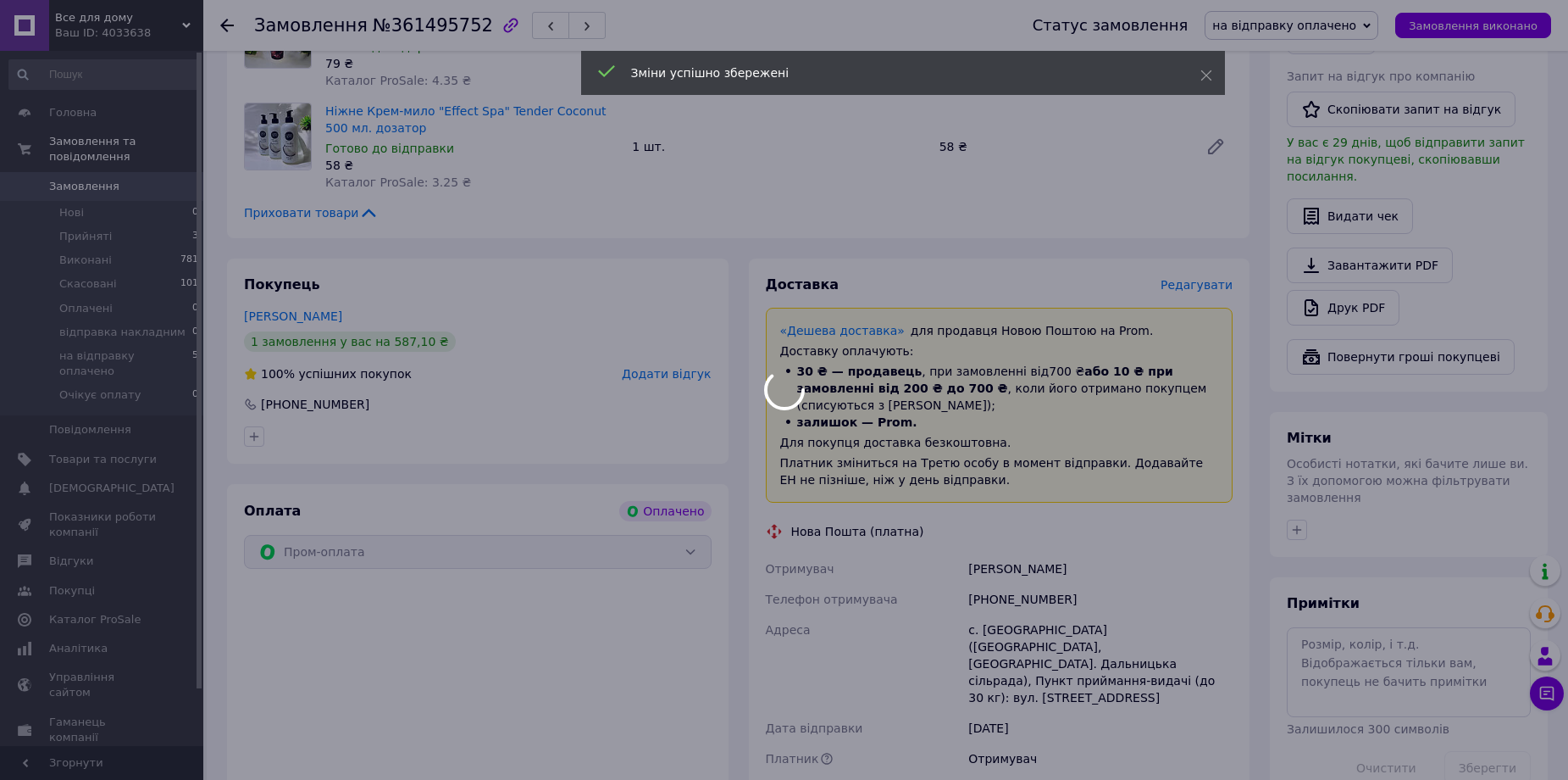
scroll to position [656, 0]
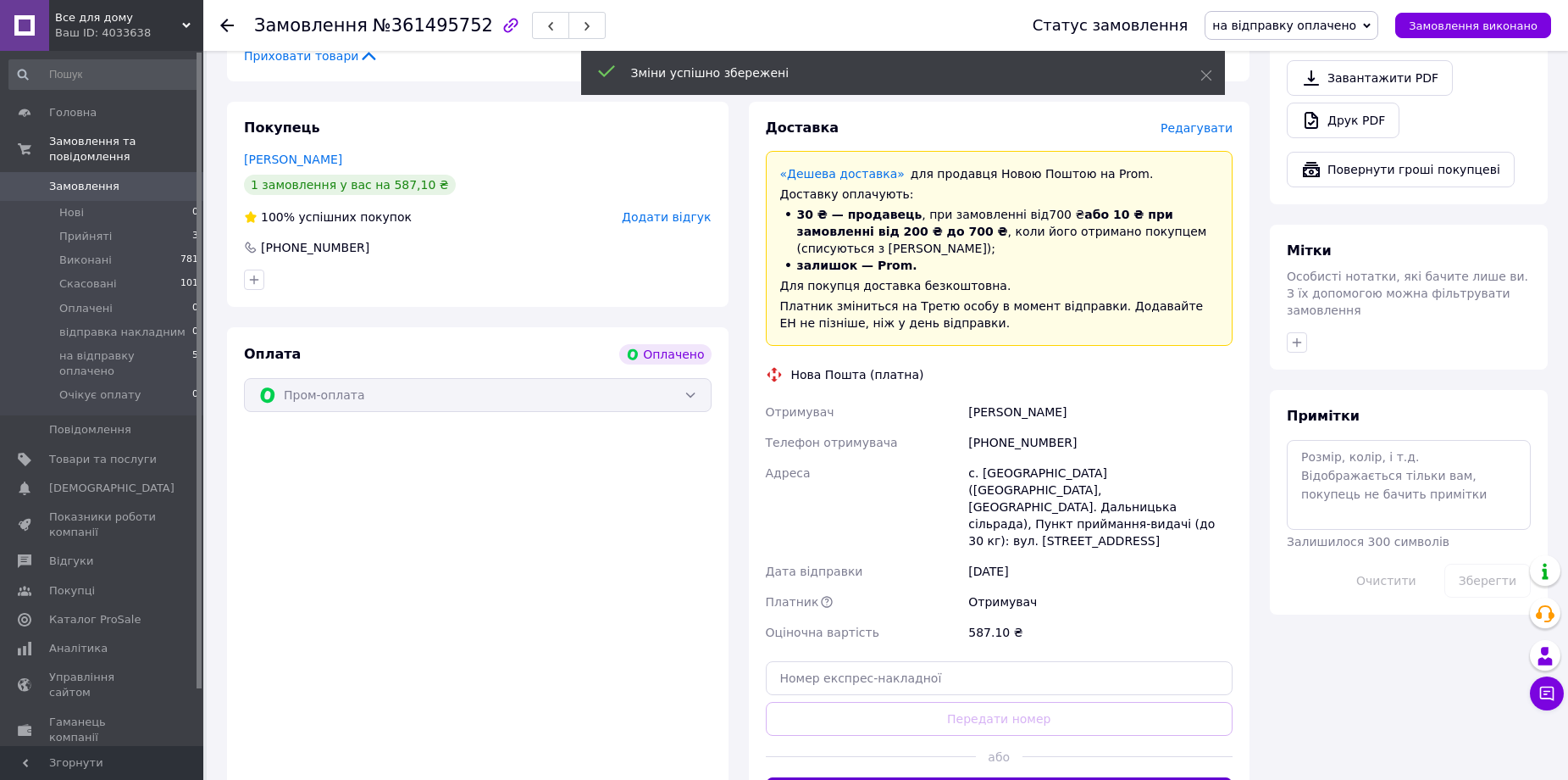
click at [1004, 777] on button "Згенерувати ЕН" at bounding box center [999, 794] width 467 height 34
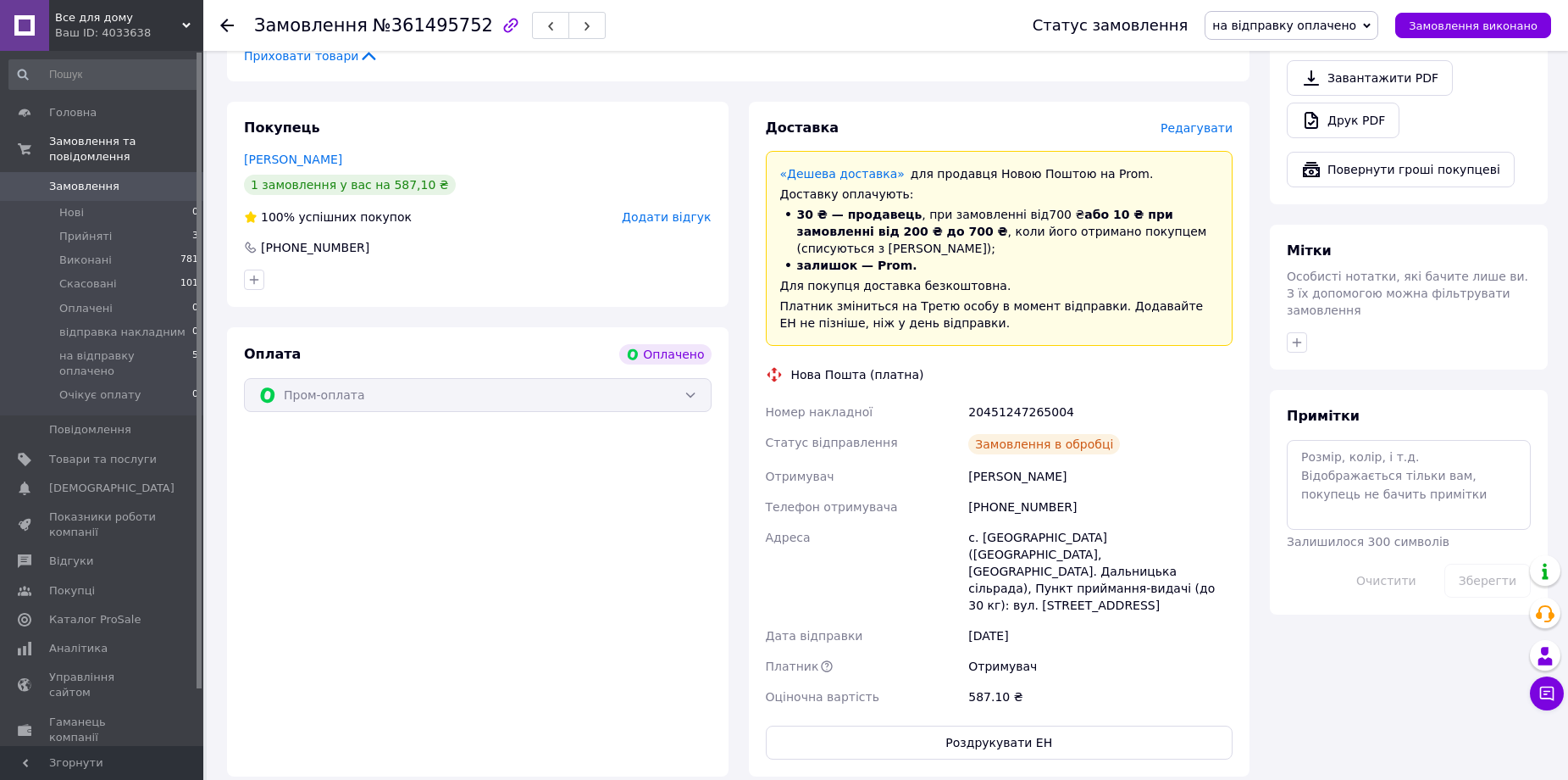
click at [1030, 396] on div "20451247265004" at bounding box center [1100, 411] width 271 height 30
copy div "20451247265004"
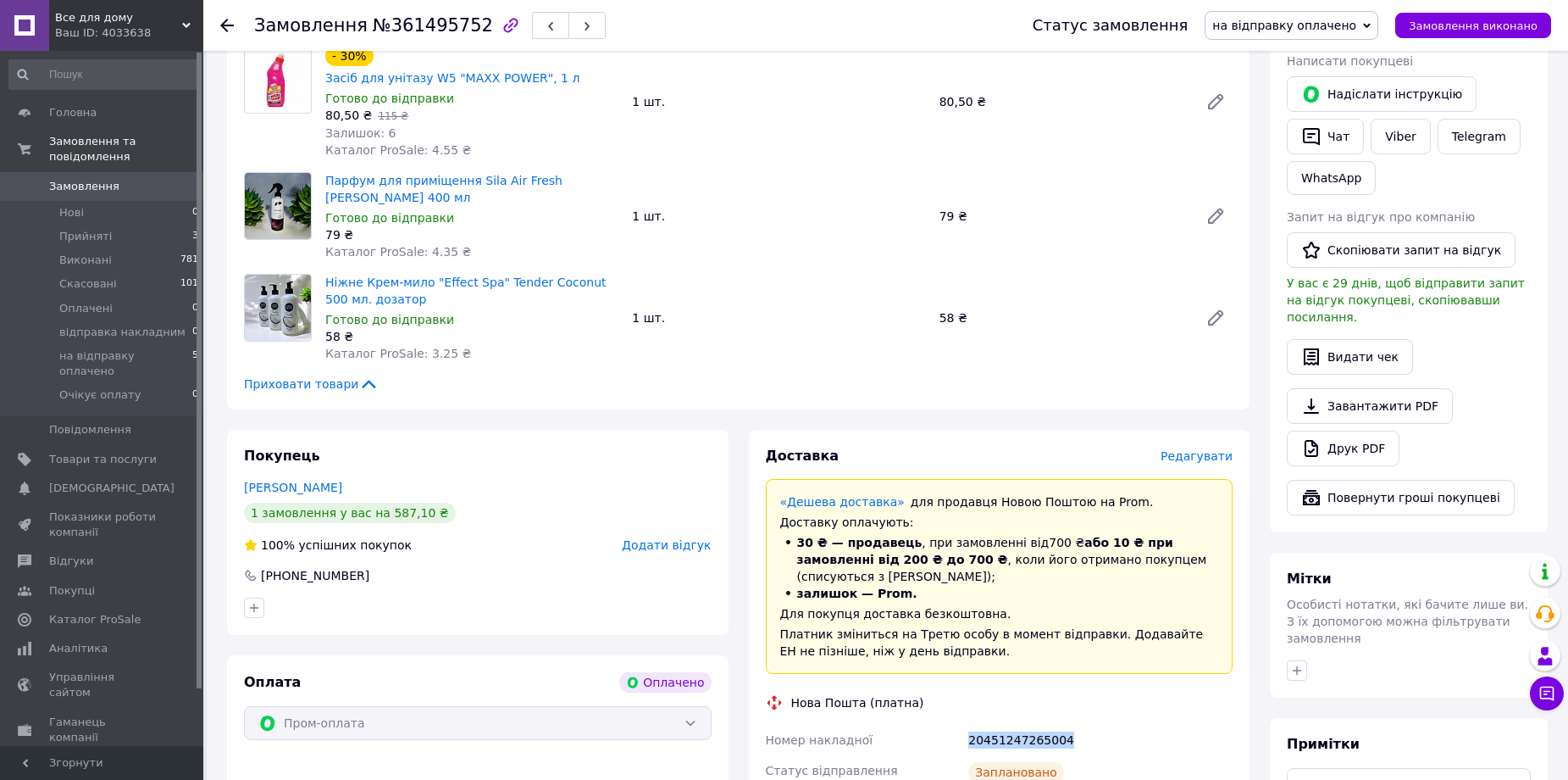
scroll to position [317, 0]
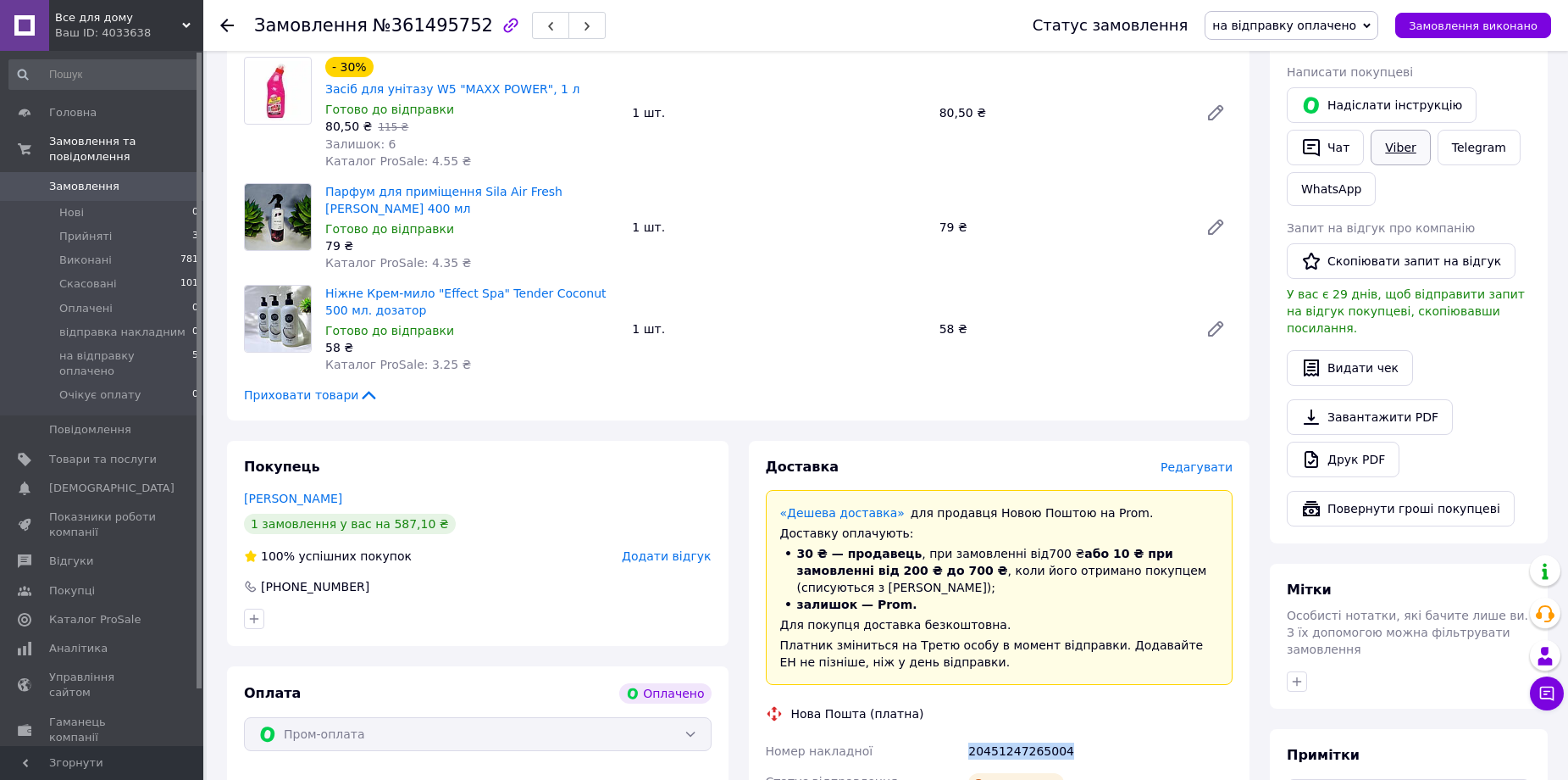
click at [1414, 146] on link "Viber" at bounding box center [1400, 147] width 60 height 35
click at [1511, 30] on span "Замовлення виконано" at bounding box center [1473, 26] width 129 height 13
click at [94, 348] on span "на відправку оплачено" at bounding box center [126, 363] width 133 height 30
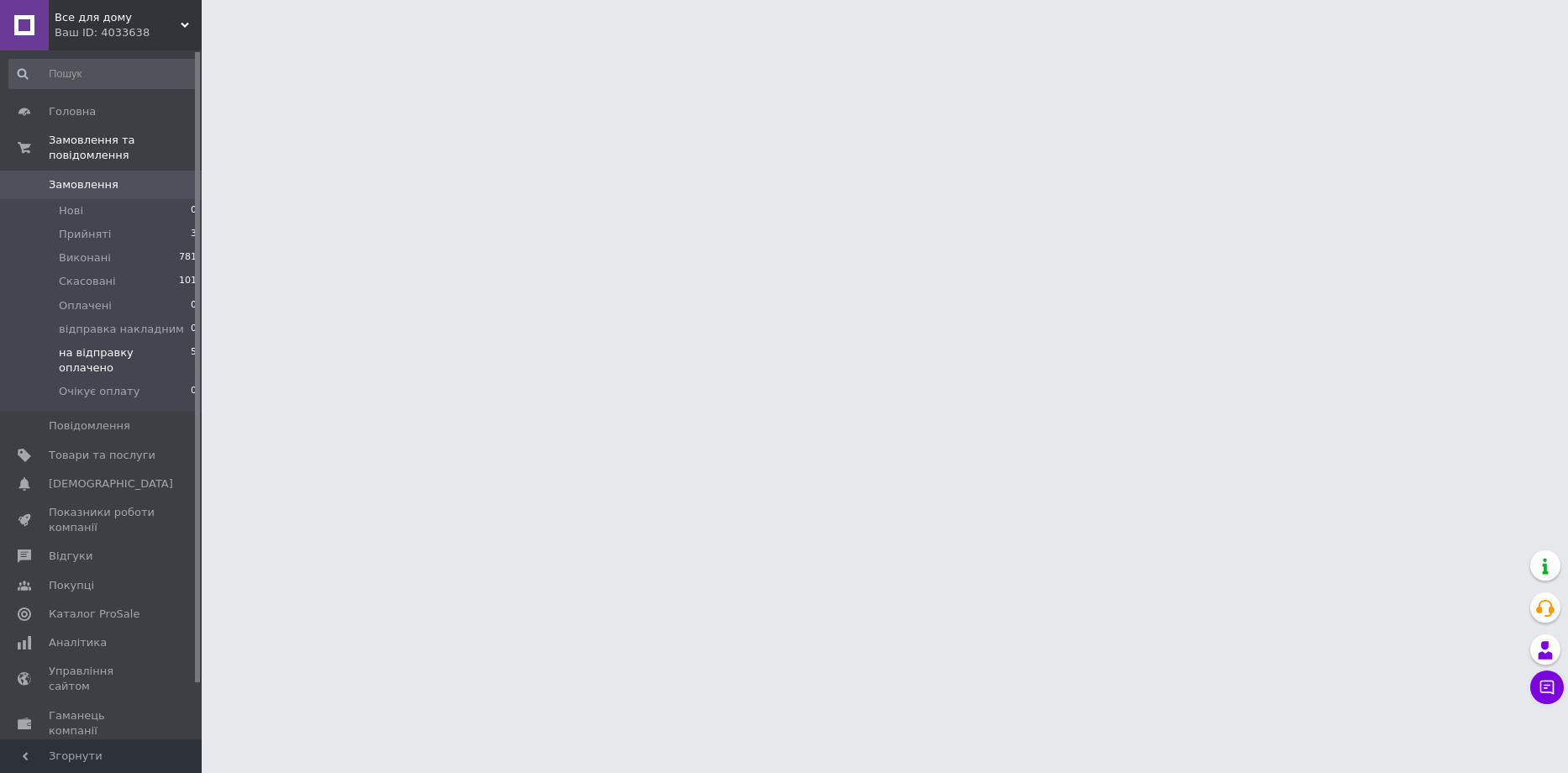
click at [94, 345] on span "на відправку оплачено" at bounding box center [125, 359] width 132 height 30
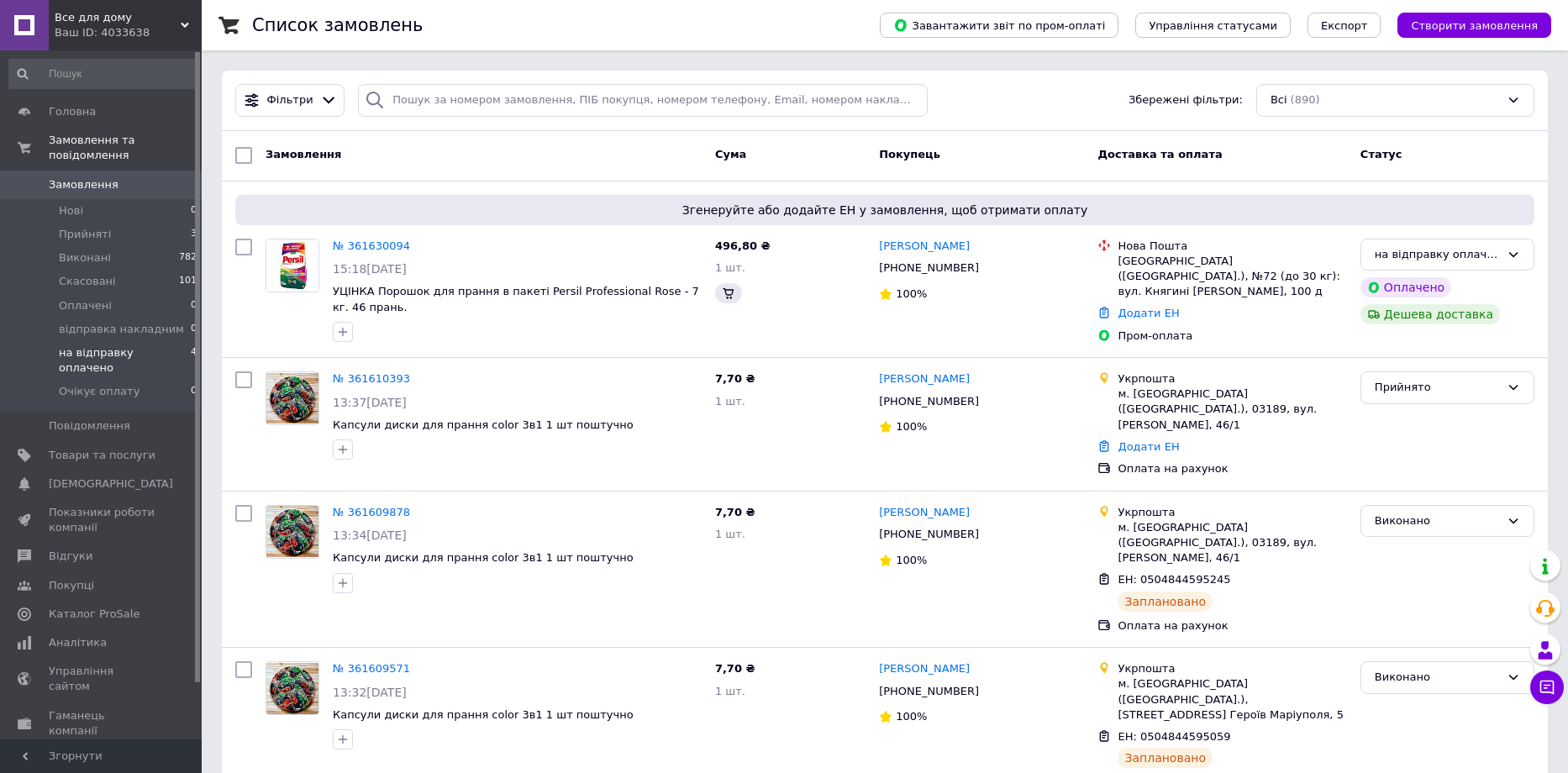
click at [107, 345] on span "на відправку оплачено" at bounding box center [125, 359] width 132 height 30
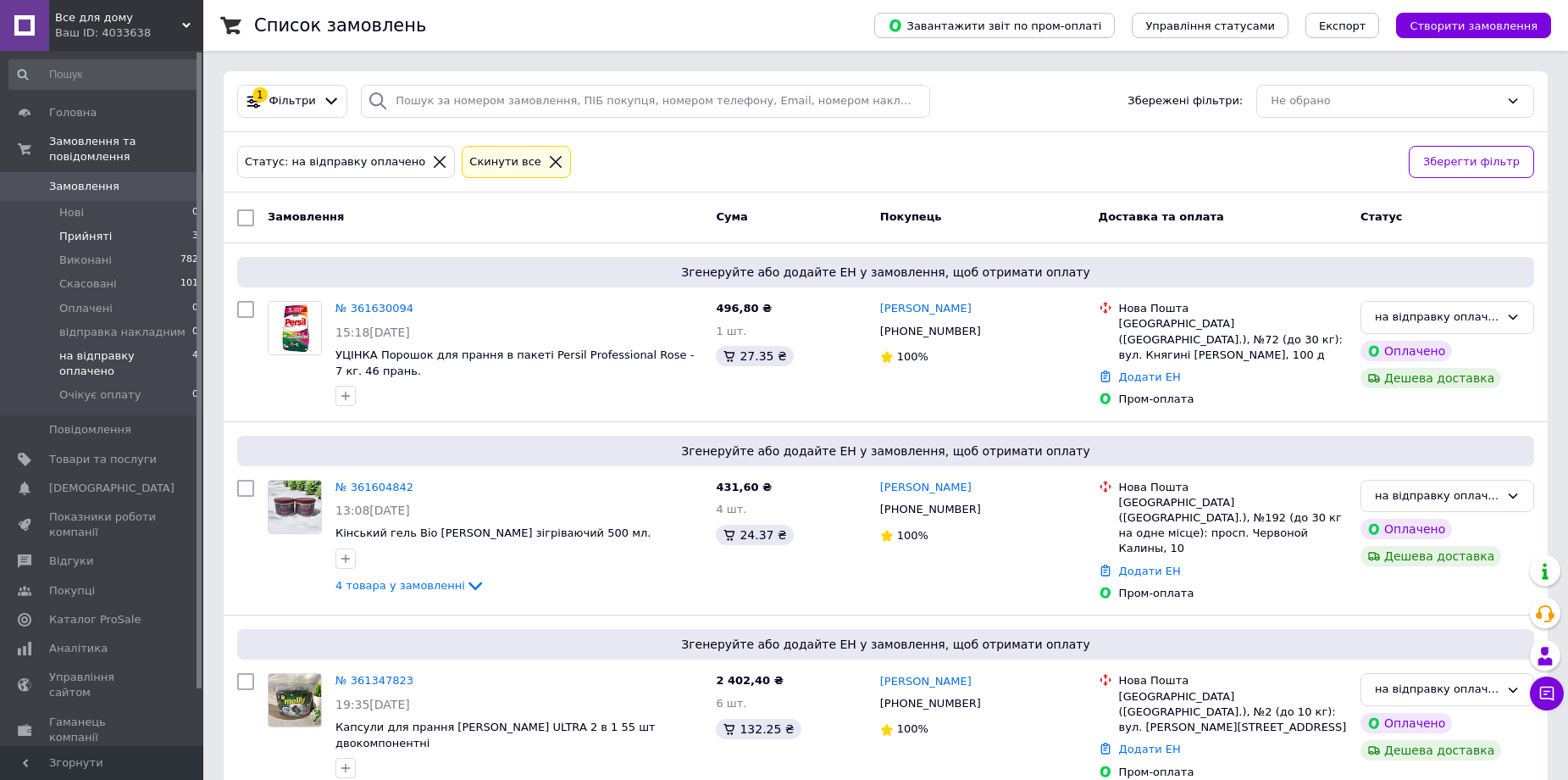
click at [97, 229] on span "Прийняті" at bounding box center [86, 236] width 53 height 16
